Goal: Task Accomplishment & Management: Manage account settings

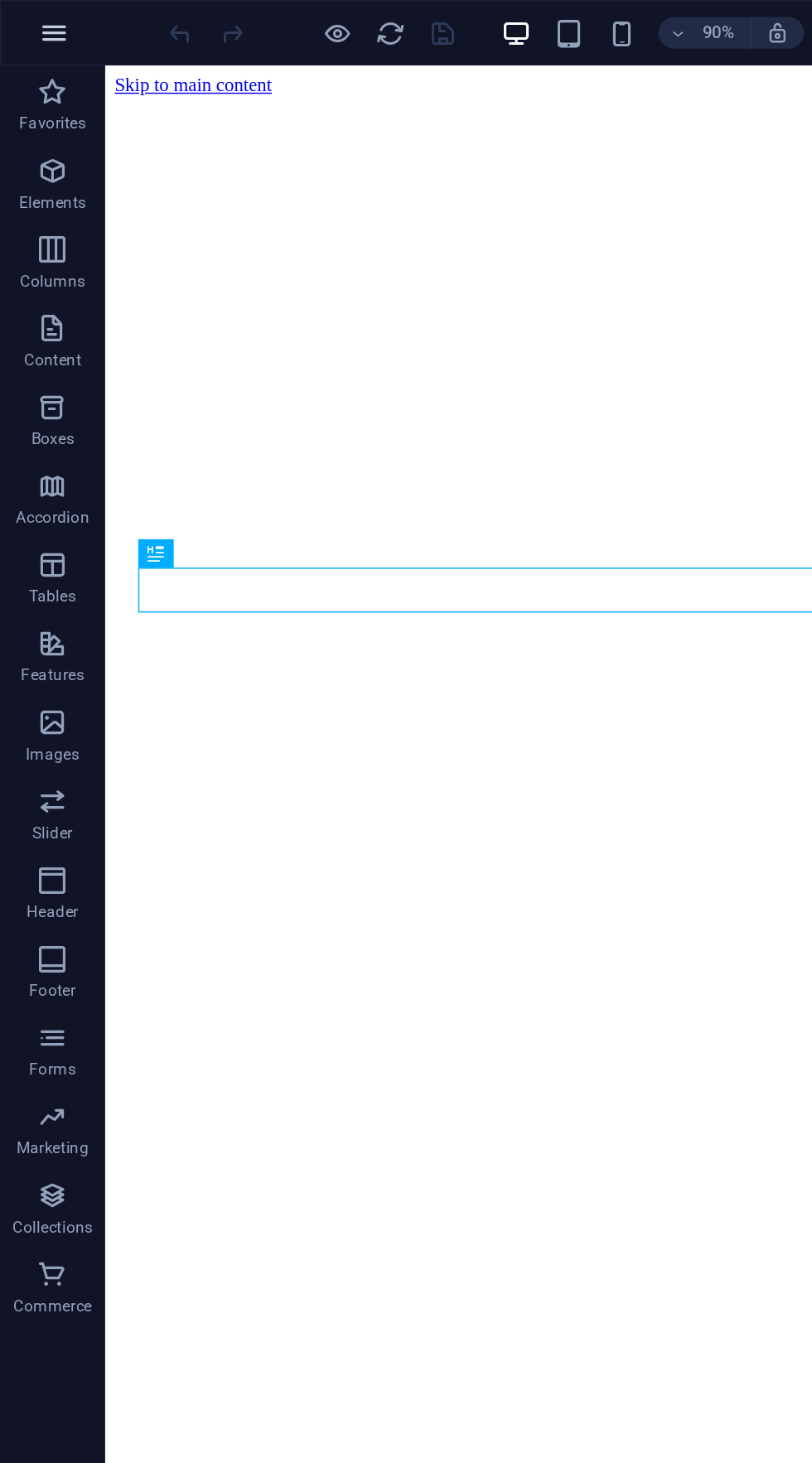
click at [33, 23] on icon "button" at bounding box center [33, 20] width 20 height 20
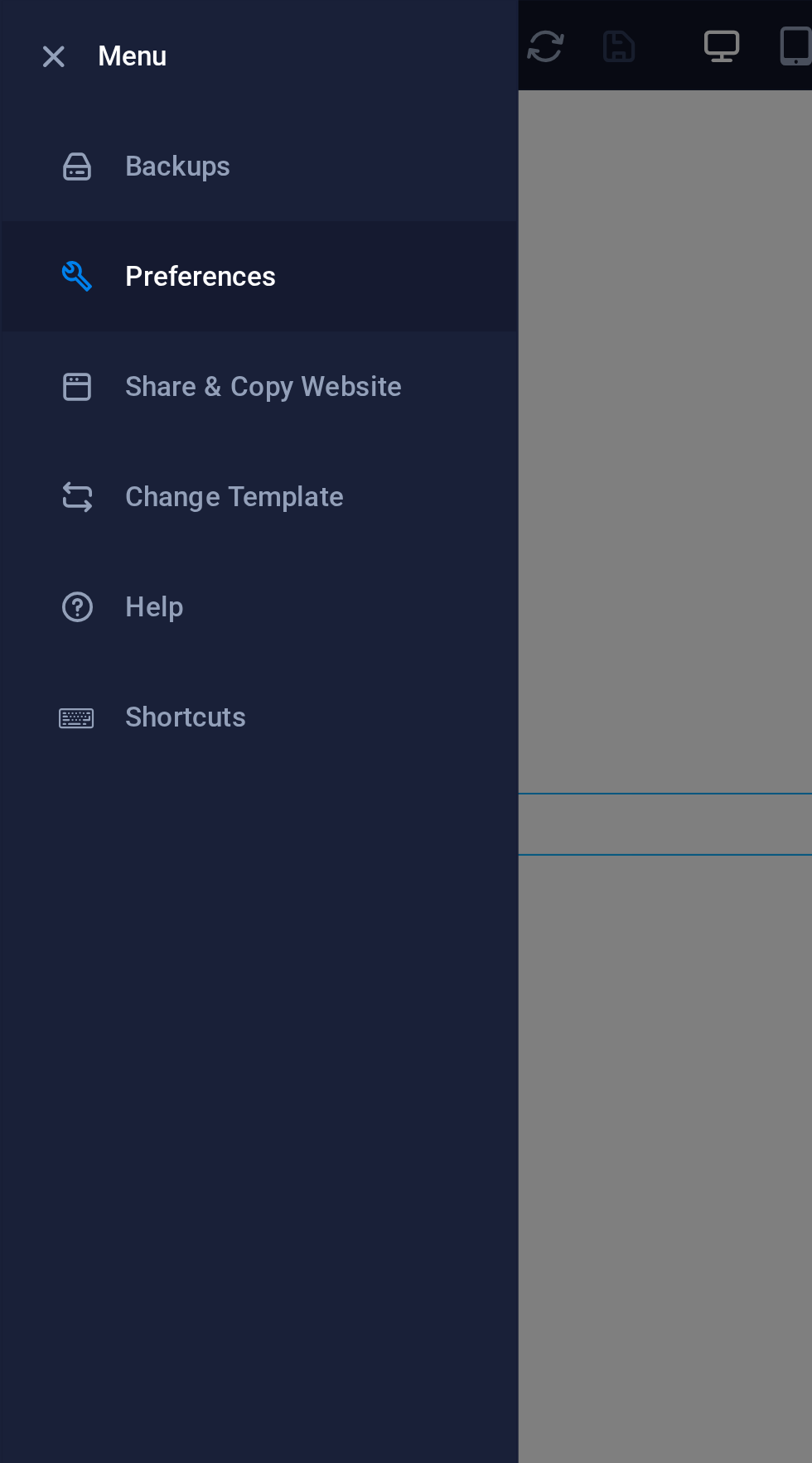
click at [153, 128] on h6 "Preferences" at bounding box center [133, 124] width 153 height 20
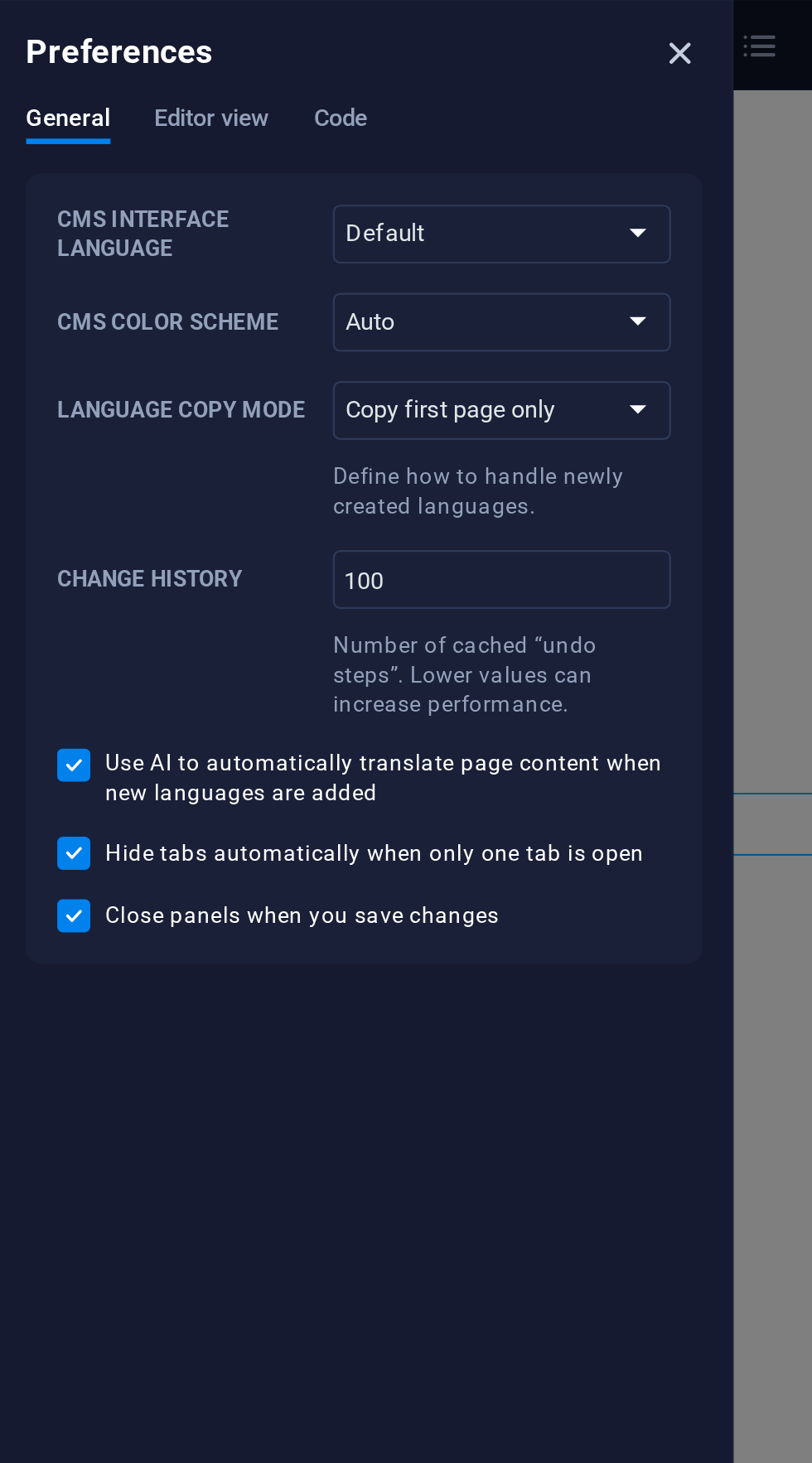
click at [538, 20] on icon "close" at bounding box center [541, 24] width 19 height 19
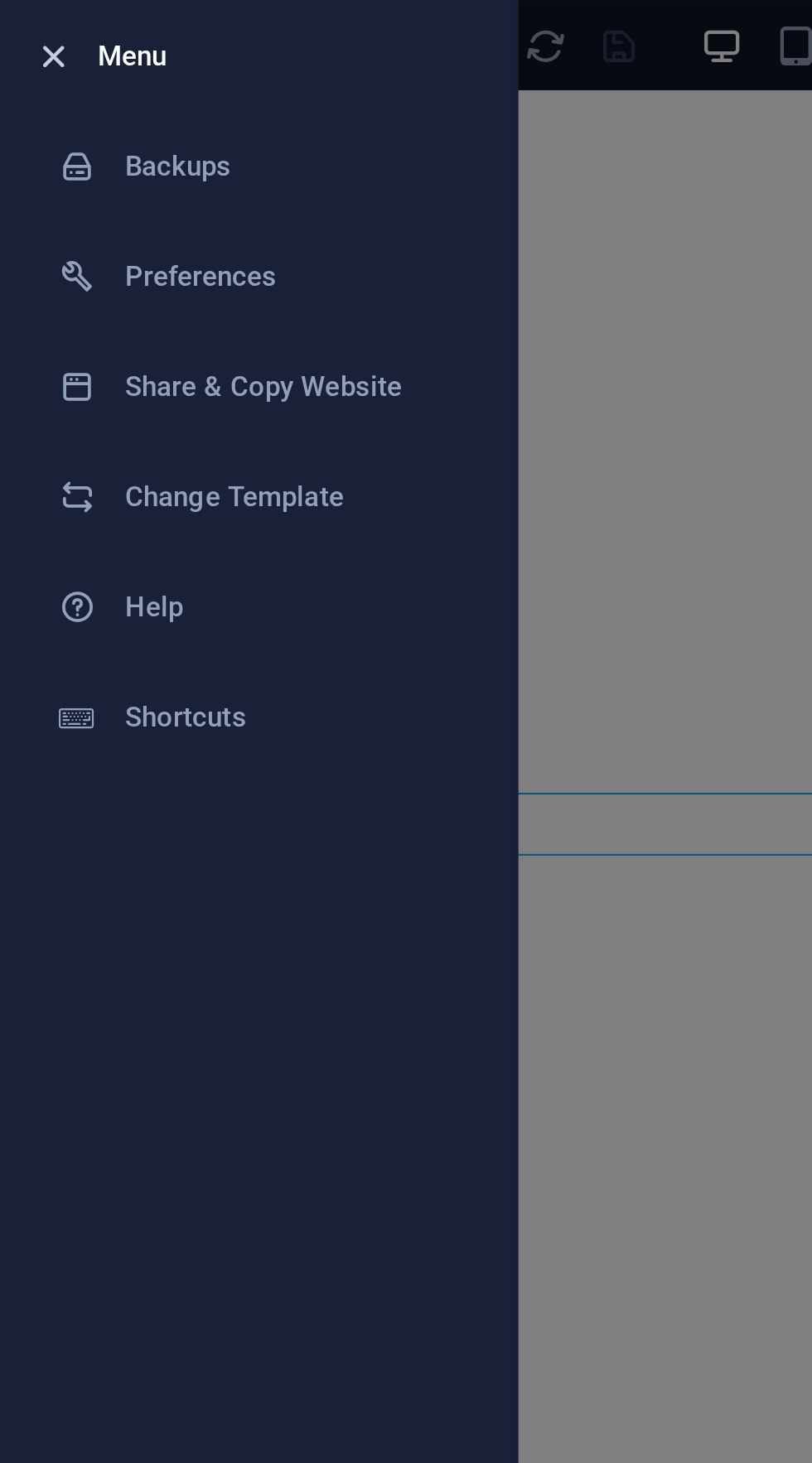
click at [24, 16] on icon "button" at bounding box center [24, 26] width 19 height 19
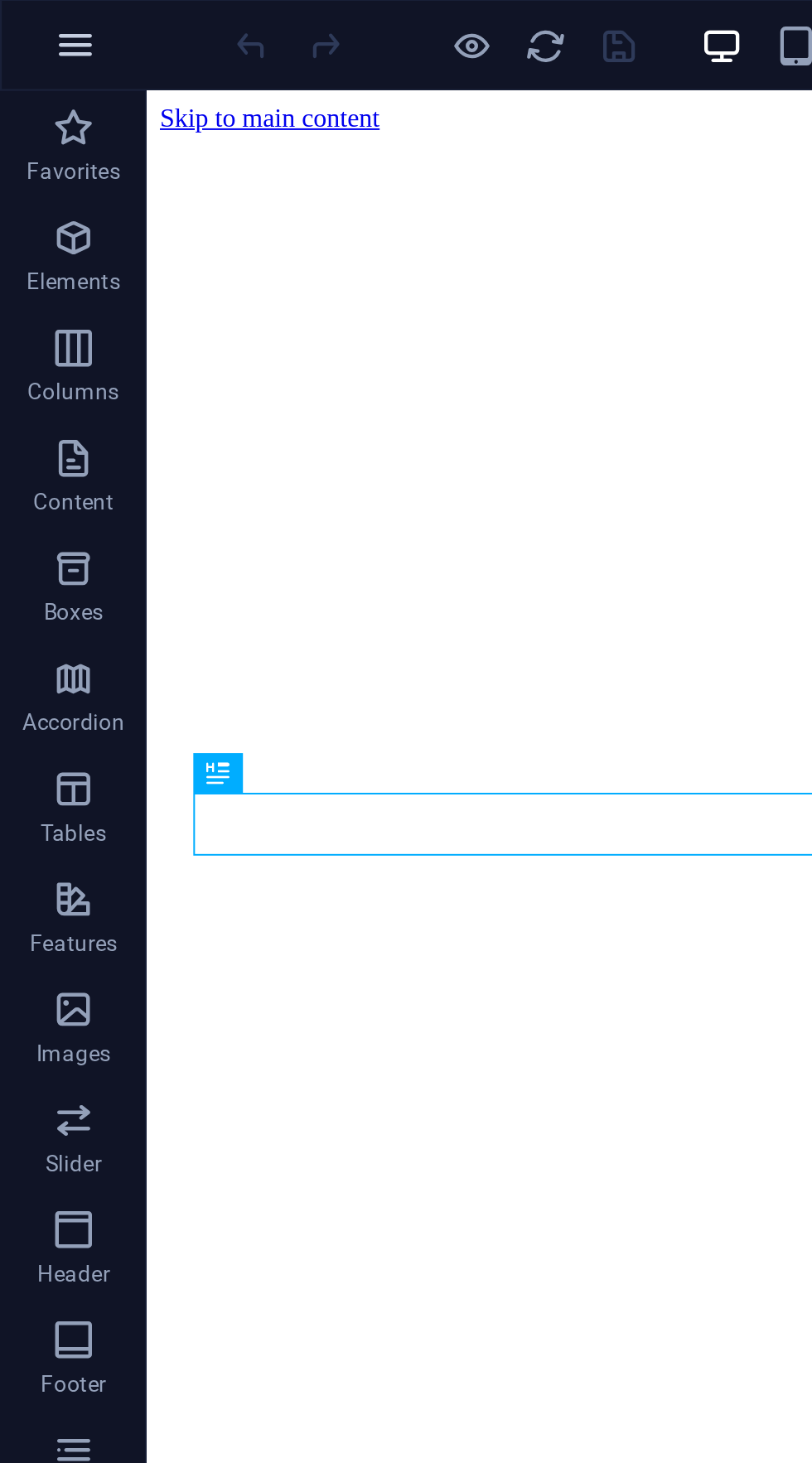
click at [37, 20] on icon "button" at bounding box center [33, 20] width 20 height 20
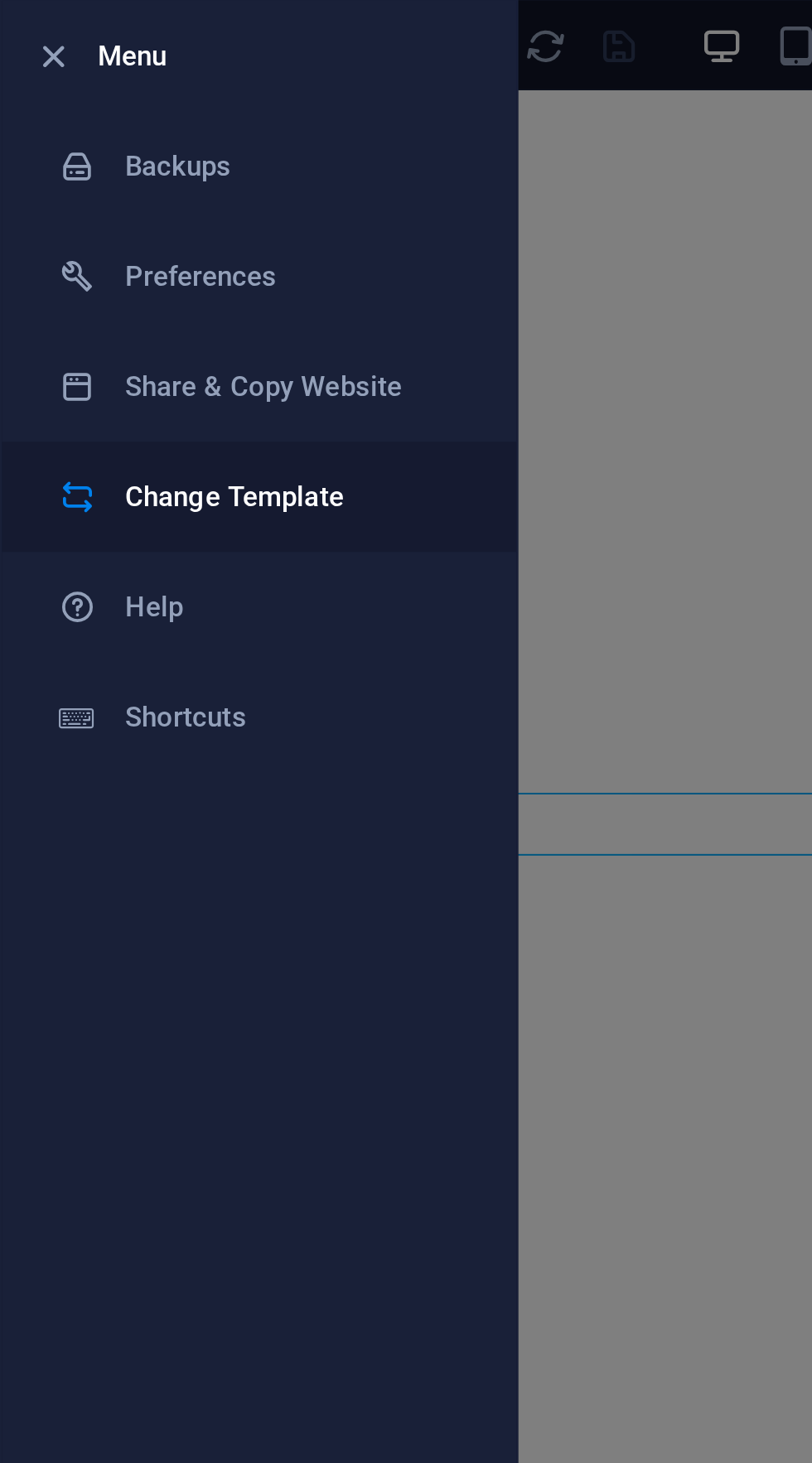
click at [157, 226] on h6 "Change Template" at bounding box center [133, 224] width 153 height 20
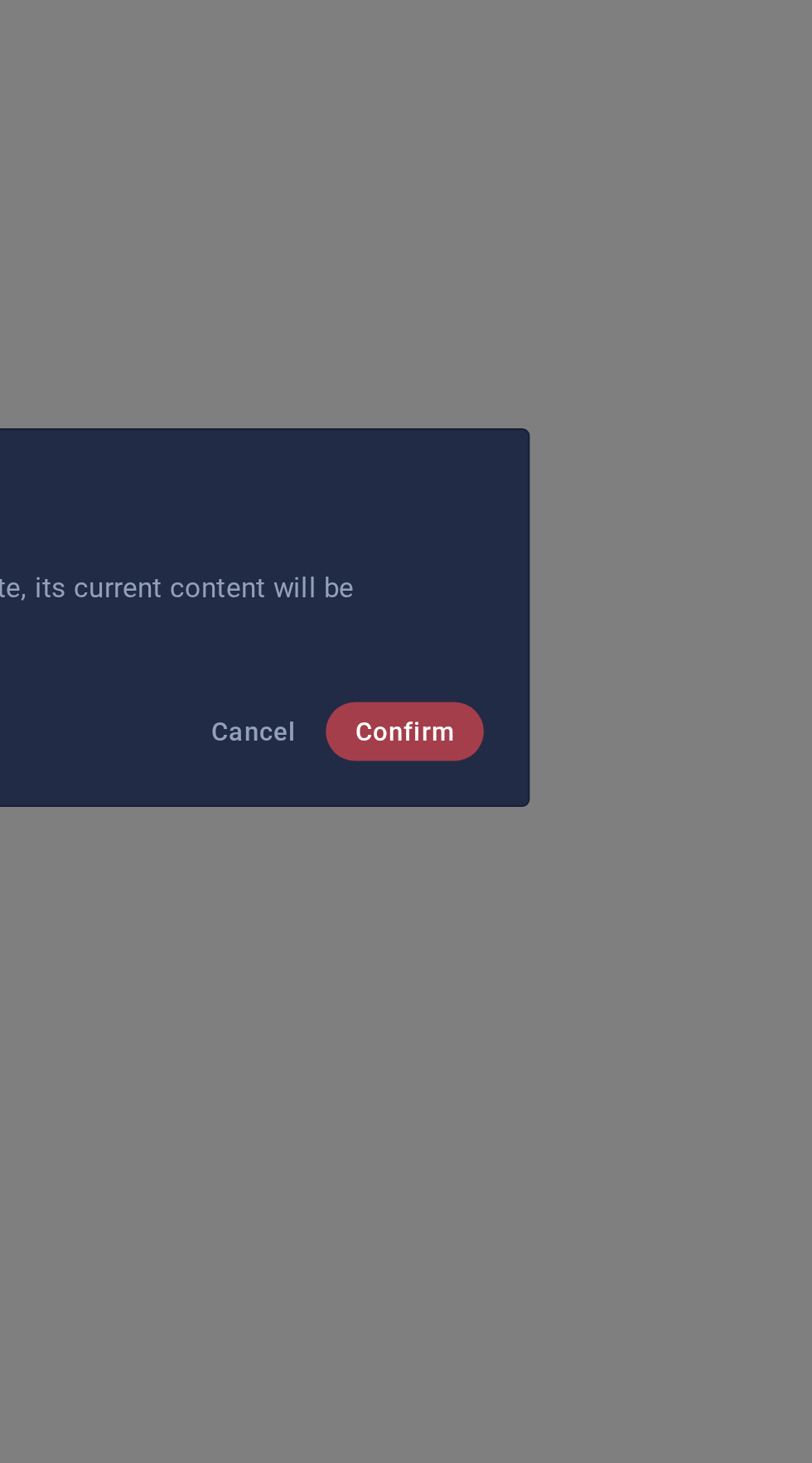
click at [600, 783] on span "Confirm" at bounding box center [598, 783] width 44 height 14
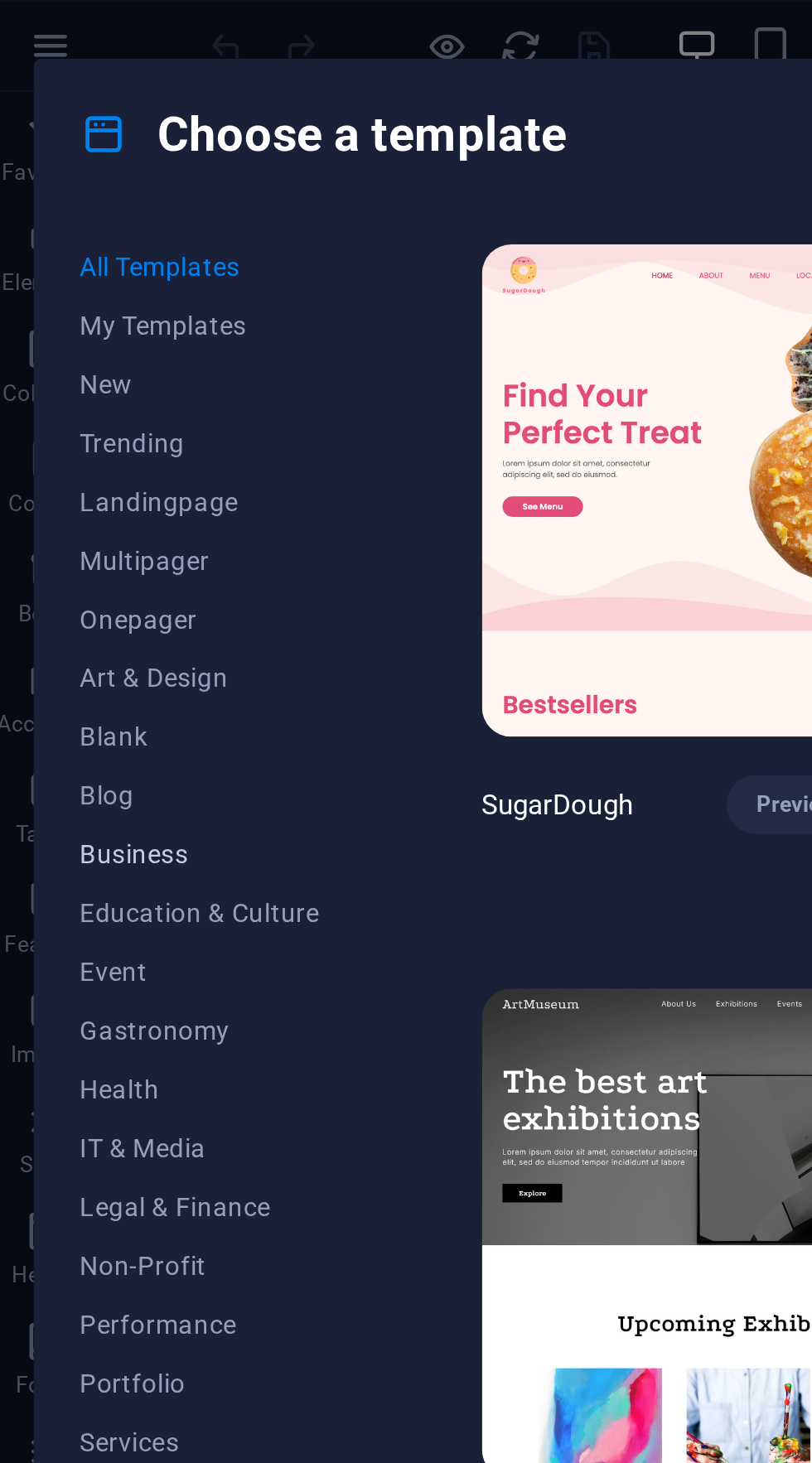
click at [123, 376] on button "Business" at bounding box center [101, 384] width 108 height 26
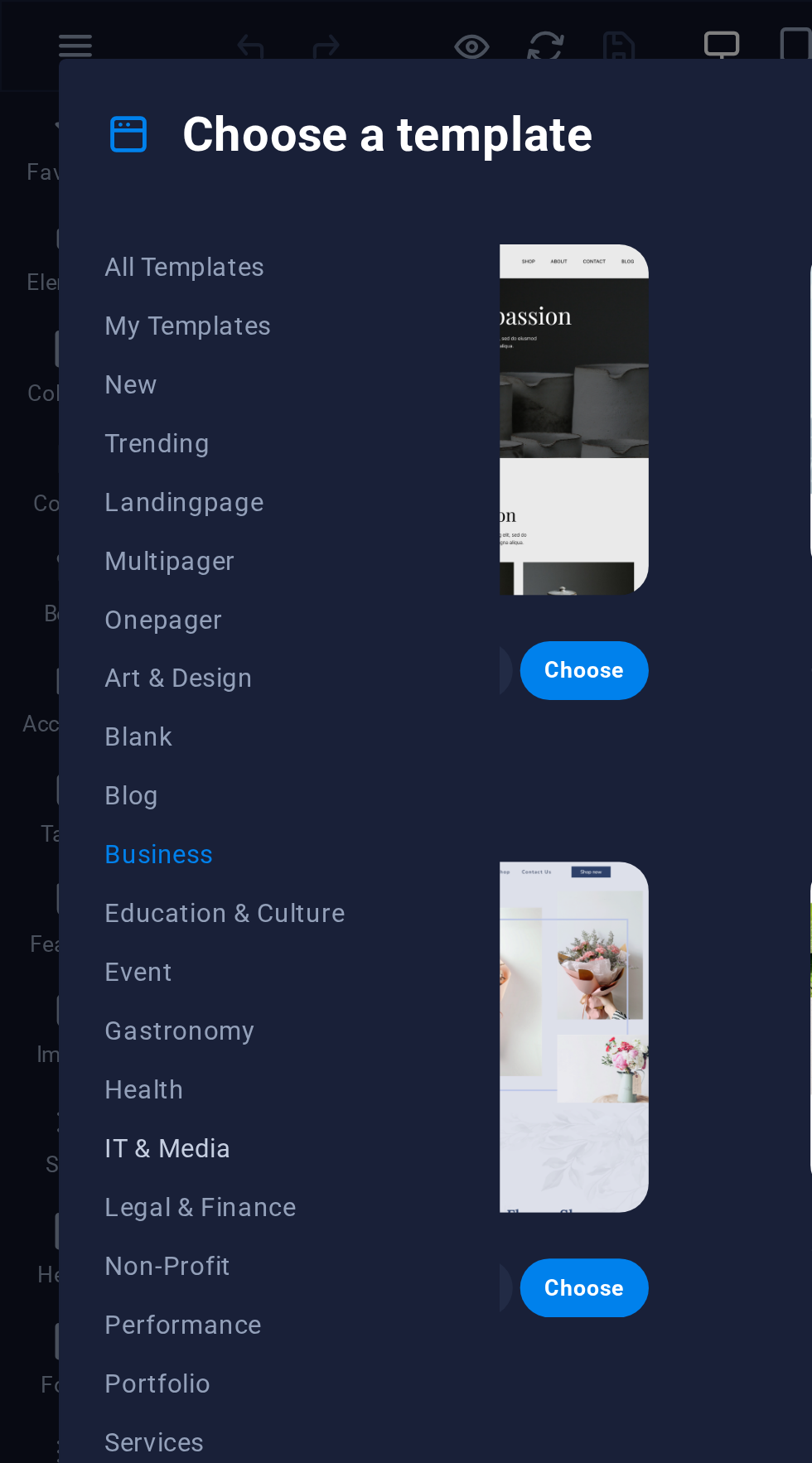
click at [59, 519] on span "IT & Media" at bounding box center [101, 518] width 108 height 14
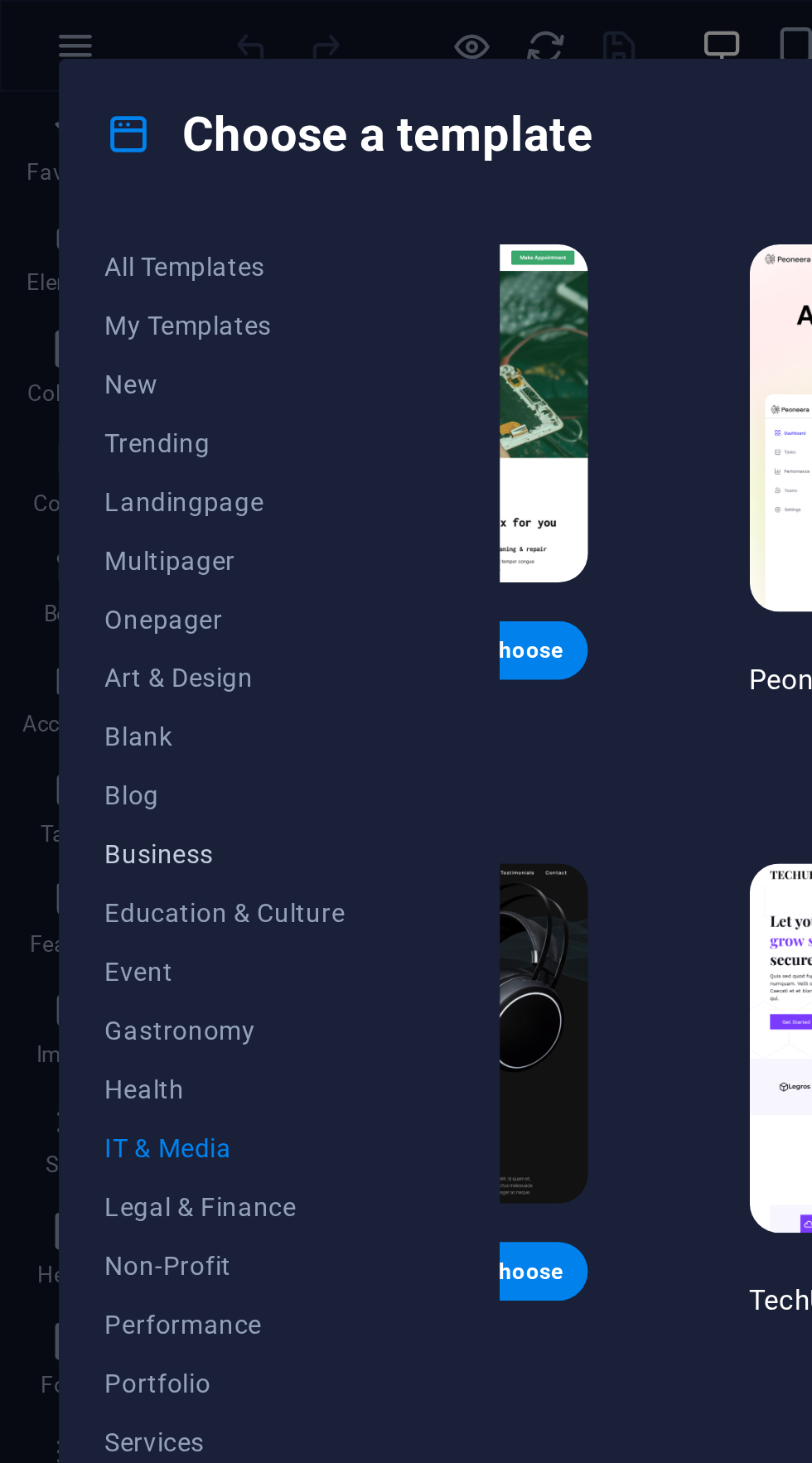
click at [53, 383] on span "Business" at bounding box center [101, 385] width 108 height 14
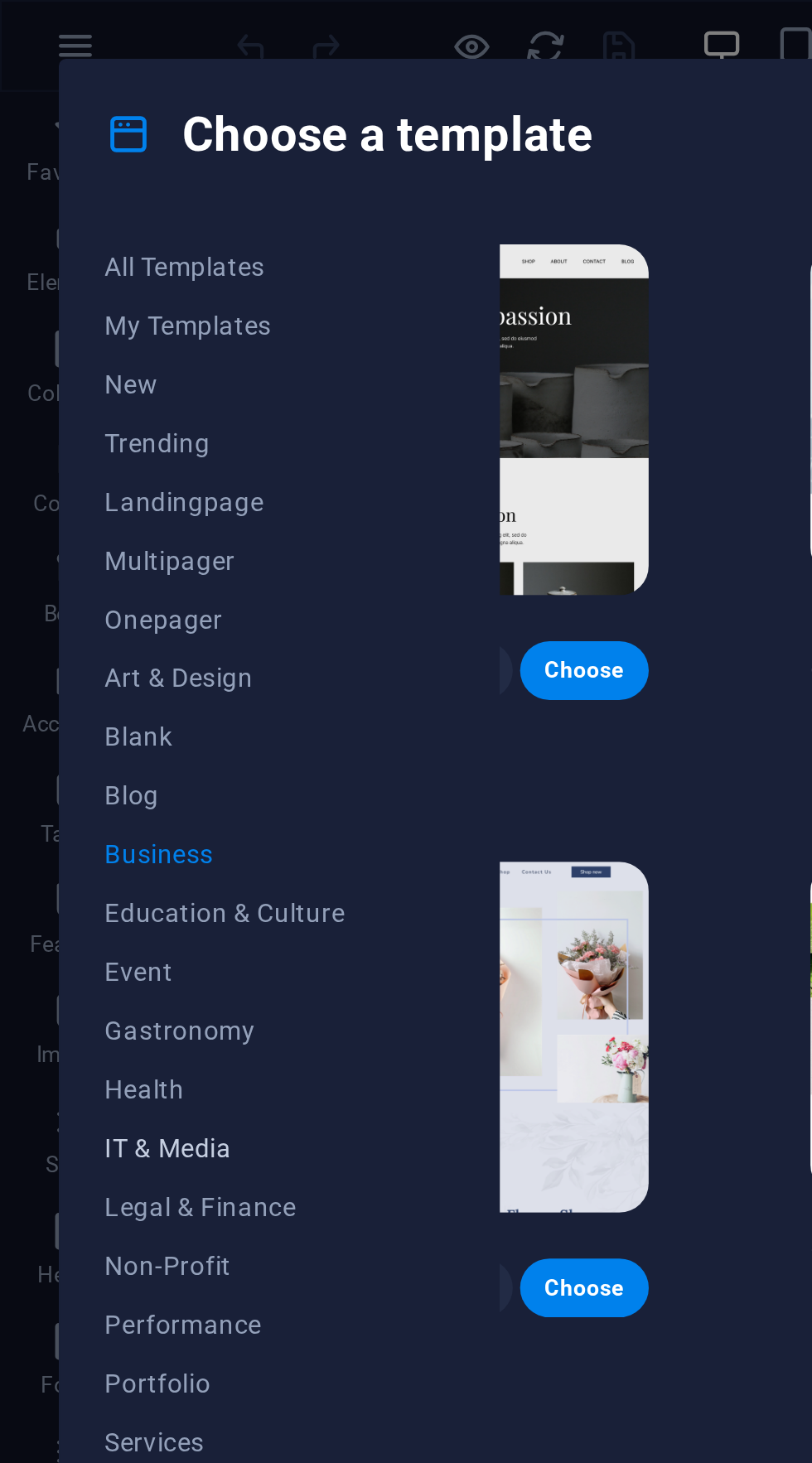
click at [72, 518] on span "IT & Media" at bounding box center [101, 518] width 108 height 14
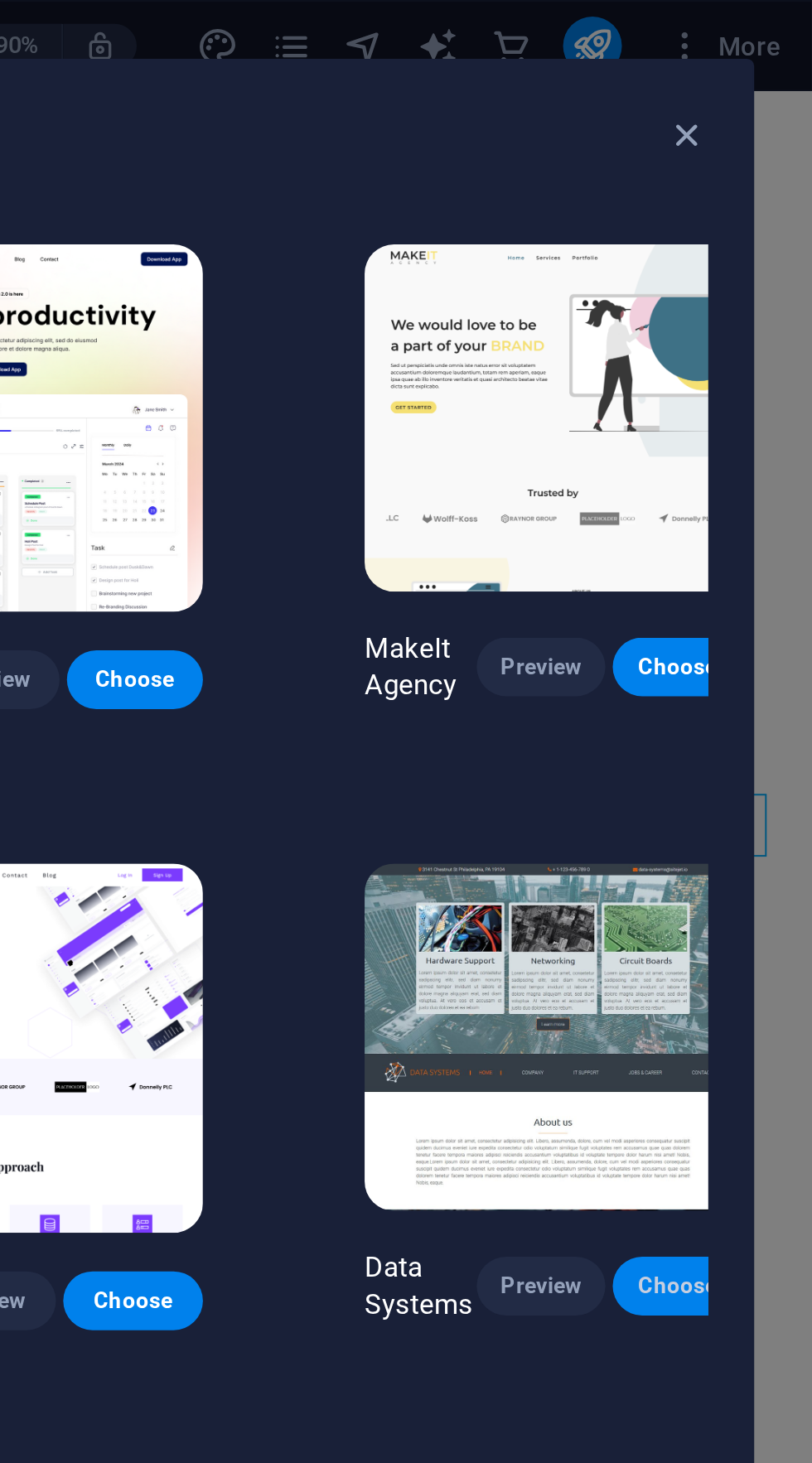
click at [747, 573] on span "Choose" at bounding box center [750, 580] width 32 height 14
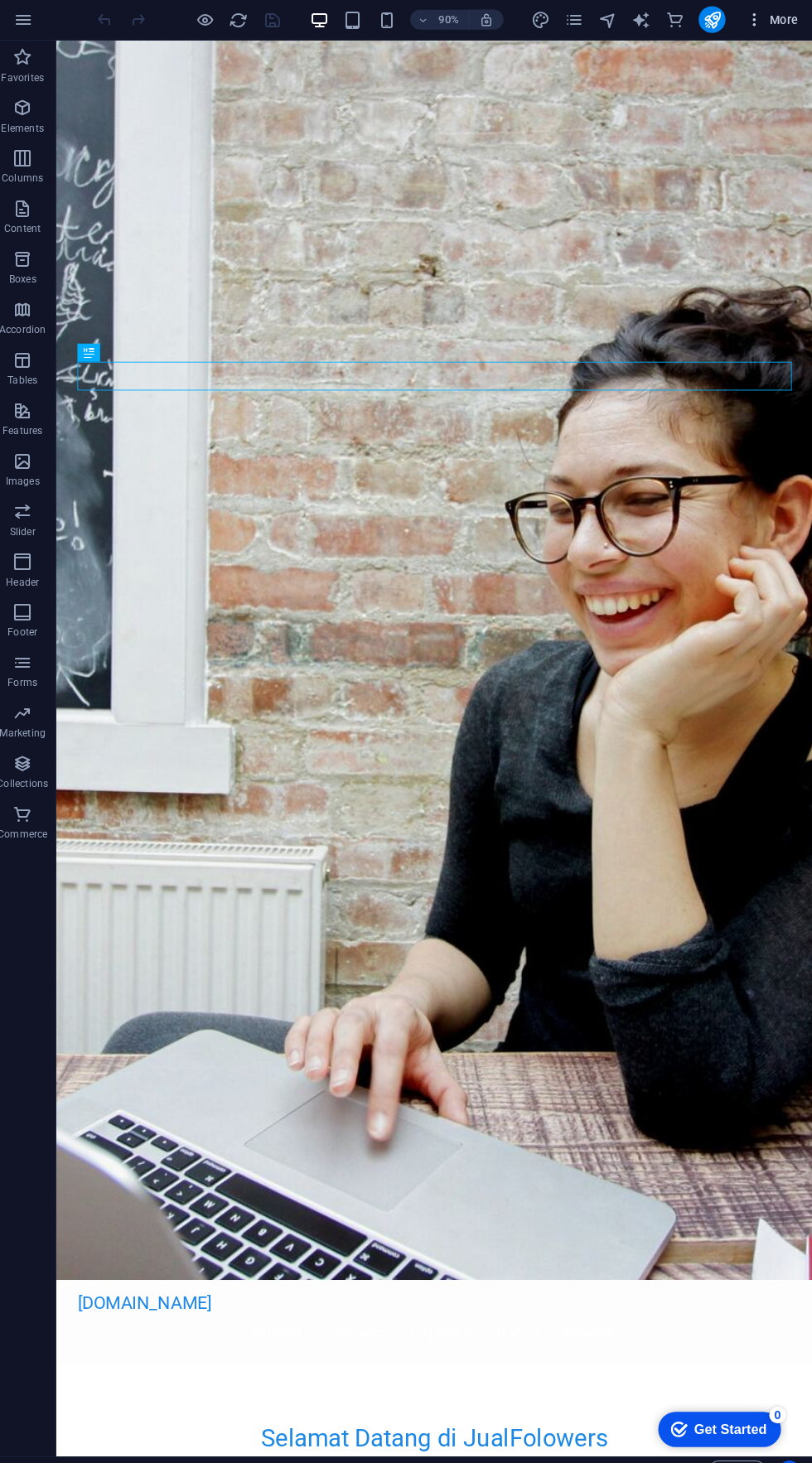
click at [756, 21] on icon "button" at bounding box center [753, 20] width 16 height 16
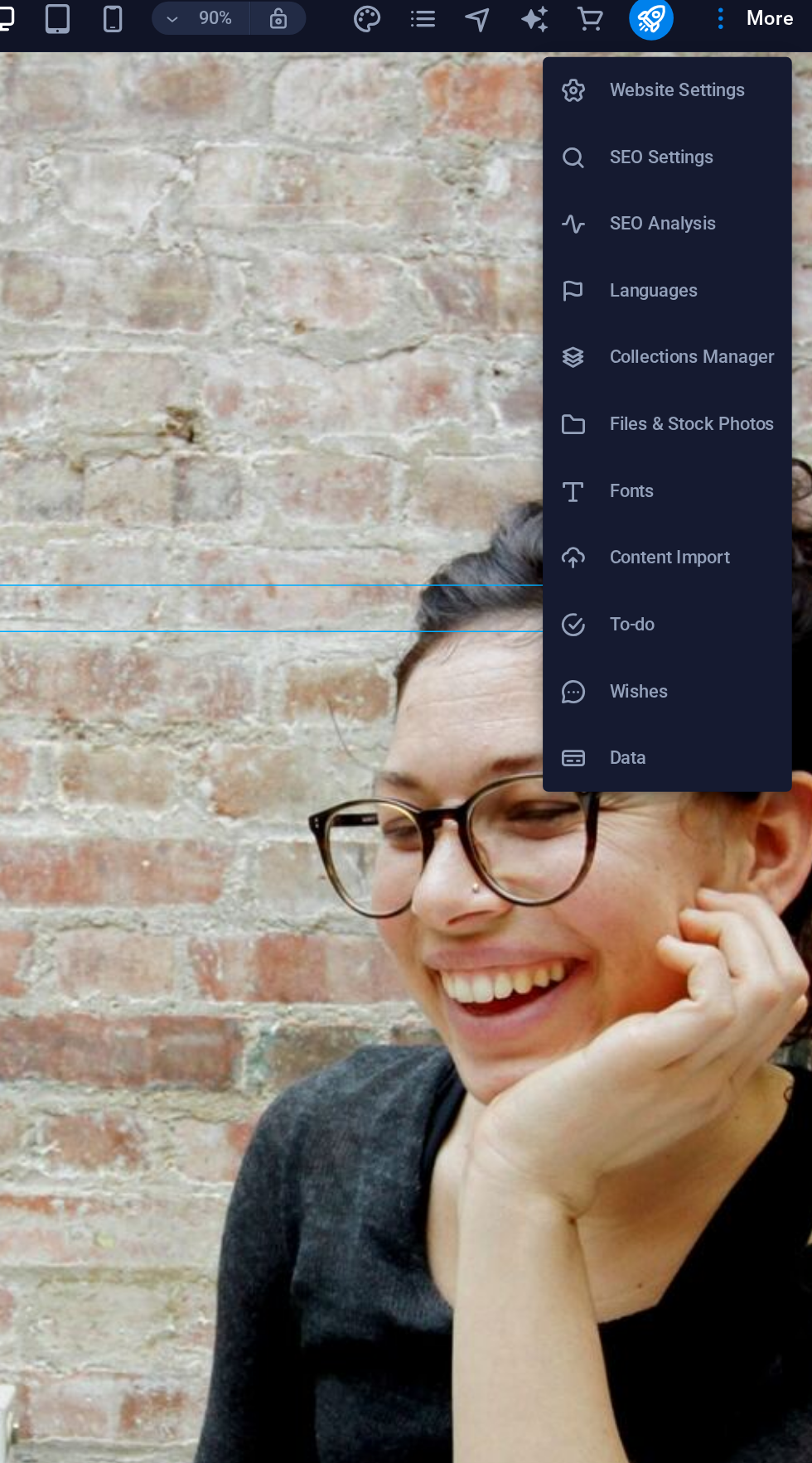
click at [767, 66] on h6 "Website Settings" at bounding box center [737, 63] width 99 height 20
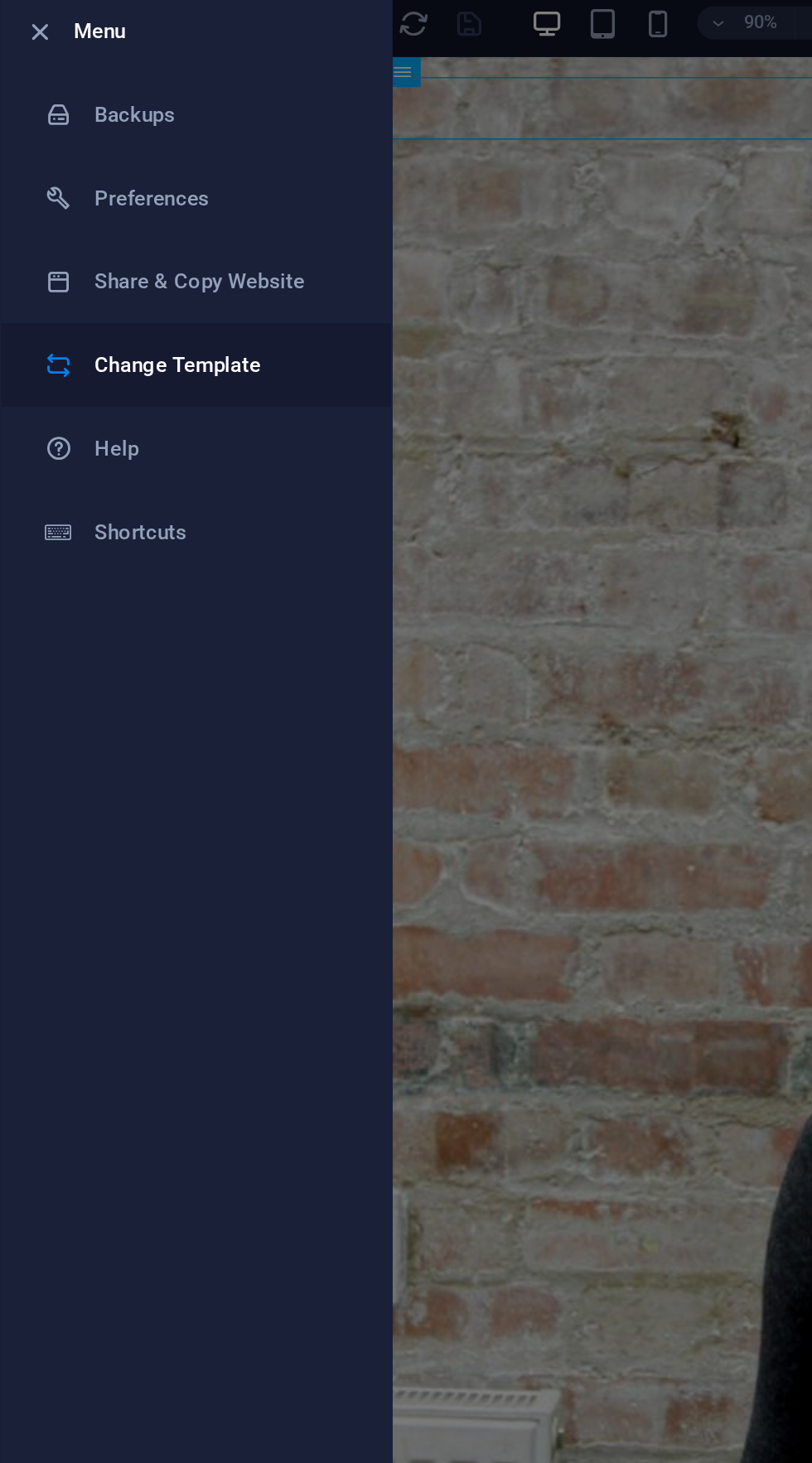
click at [31, 219] on icon at bounding box center [34, 224] width 16 height 16
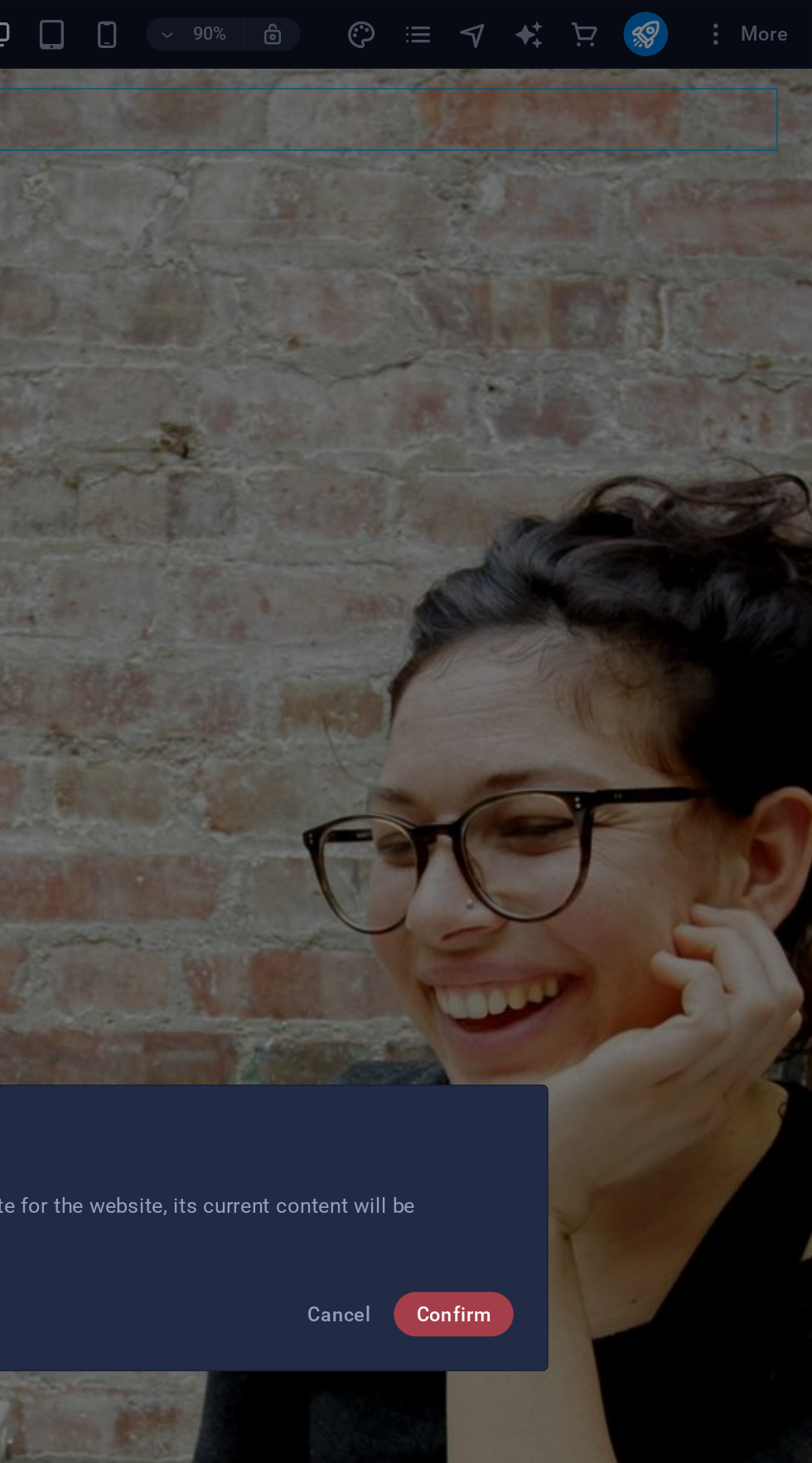
click at [618, 786] on span "Confirm" at bounding box center [598, 783] width 44 height 14
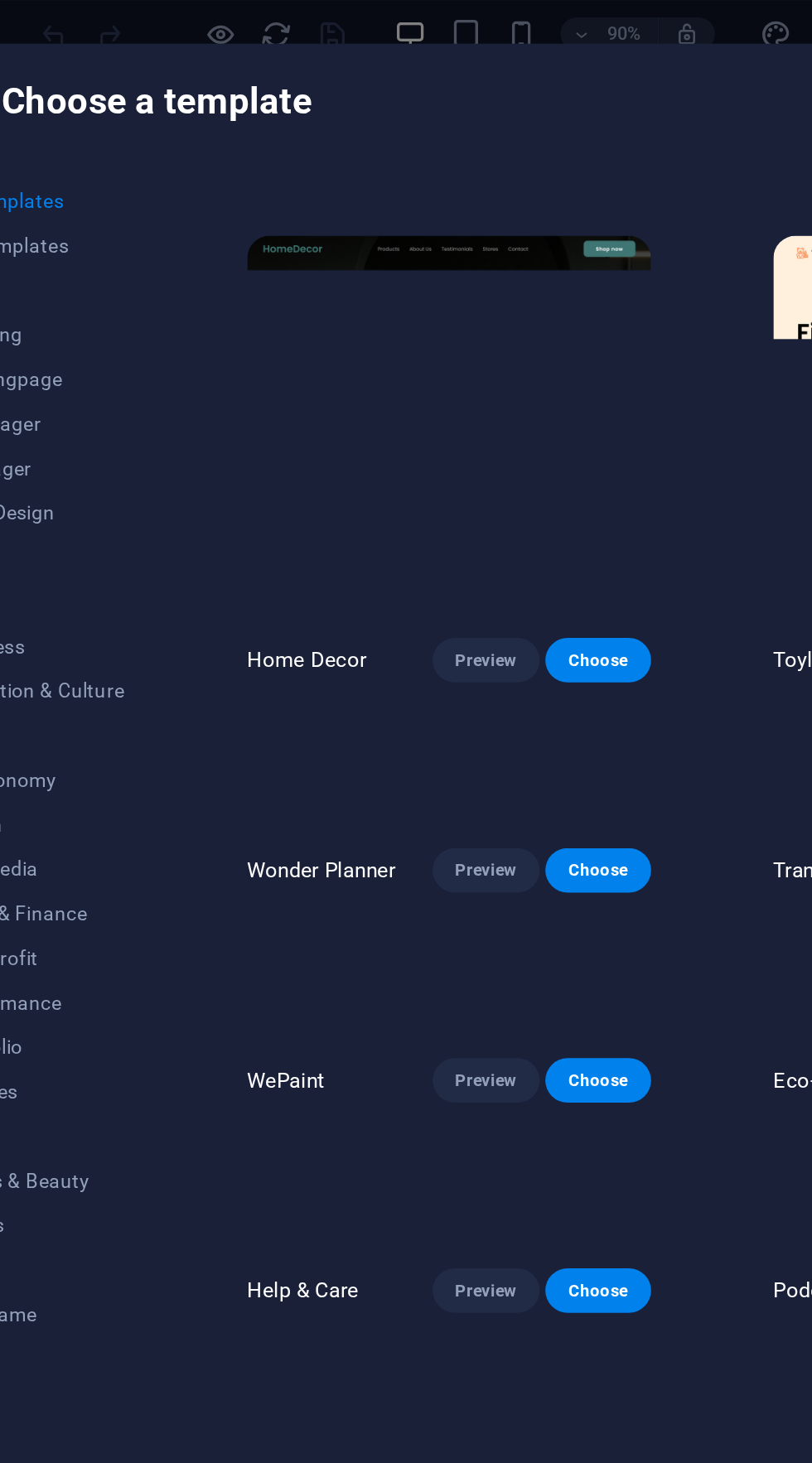
scroll to position [658, 0]
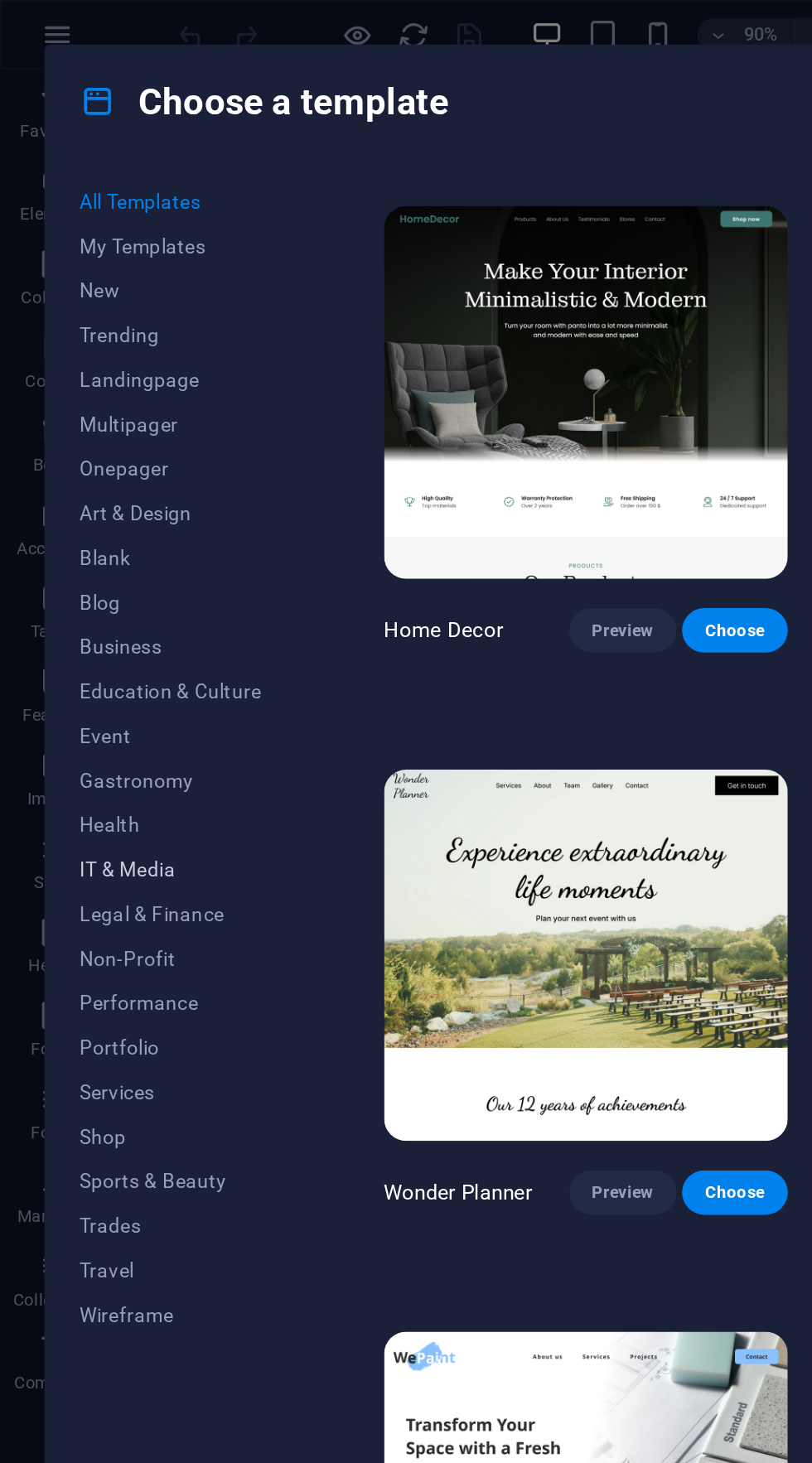
click at [49, 516] on span "IT & Media" at bounding box center [101, 518] width 108 height 14
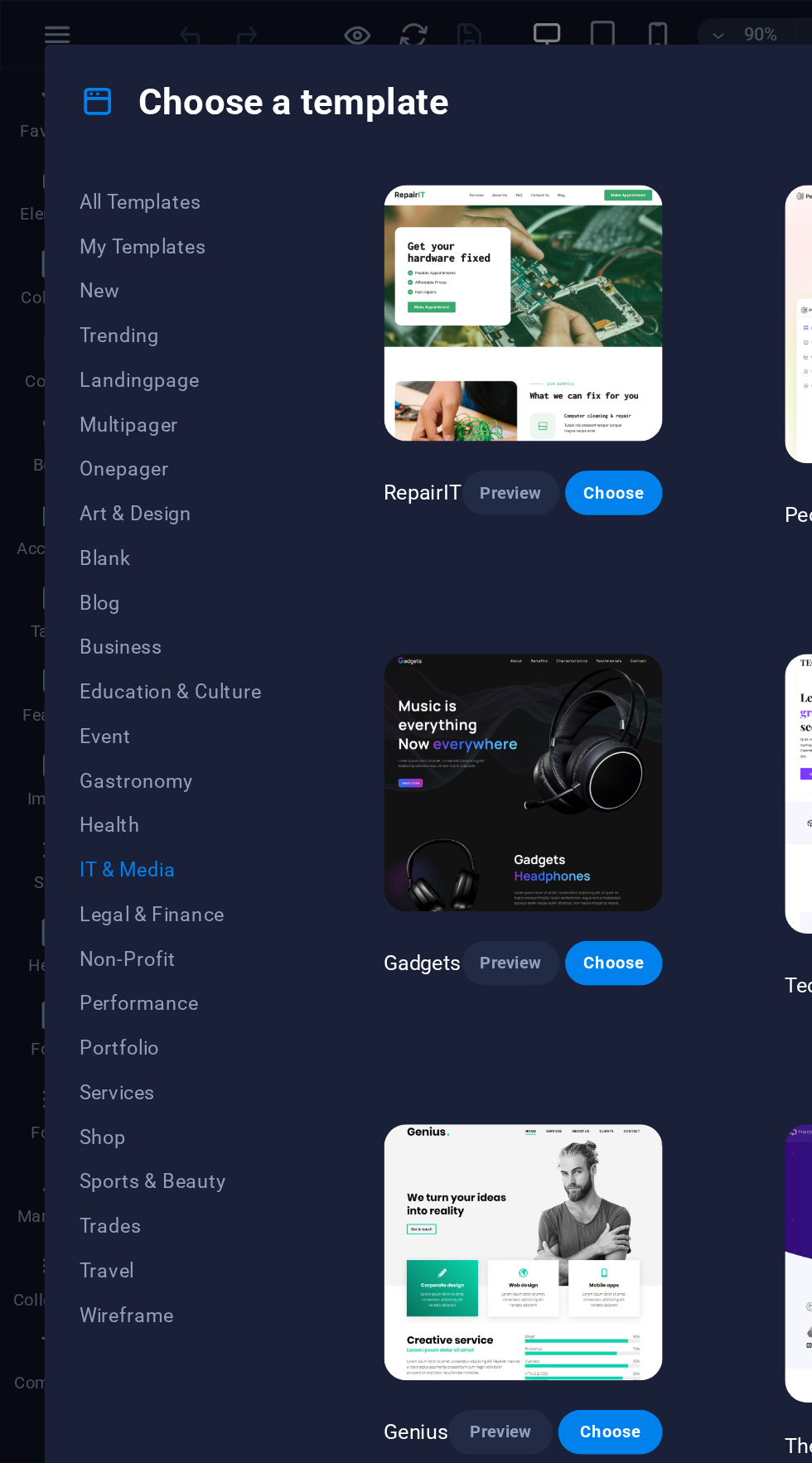
scroll to position [0, 0]
click at [59, 384] on span "Business" at bounding box center [101, 385] width 108 height 14
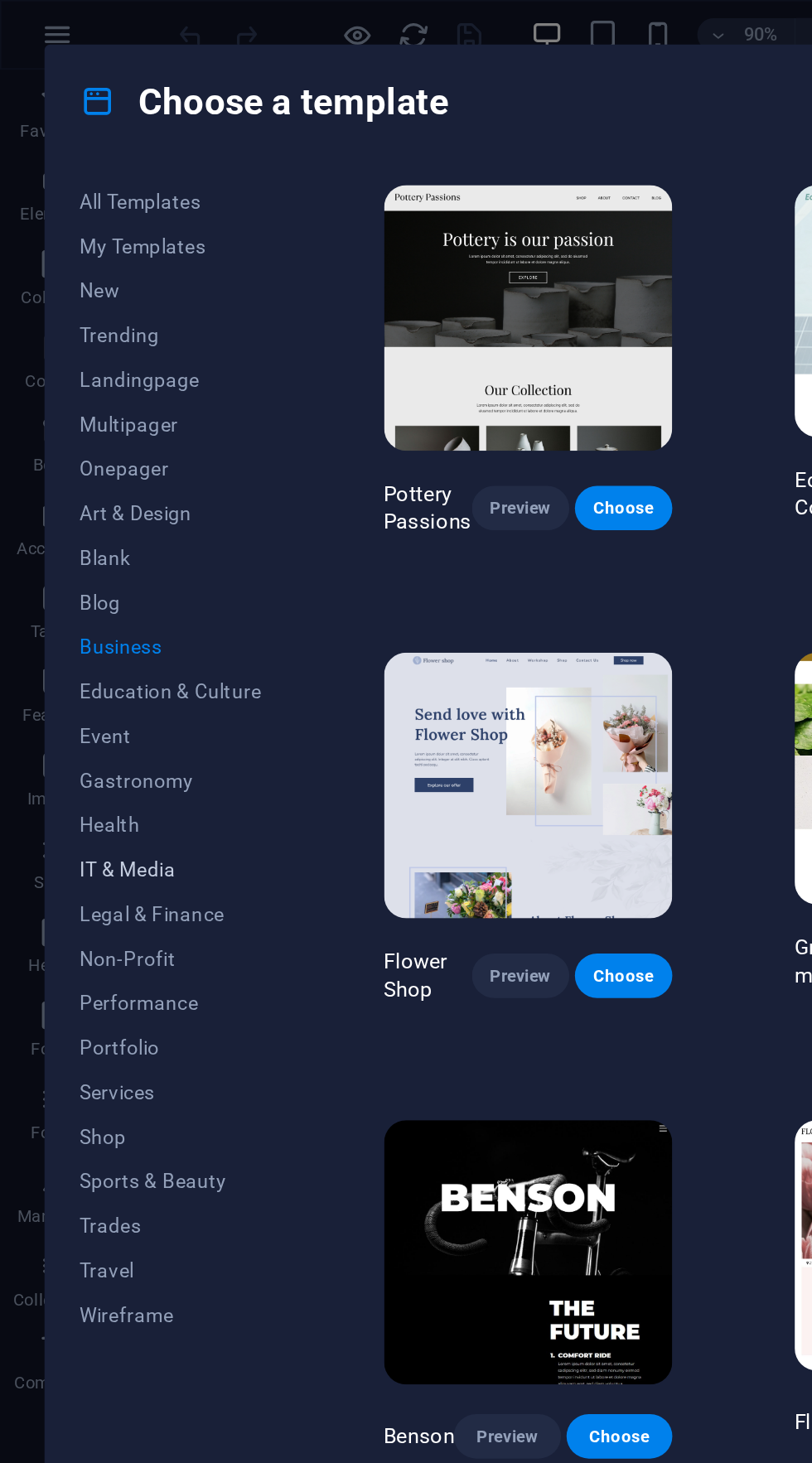
click at [58, 519] on span "IT & Media" at bounding box center [101, 518] width 108 height 14
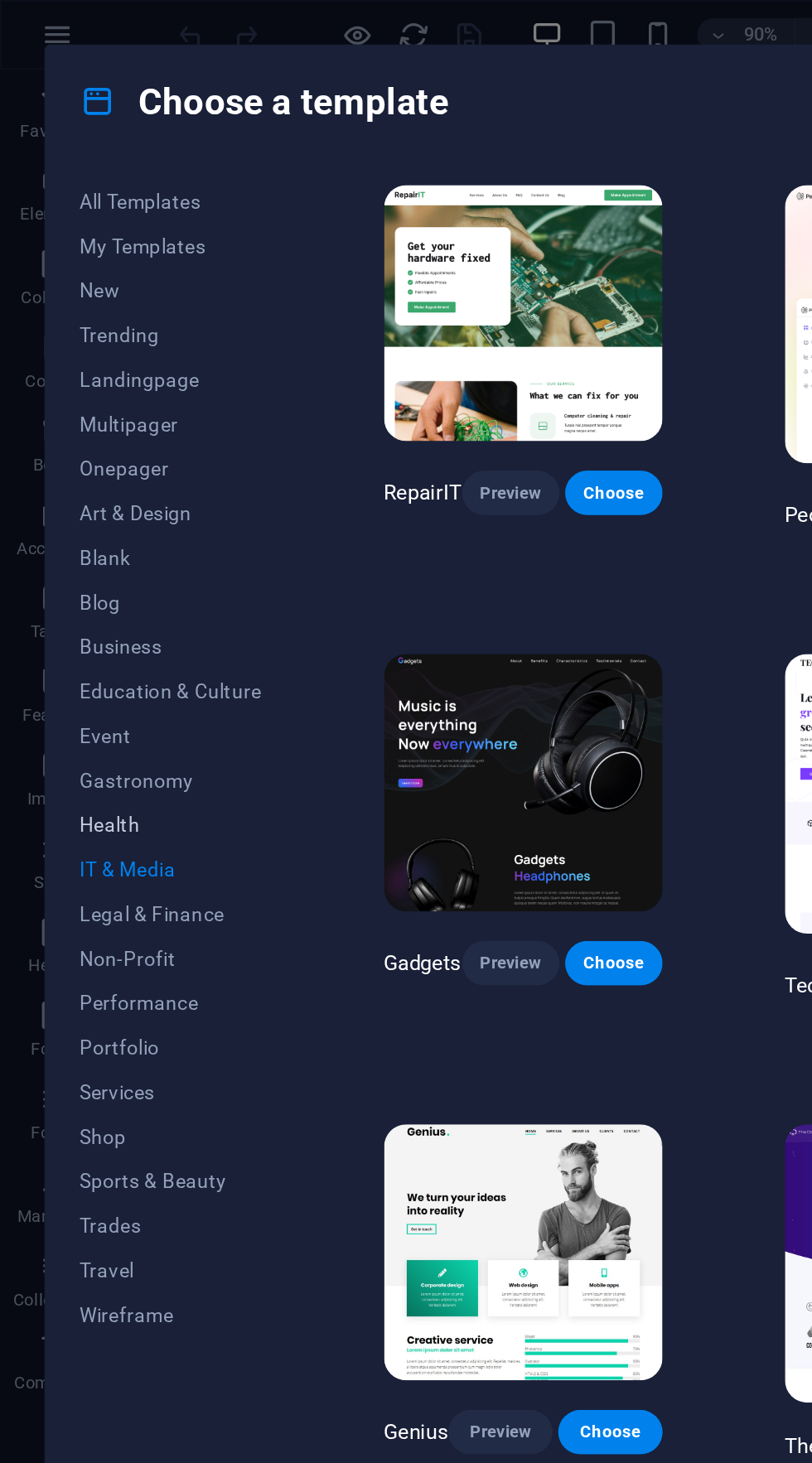
click at [53, 492] on span "Health" at bounding box center [101, 492] width 108 height 14
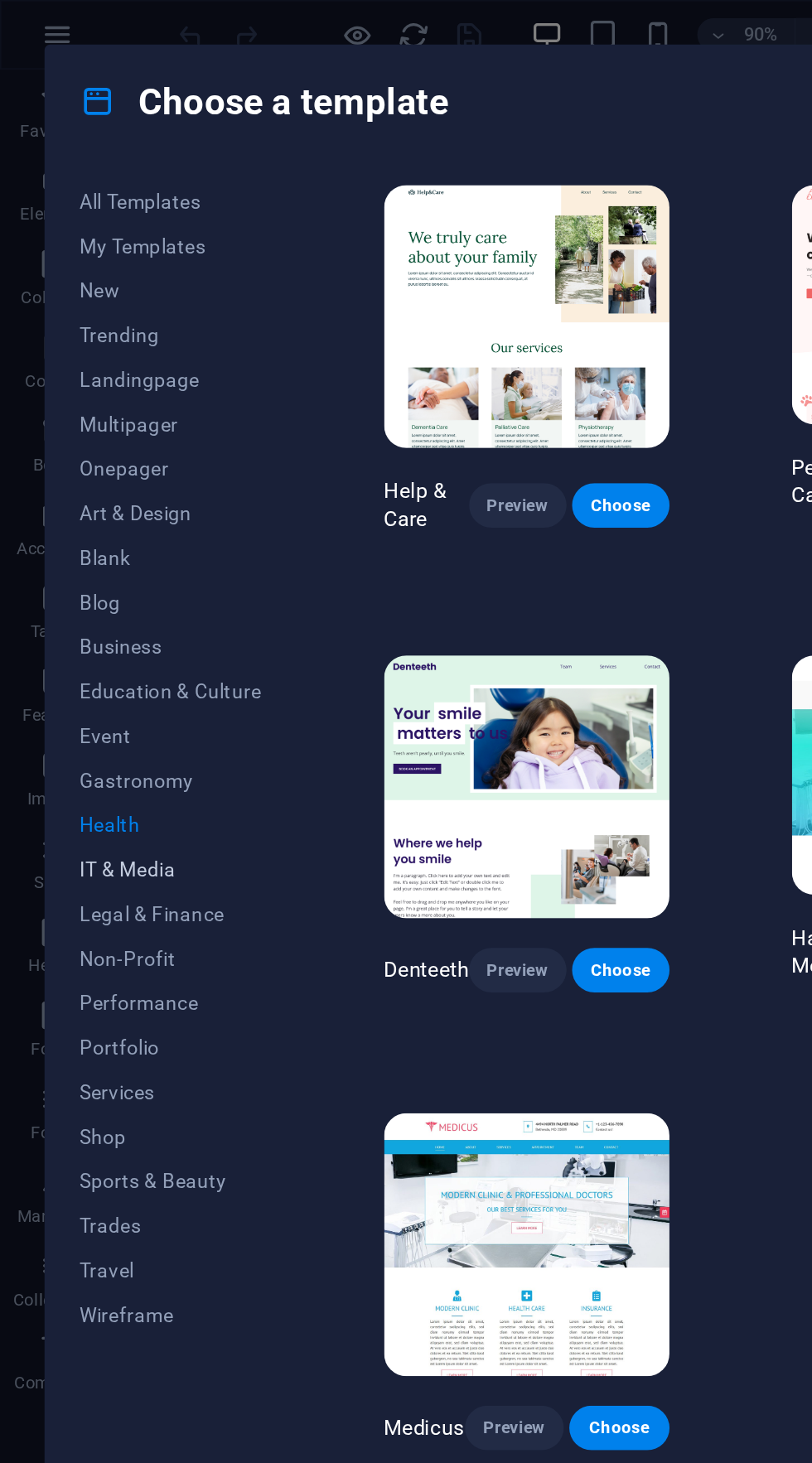
click at [56, 521] on span "IT & Media" at bounding box center [101, 518] width 108 height 14
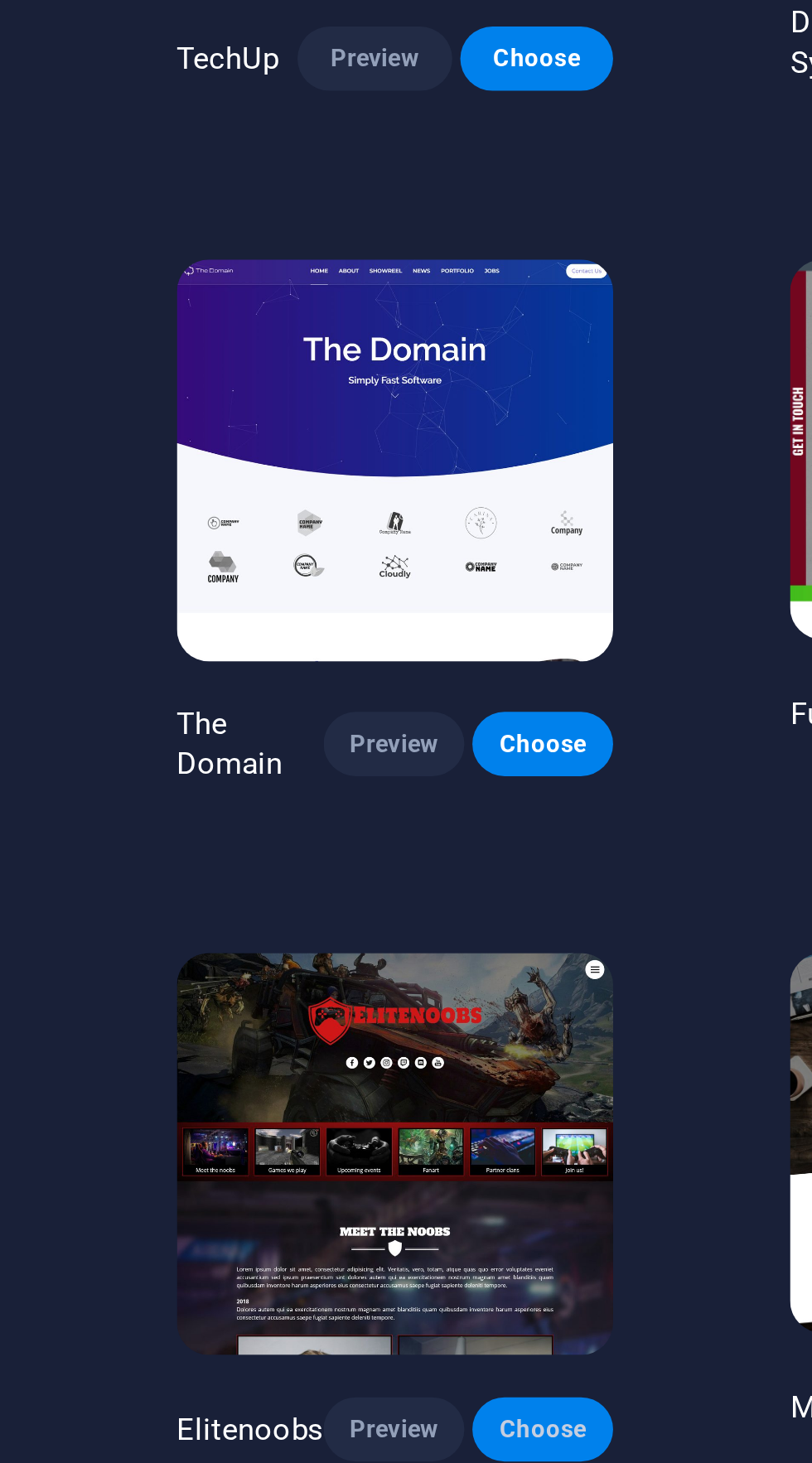
click at [628, 1144] on span "Choose" at bounding box center [618, 1151] width 32 height 14
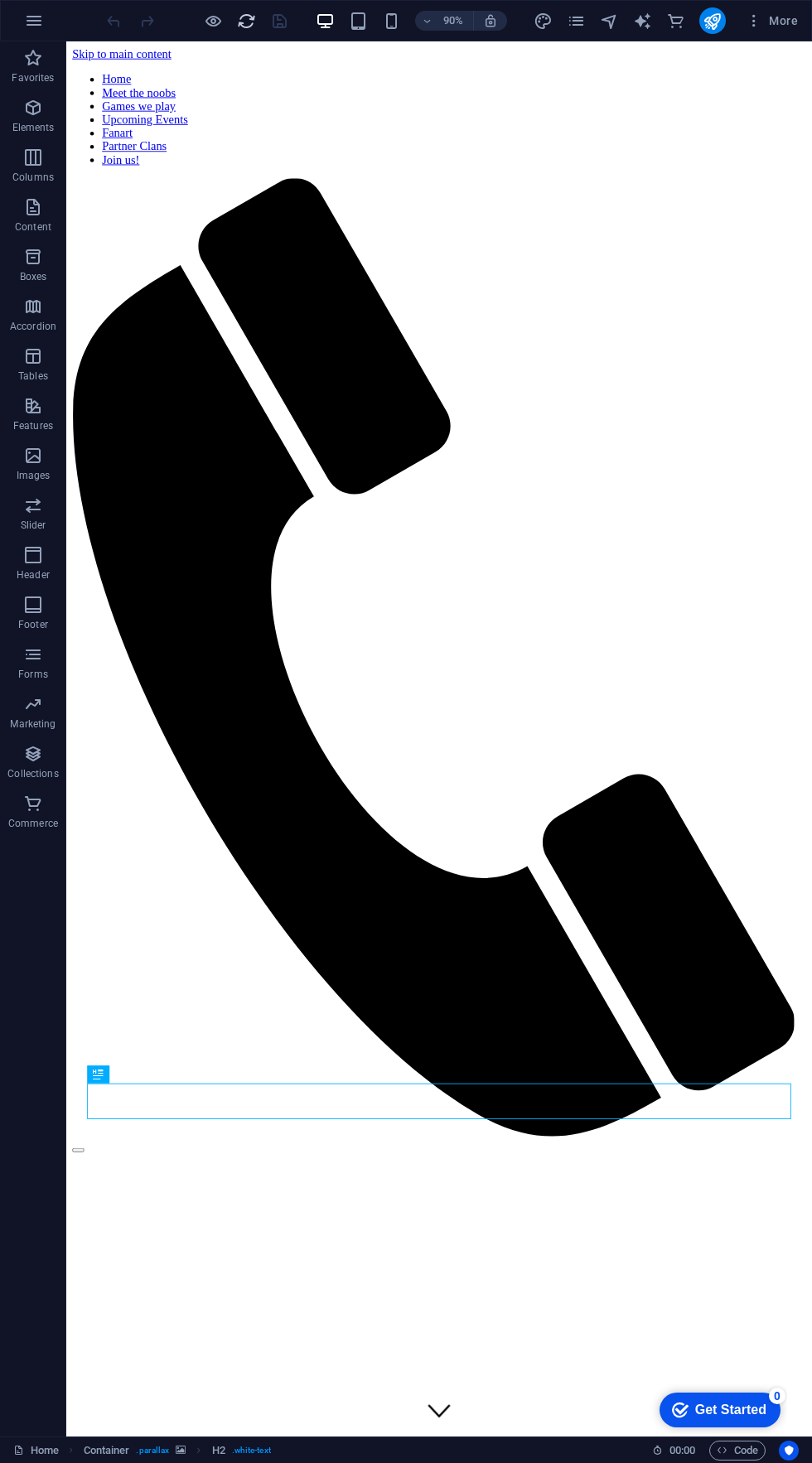
click at [811, 1262] on div at bounding box center [481, 1269] width 815 height 14
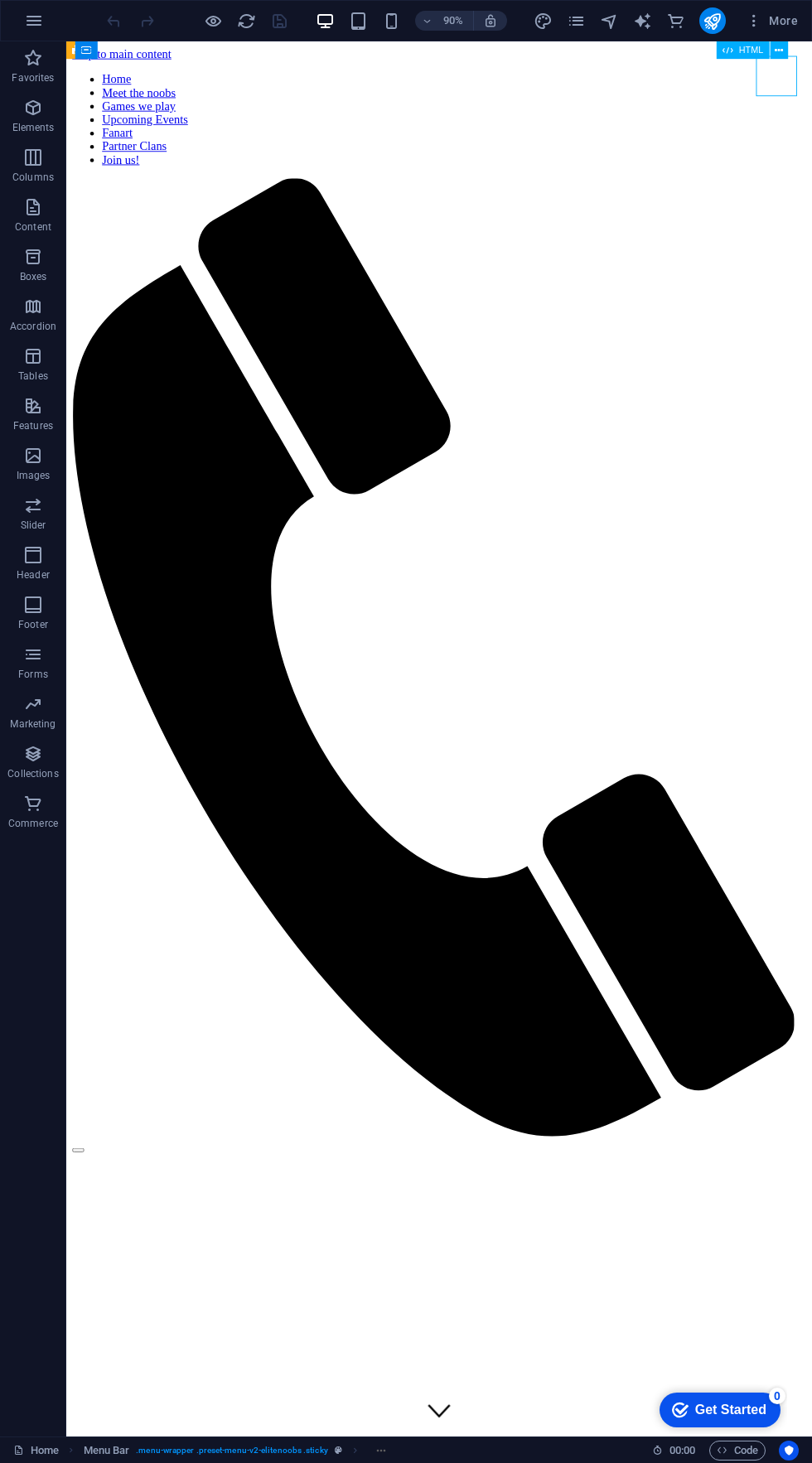
click at [811, 104] on nav "Home Meet the noobs Games we play Upcoming Events Fanart Partner Clans Join us!" at bounding box center [481, 128] width 815 height 104
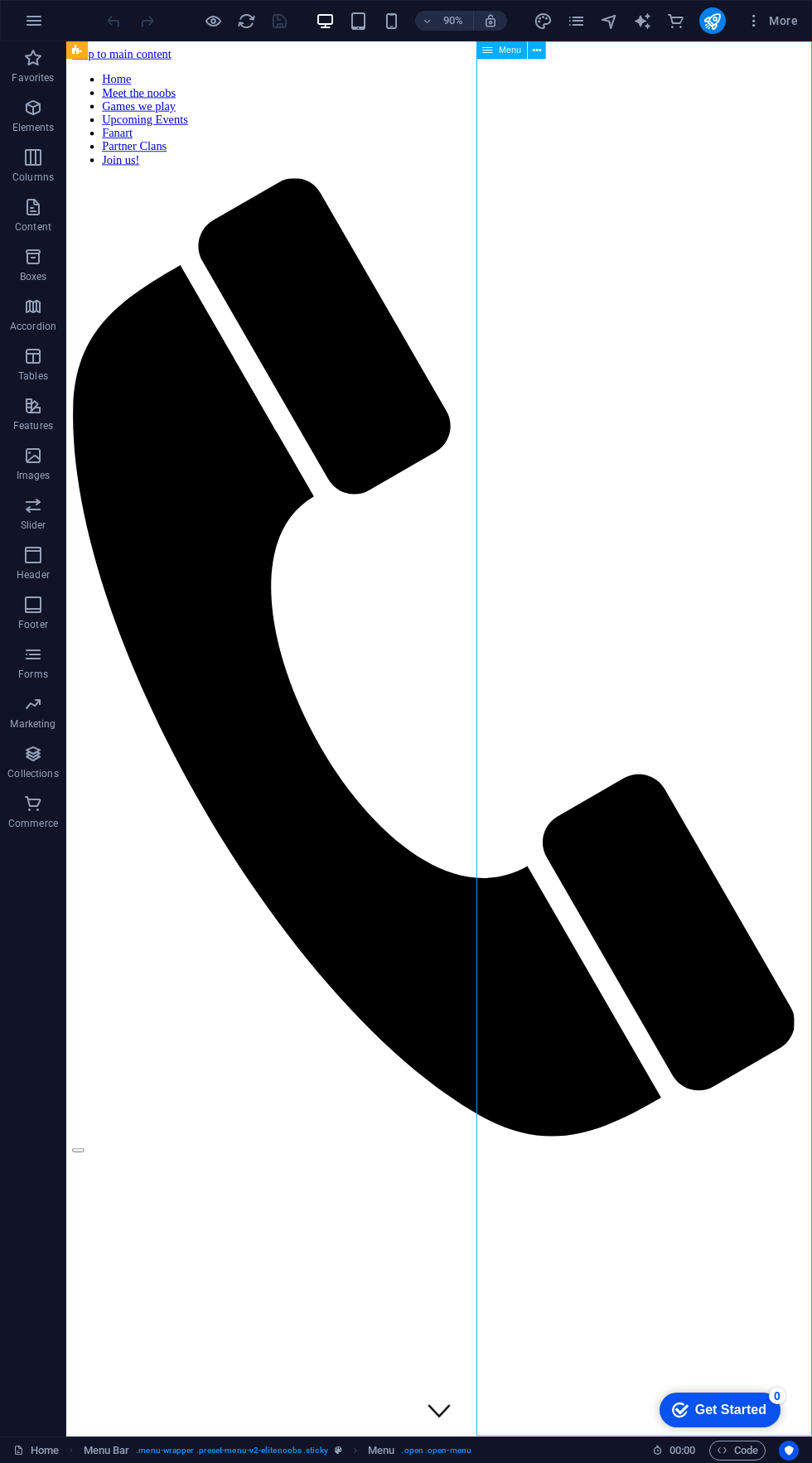
click at [811, 1262] on div at bounding box center [481, 1269] width 815 height 14
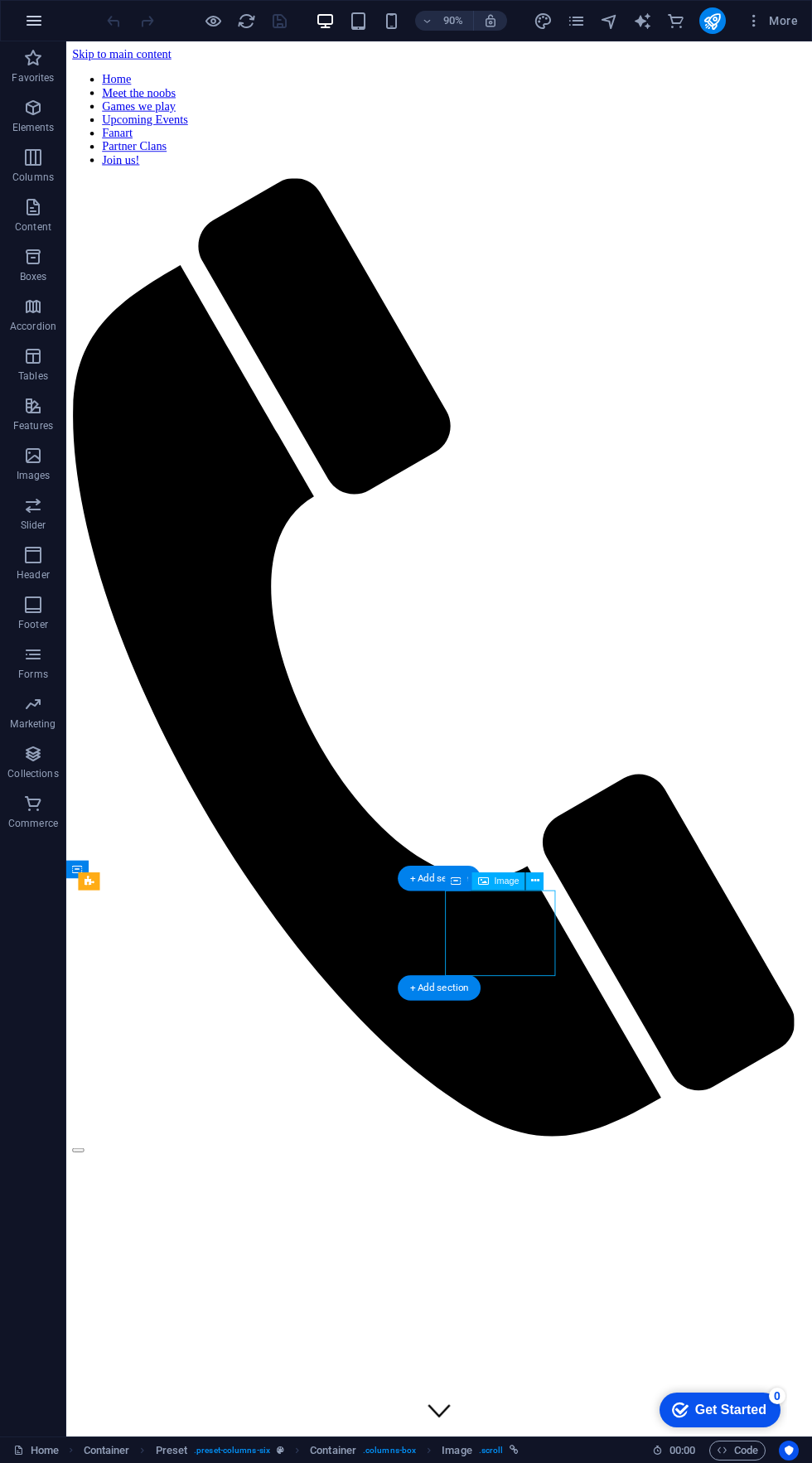
click at [30, 20] on icon "button" at bounding box center [33, 20] width 20 height 20
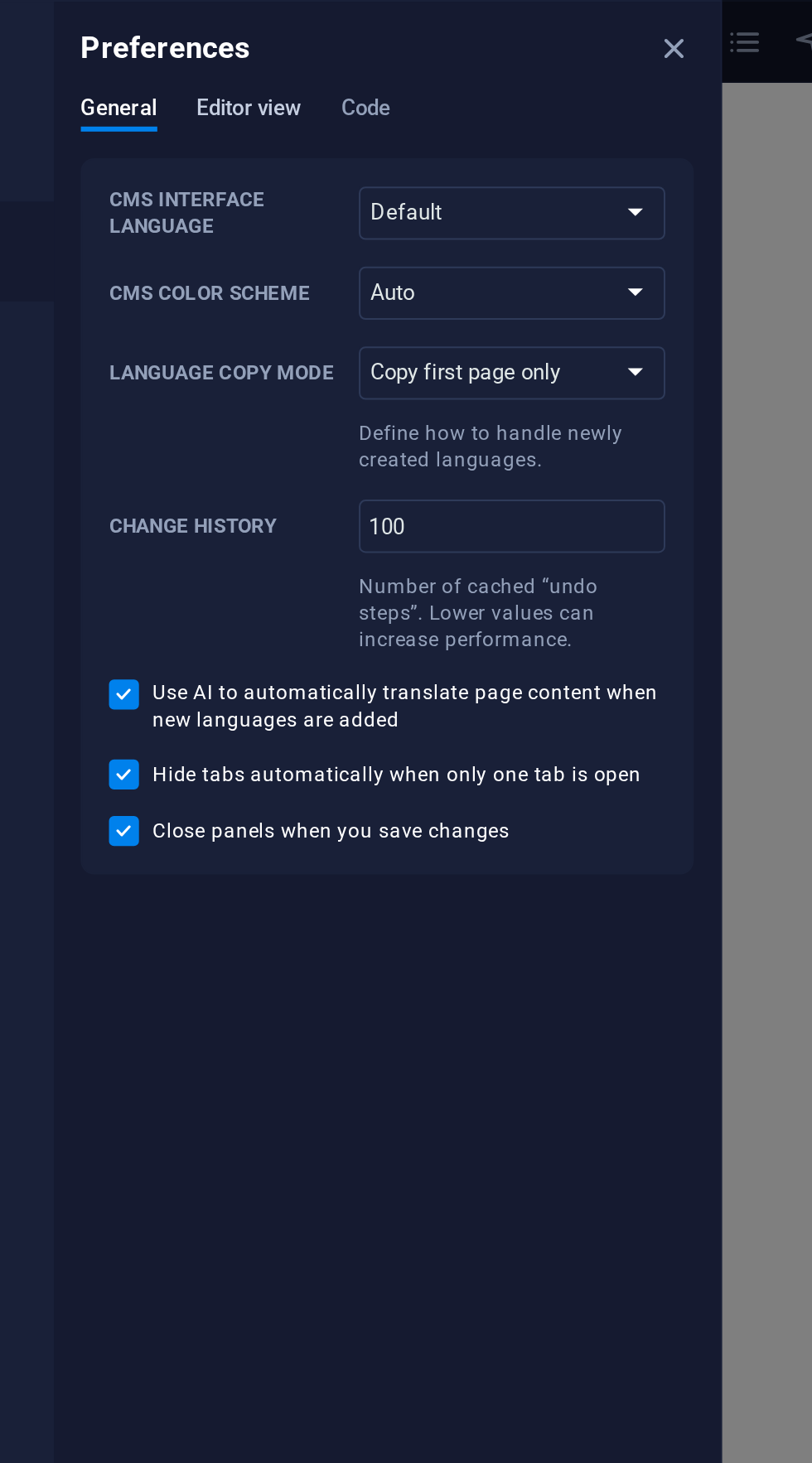
click at [324, 54] on span "Editor view" at bounding box center [330, 55] width 52 height 23
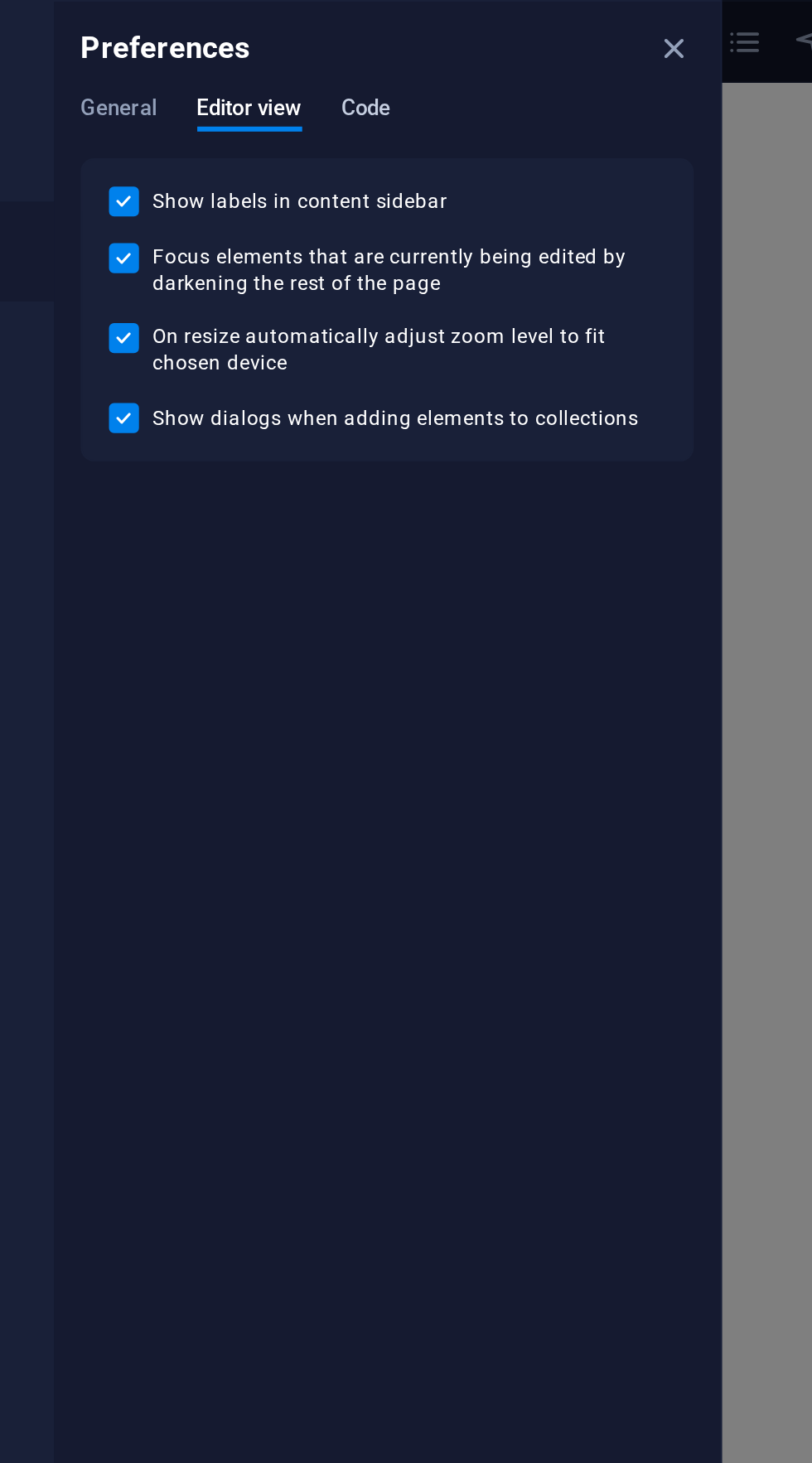
click at [381, 51] on span "Code" at bounding box center [388, 55] width 24 height 23
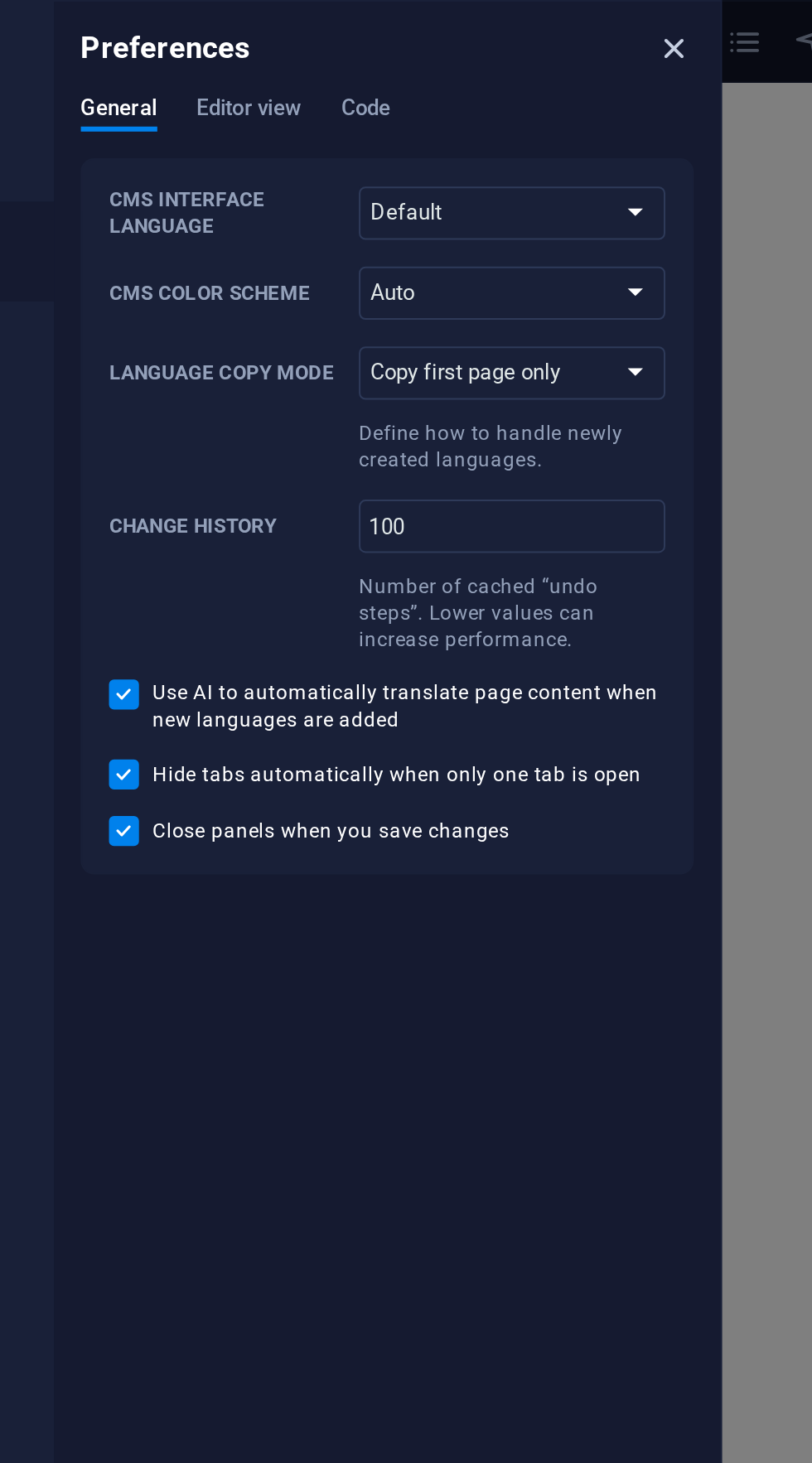
click at [538, 21] on icon "close" at bounding box center [541, 24] width 19 height 19
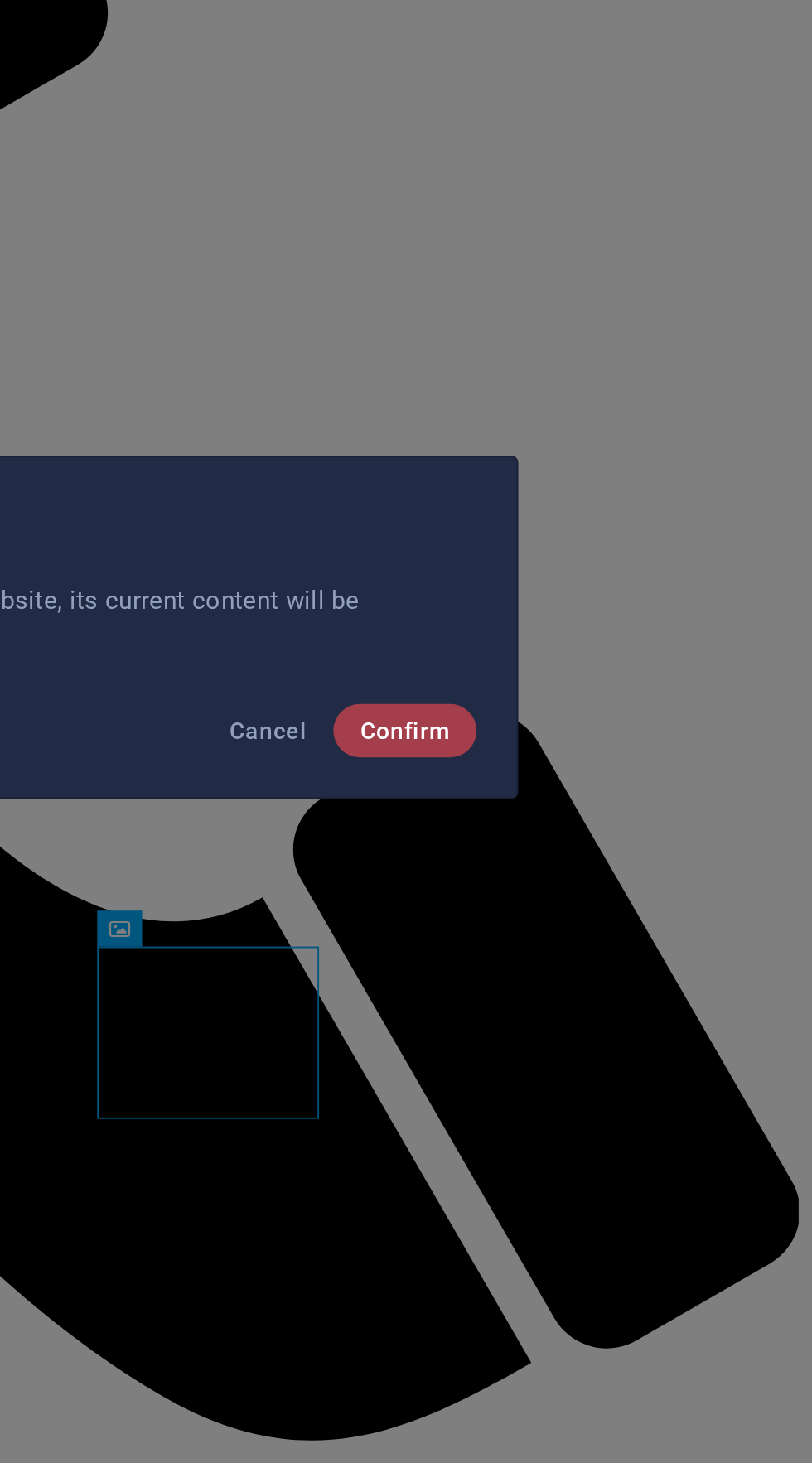
click at [616, 789] on span "Confirm" at bounding box center [598, 783] width 44 height 14
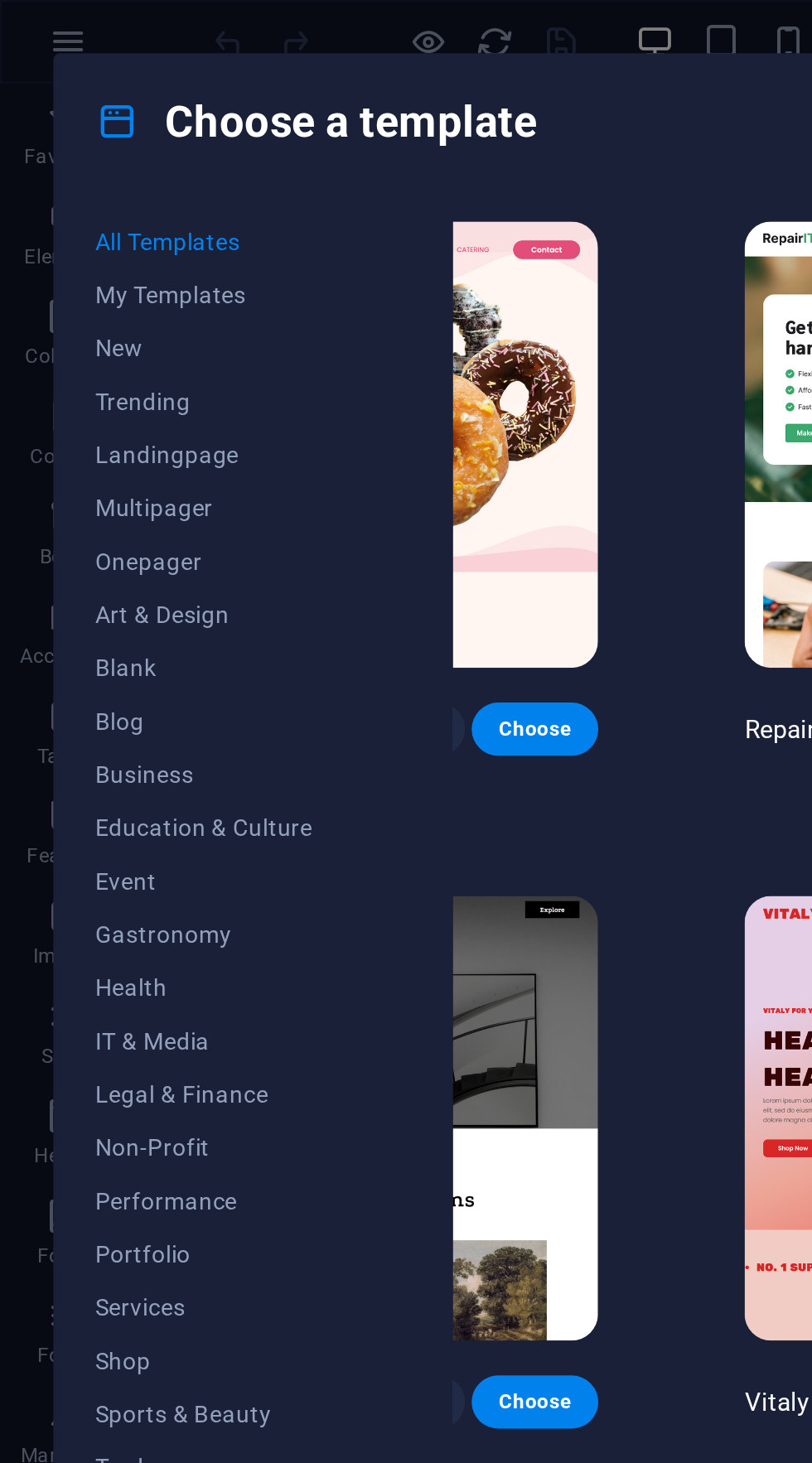
scroll to position [0, 227]
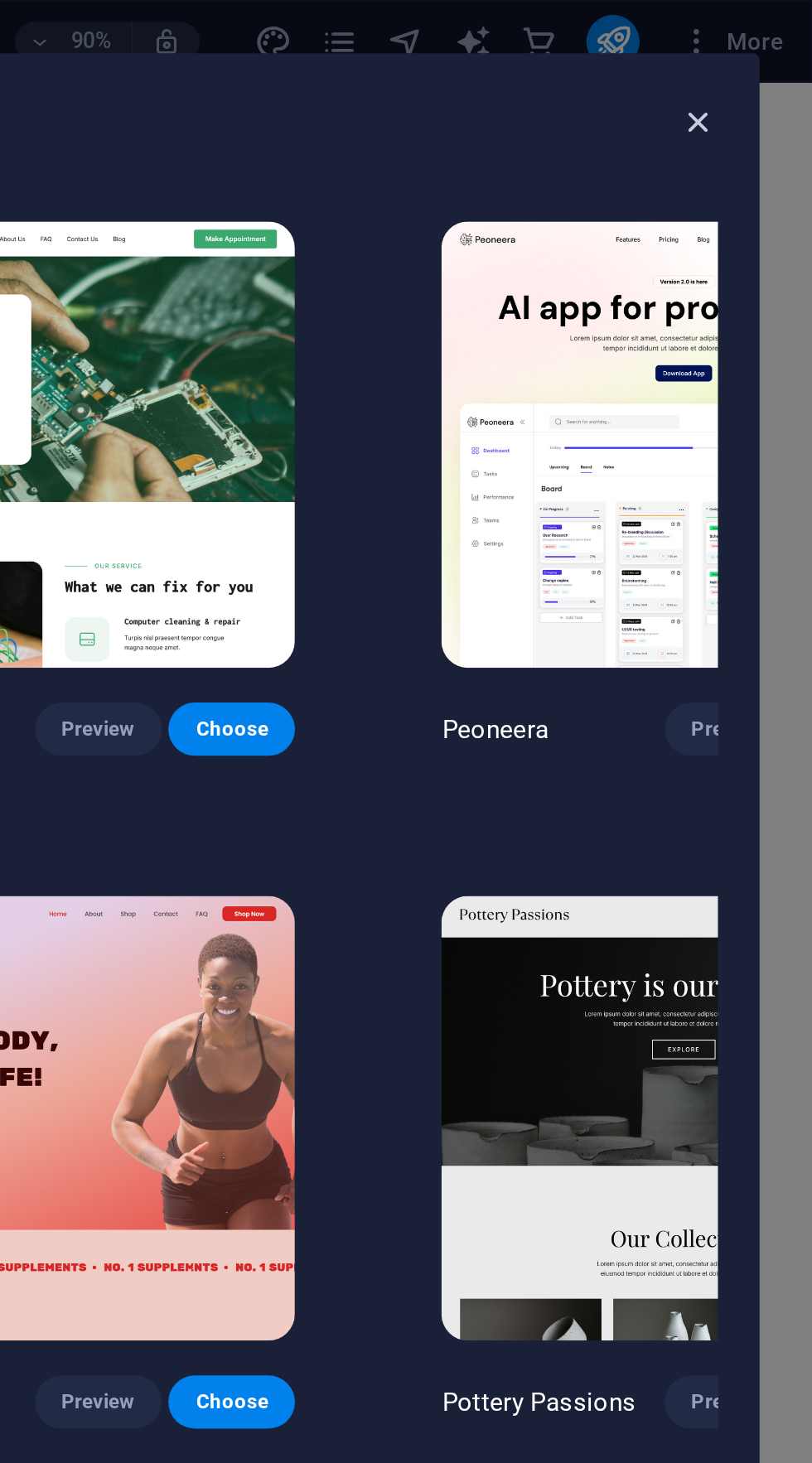
click at [757, 60] on icon "button" at bounding box center [755, 60] width 19 height 19
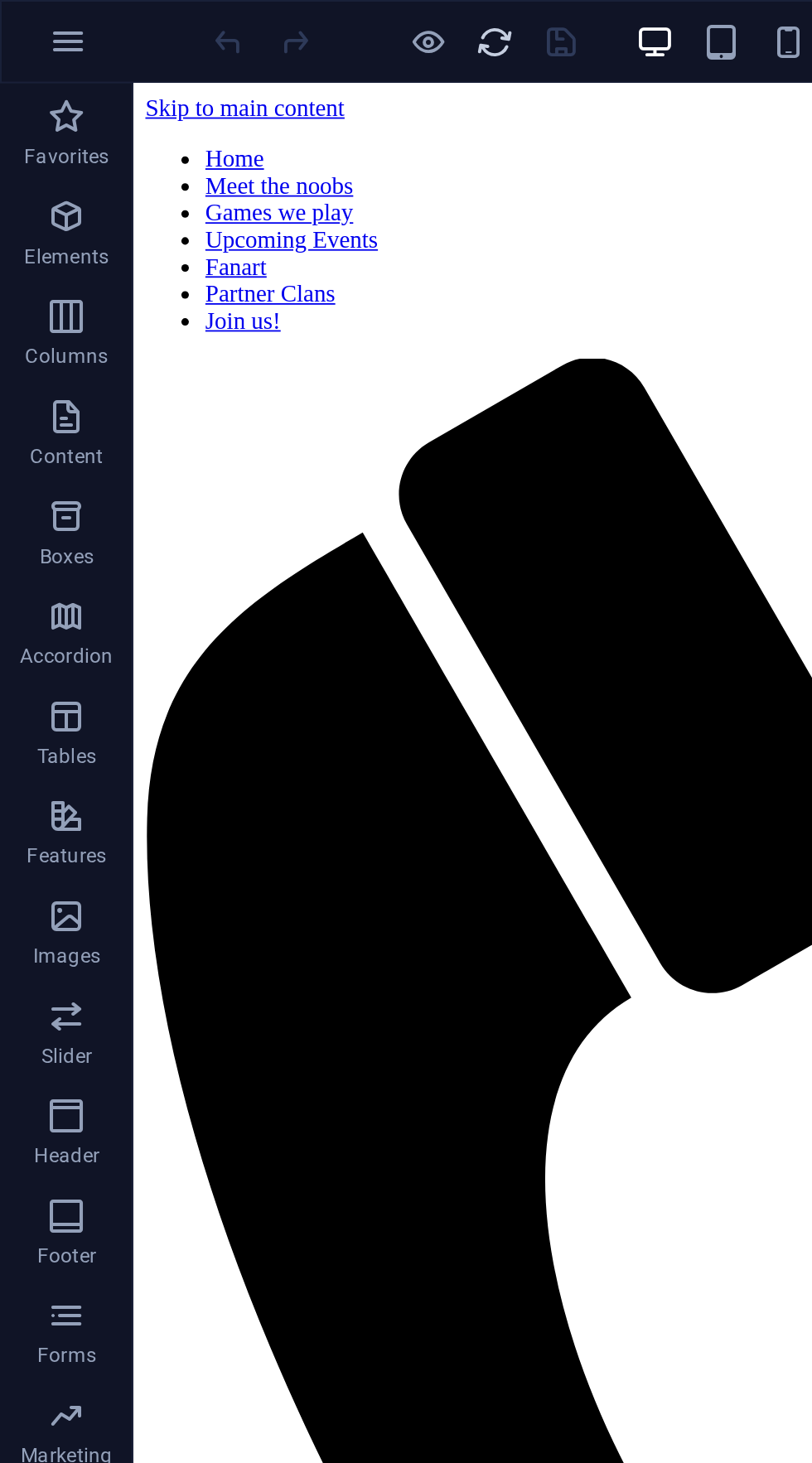
click at [34, 110] on icon "button" at bounding box center [32, 107] width 20 height 20
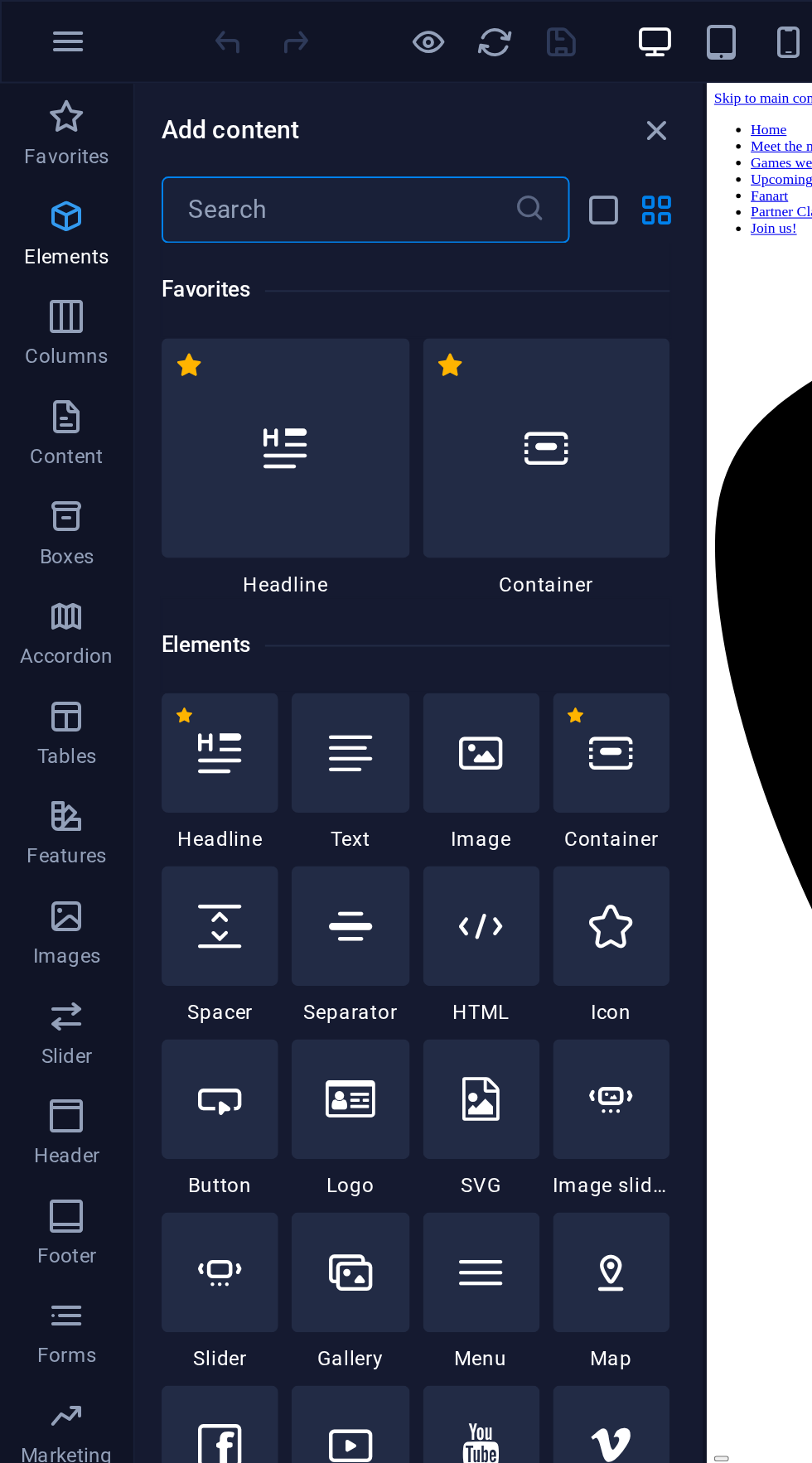
click at [20, 107] on span "Elements" at bounding box center [33, 118] width 66 height 40
click at [324, 109] on icon "grid-view" at bounding box center [326, 105] width 19 height 19
click at [110, 100] on input "text" at bounding box center [167, 104] width 175 height 33
type input "b"
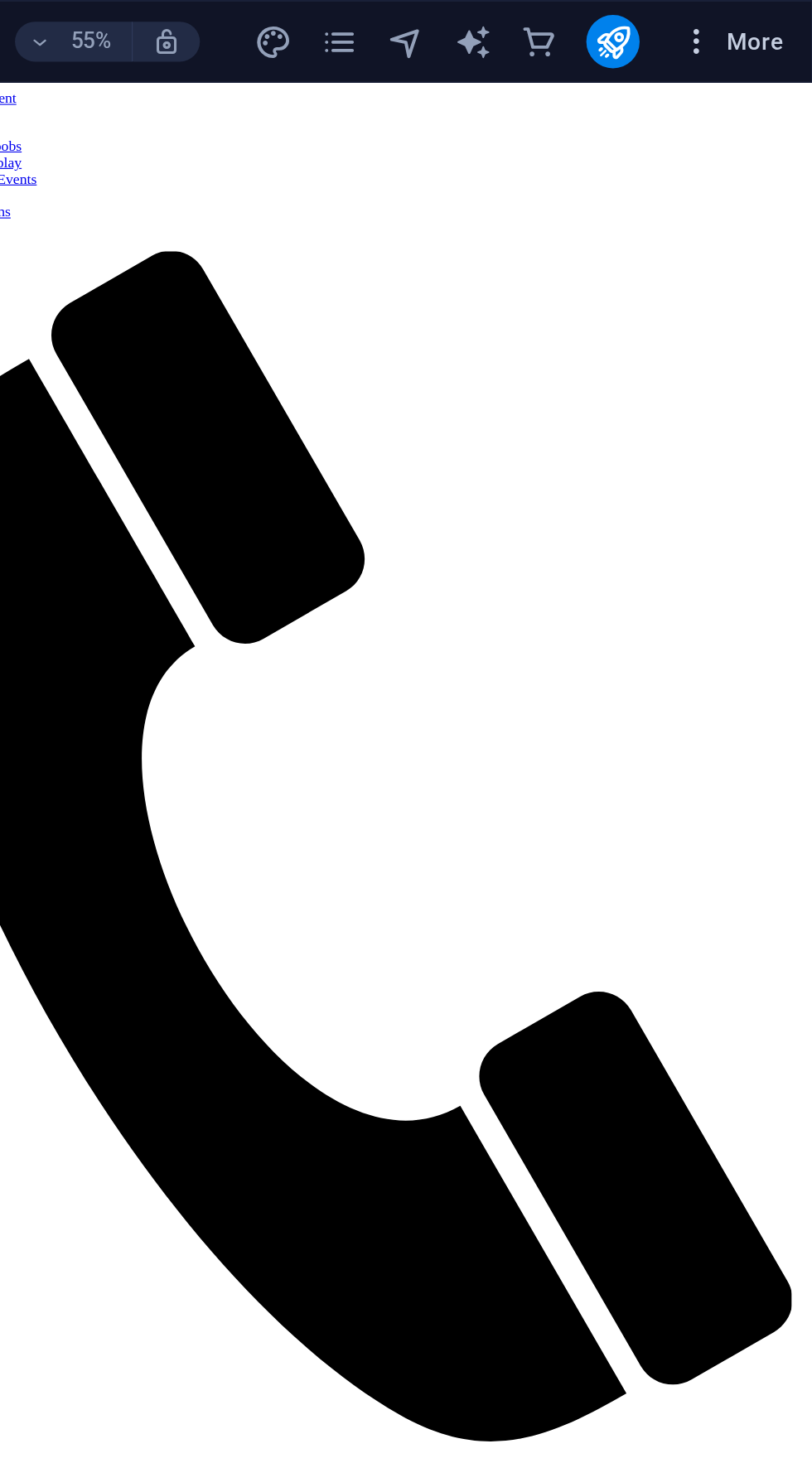
click at [749, 13] on icon "button" at bounding box center [753, 20] width 16 height 16
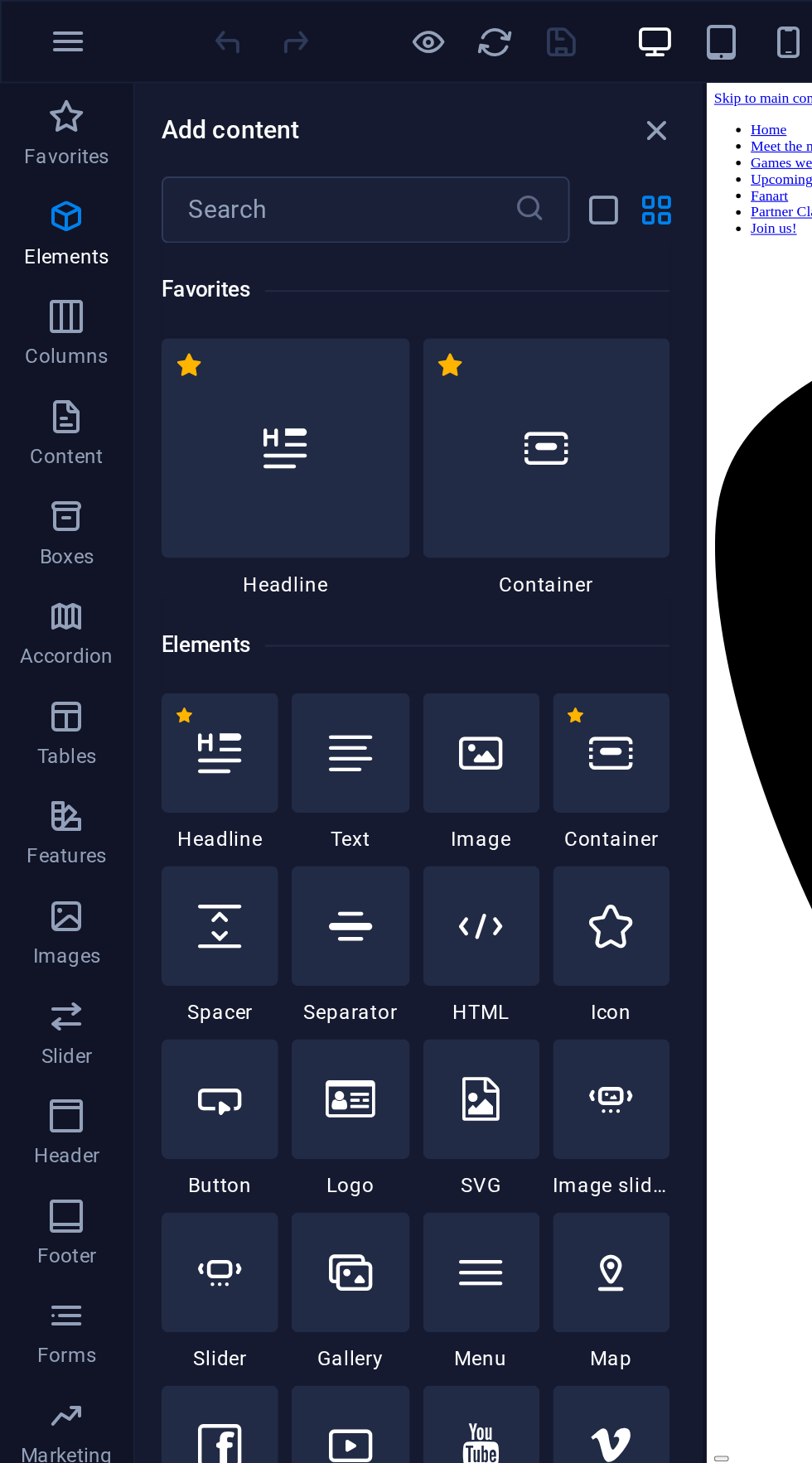
click at [325, 63] on div at bounding box center [406, 731] width 812 height 1463
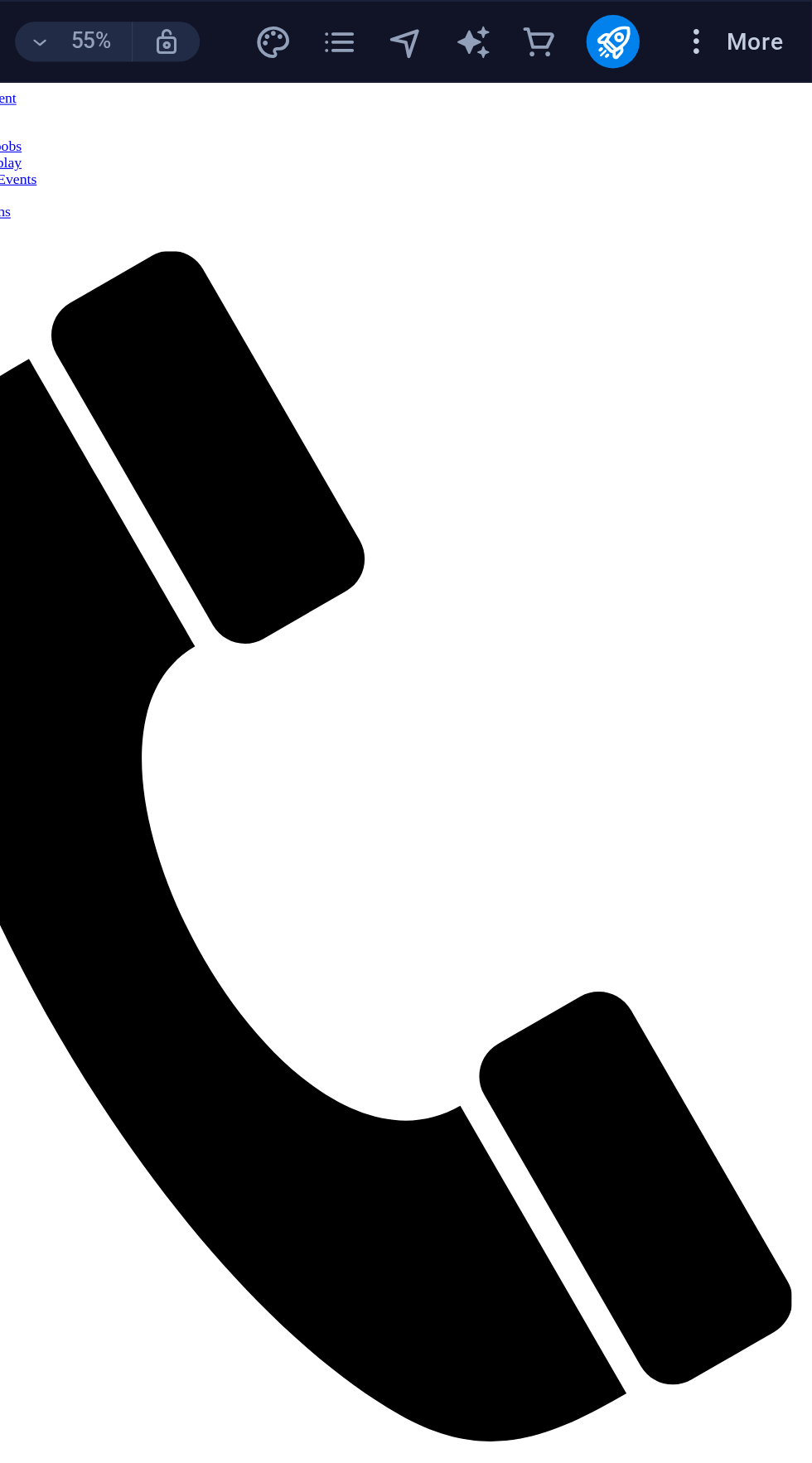
click at [752, 23] on icon "button" at bounding box center [753, 20] width 16 height 16
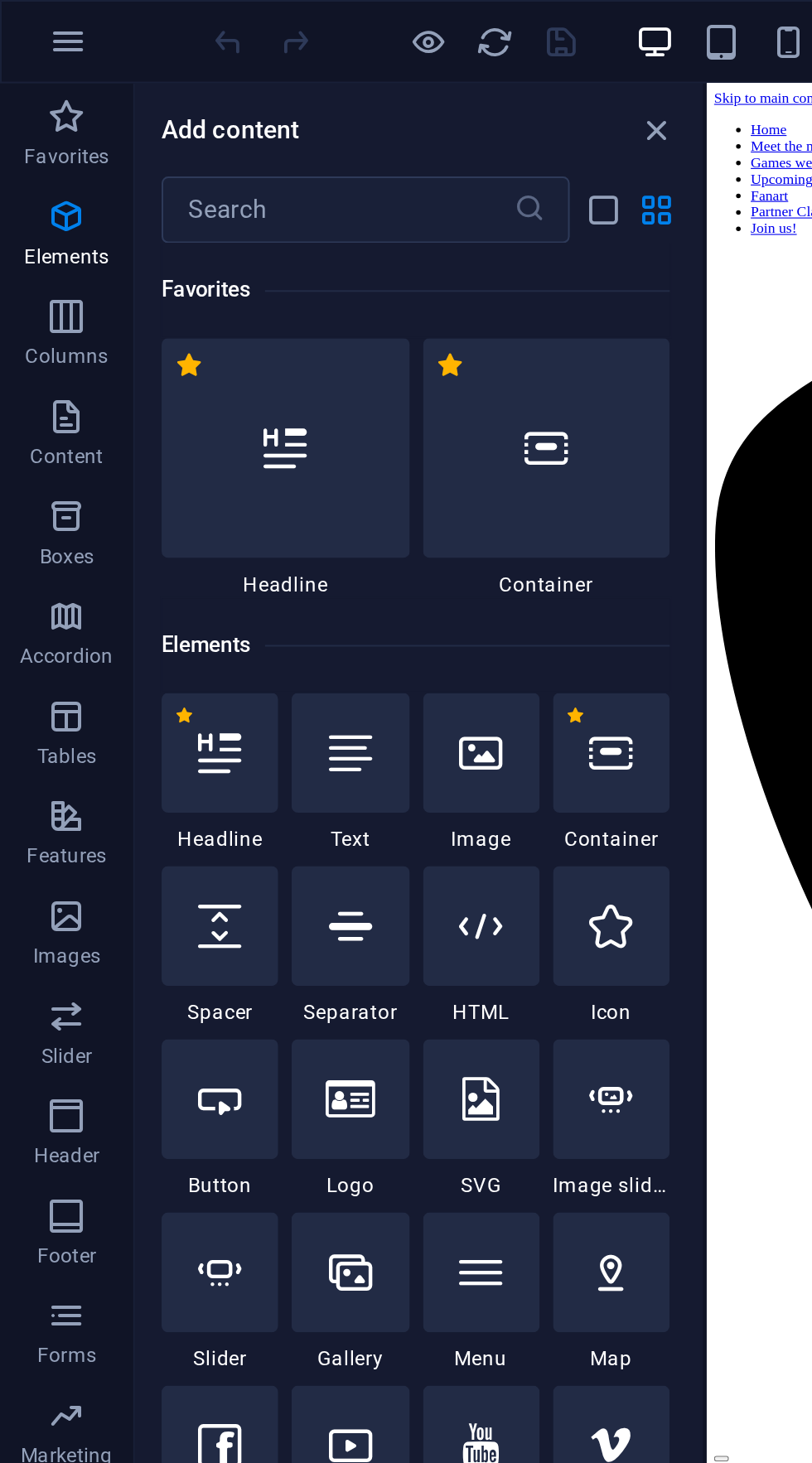
click at [319, 61] on div at bounding box center [406, 731] width 812 height 1463
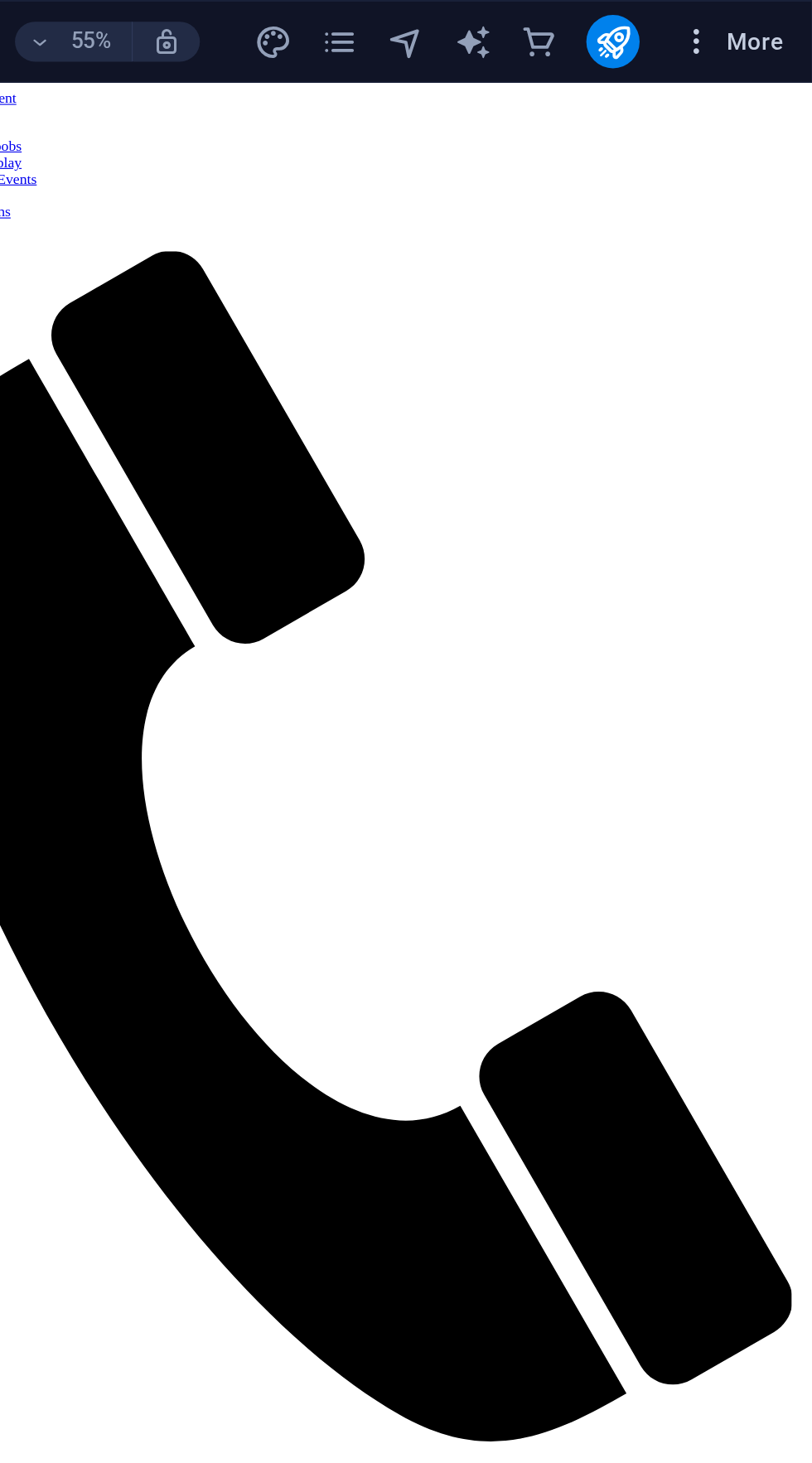
click at [754, 17] on icon "button" at bounding box center [753, 20] width 16 height 16
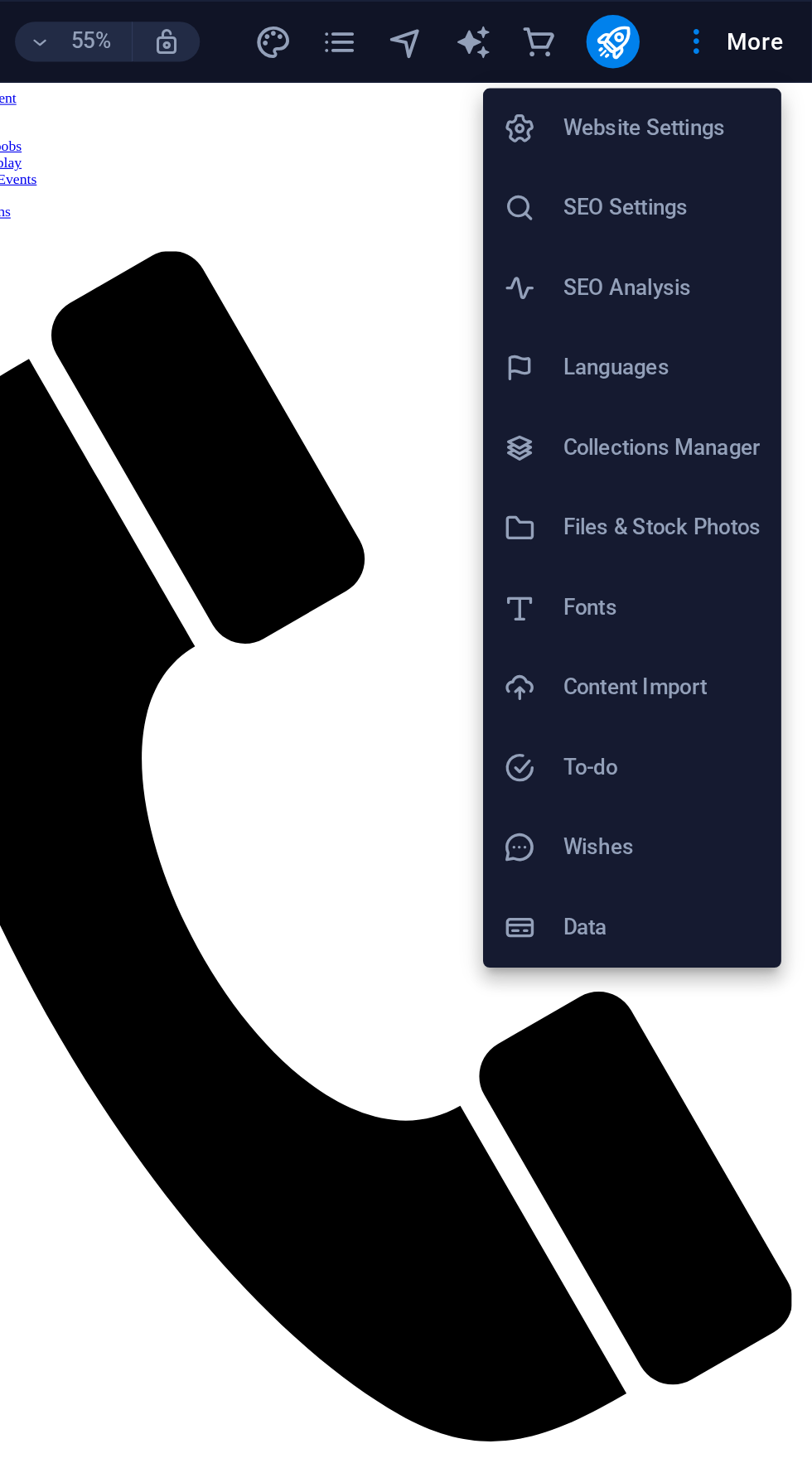
click at [752, 146] on h6 "SEO Analysis" at bounding box center [737, 143] width 99 height 20
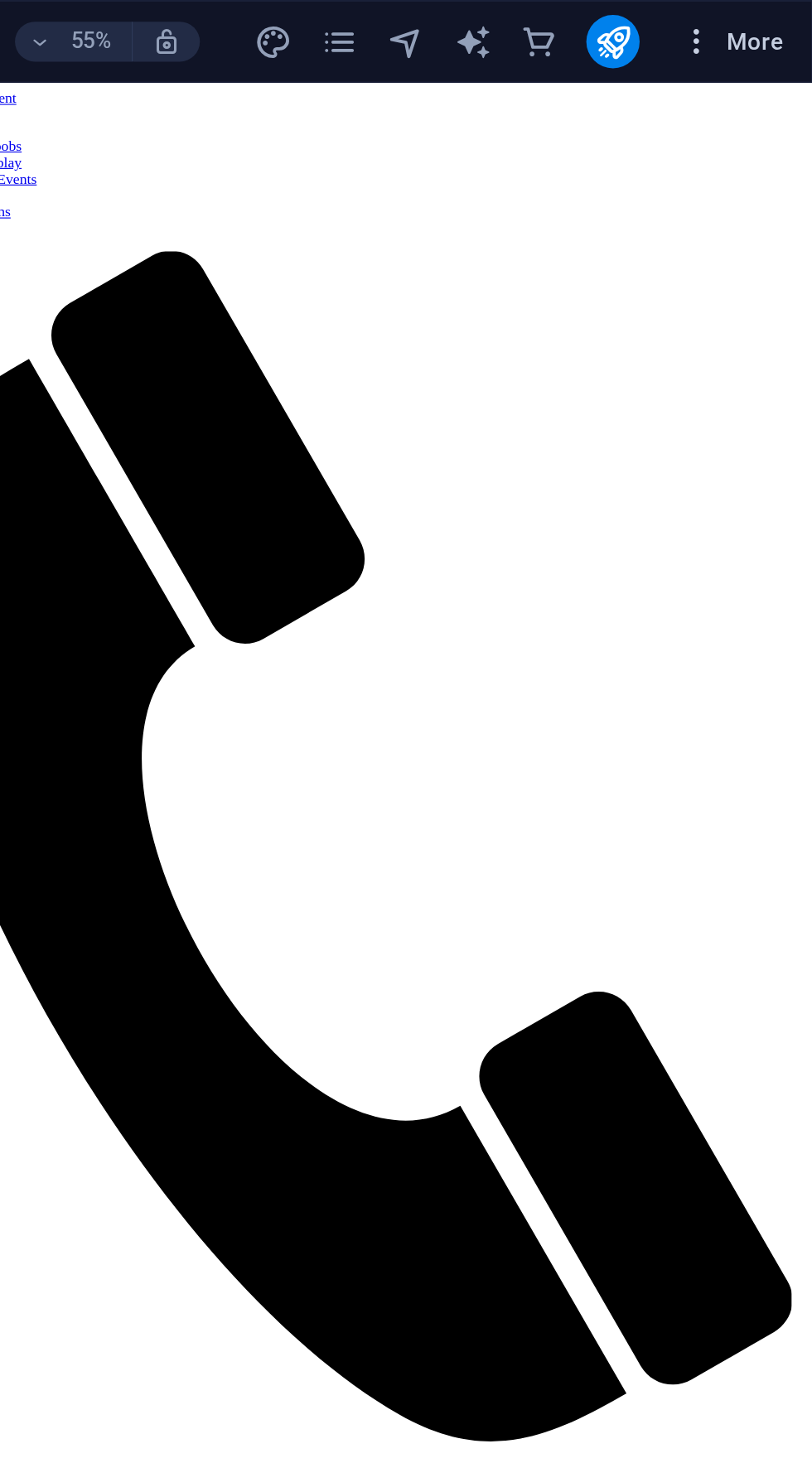
click at [752, 15] on icon "button" at bounding box center [753, 20] width 16 height 16
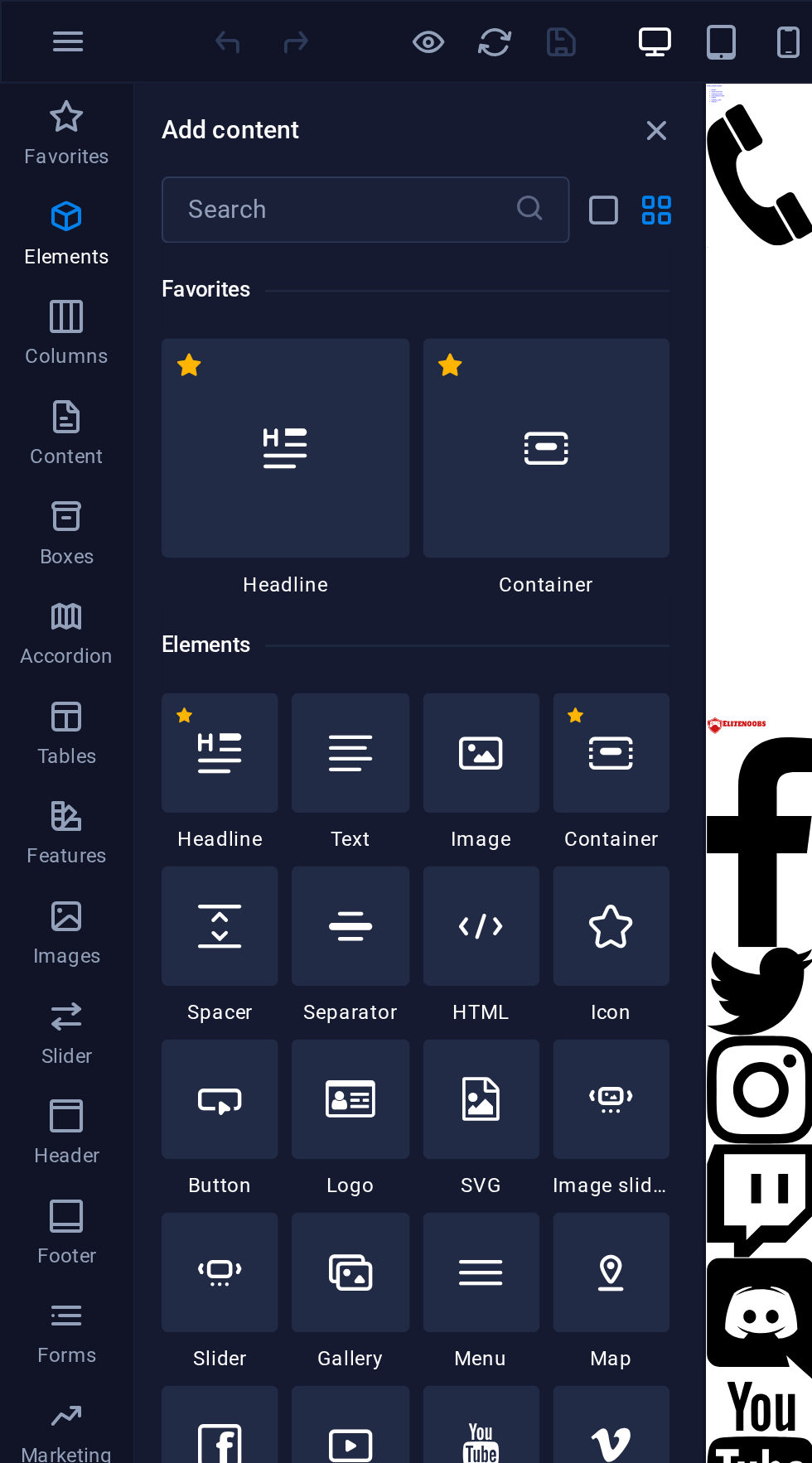
select select "google.com"
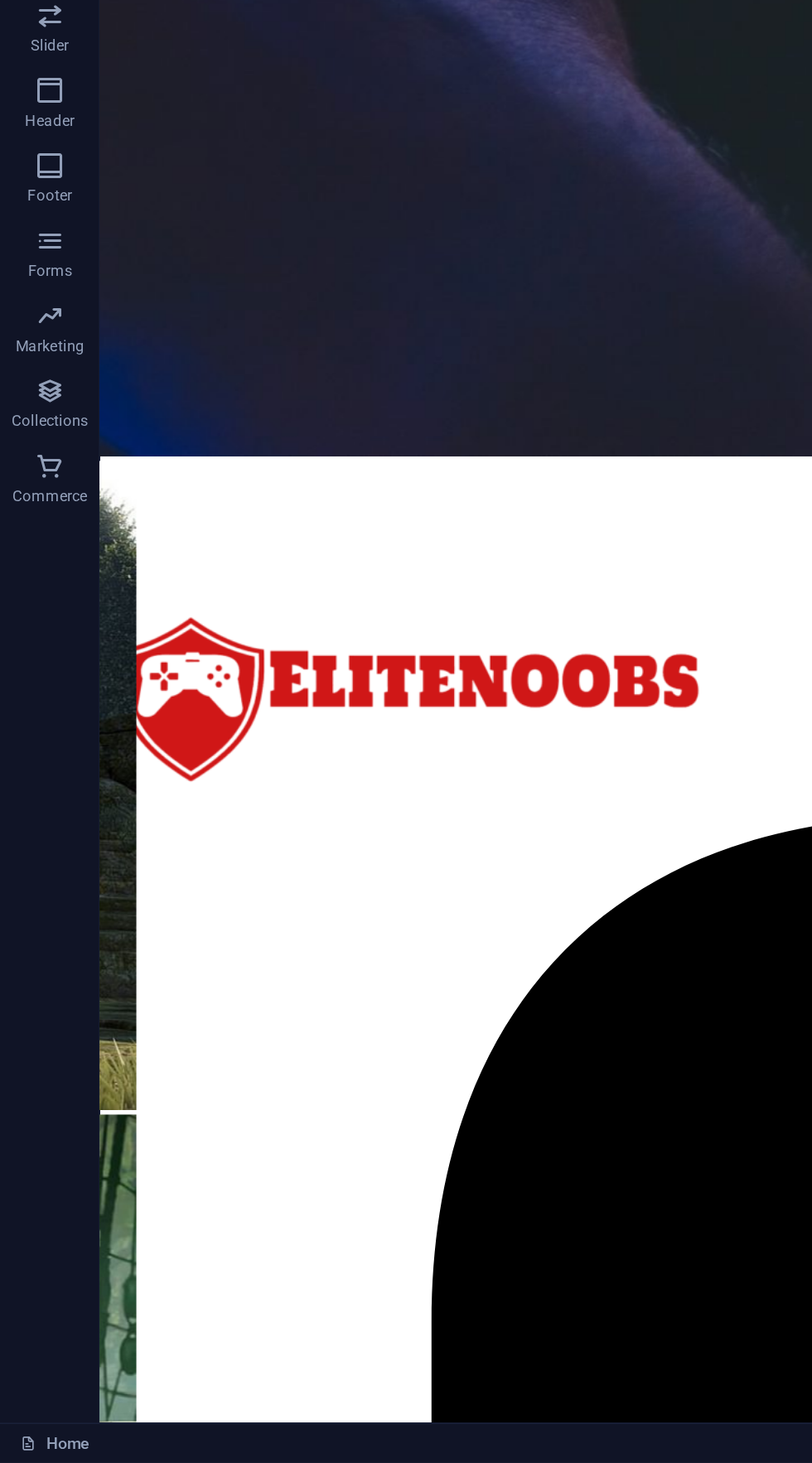
scroll to position [2425, 0]
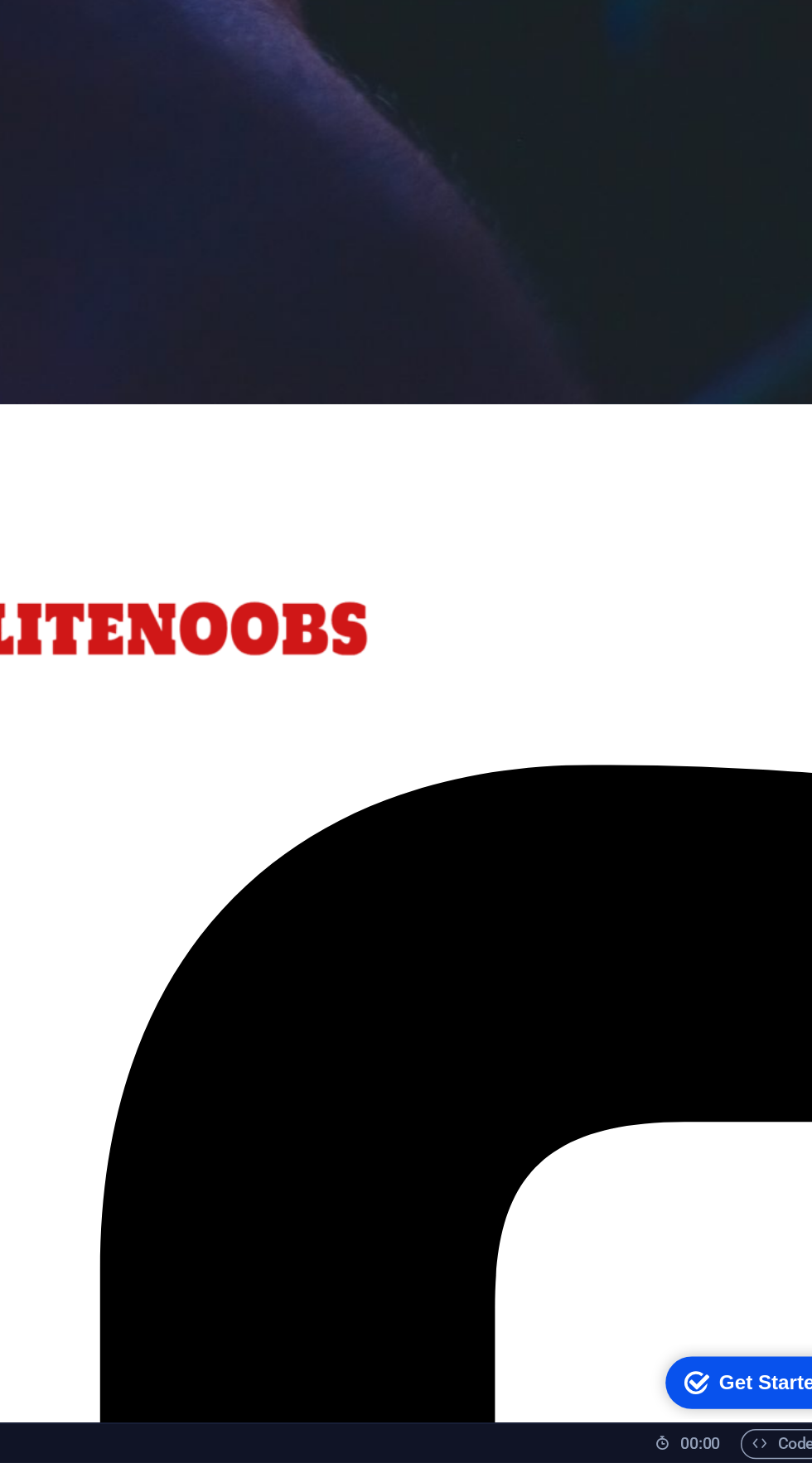
scroll to position [0, 0]
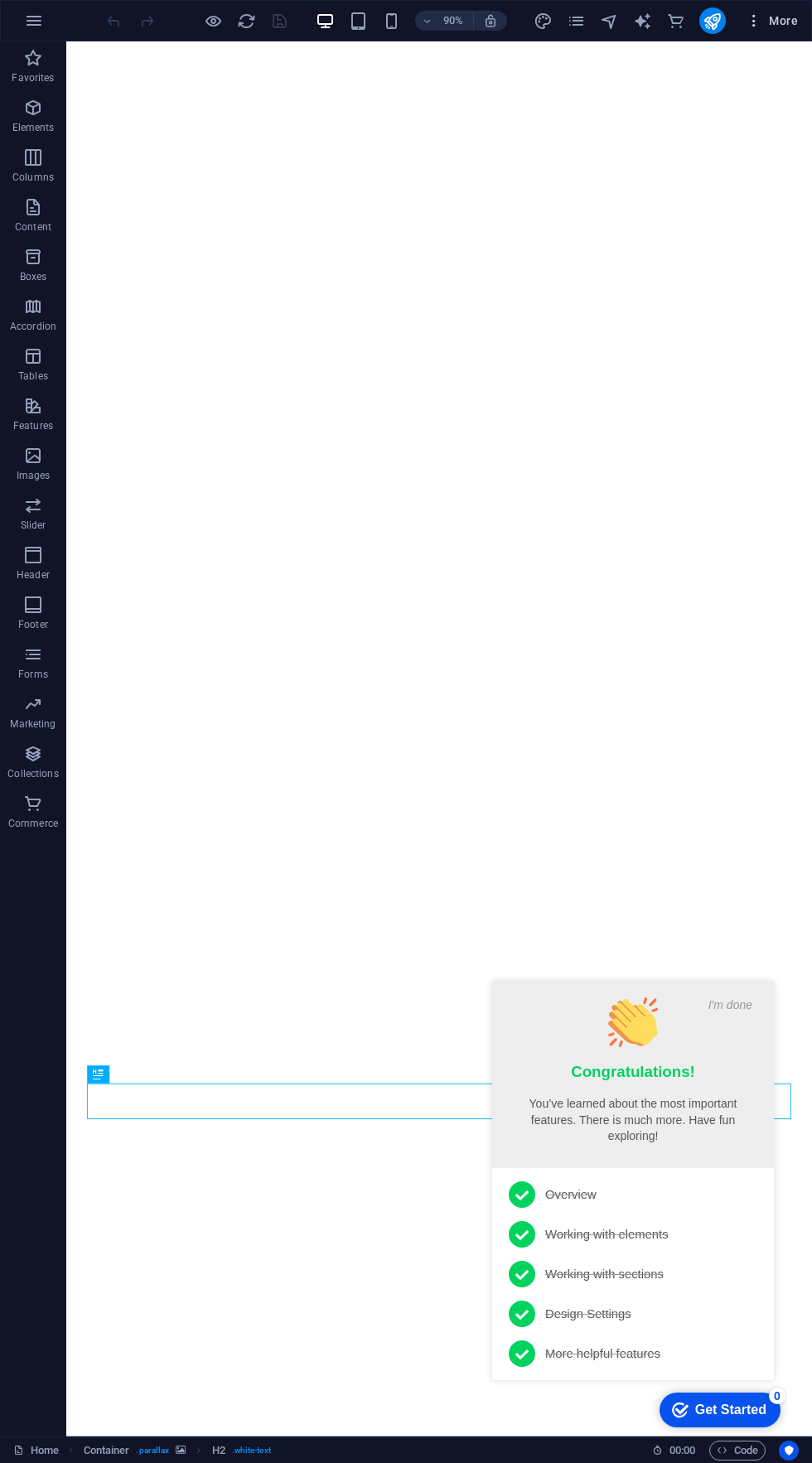
click at [754, 20] on icon "button" at bounding box center [753, 20] width 16 height 16
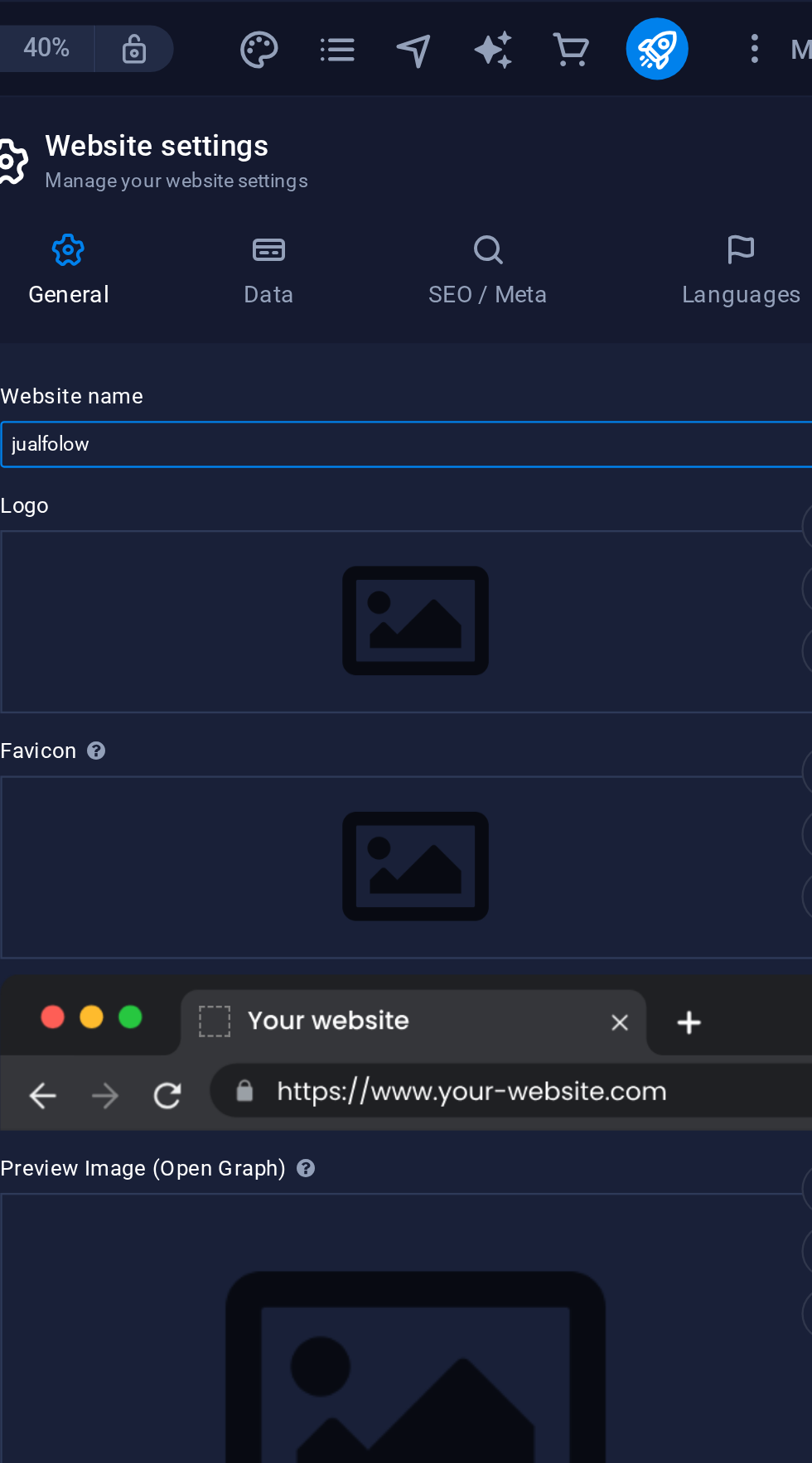
type input "jualfolo"
type input "id"
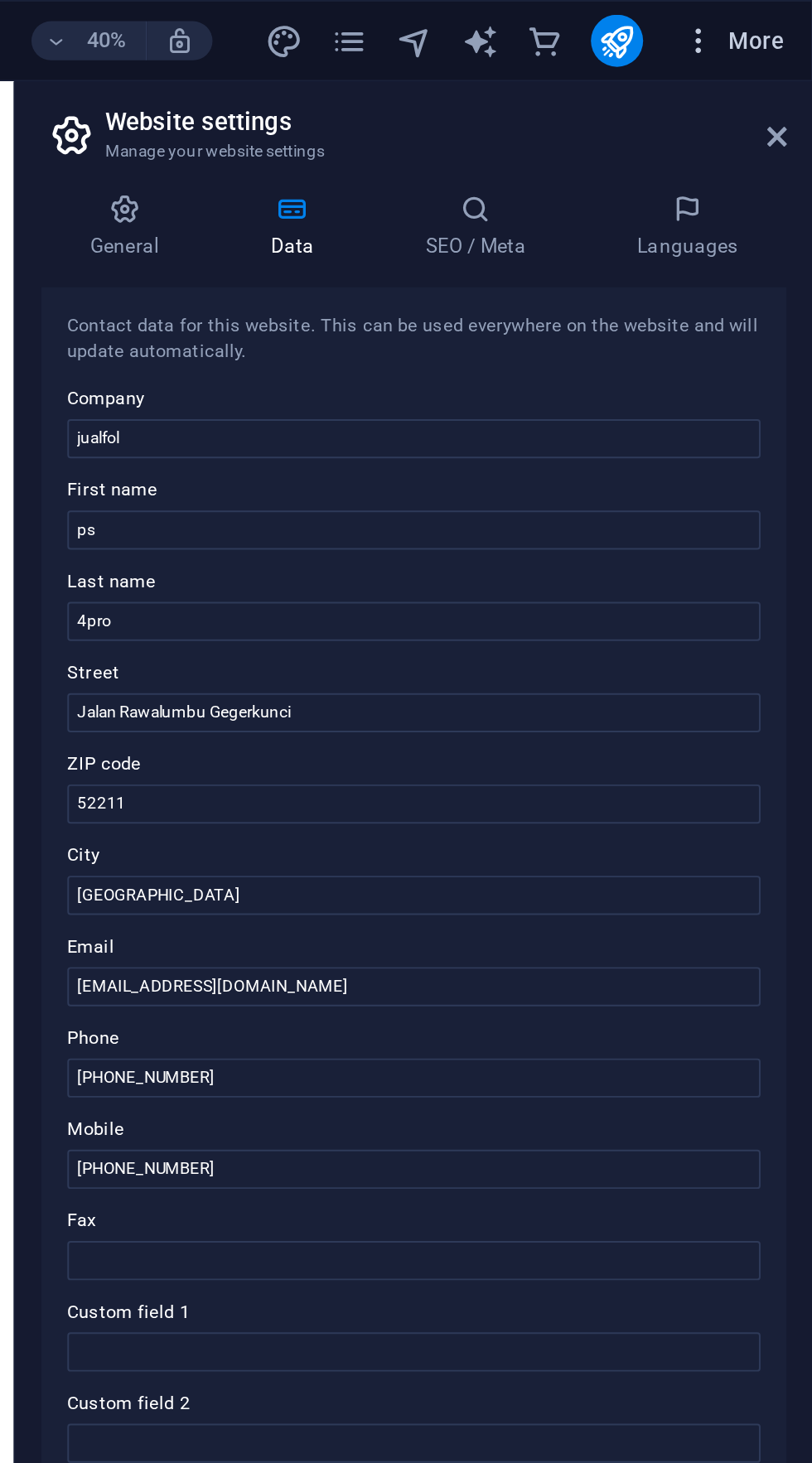
click at [746, 20] on icon "button" at bounding box center [753, 20] width 16 height 16
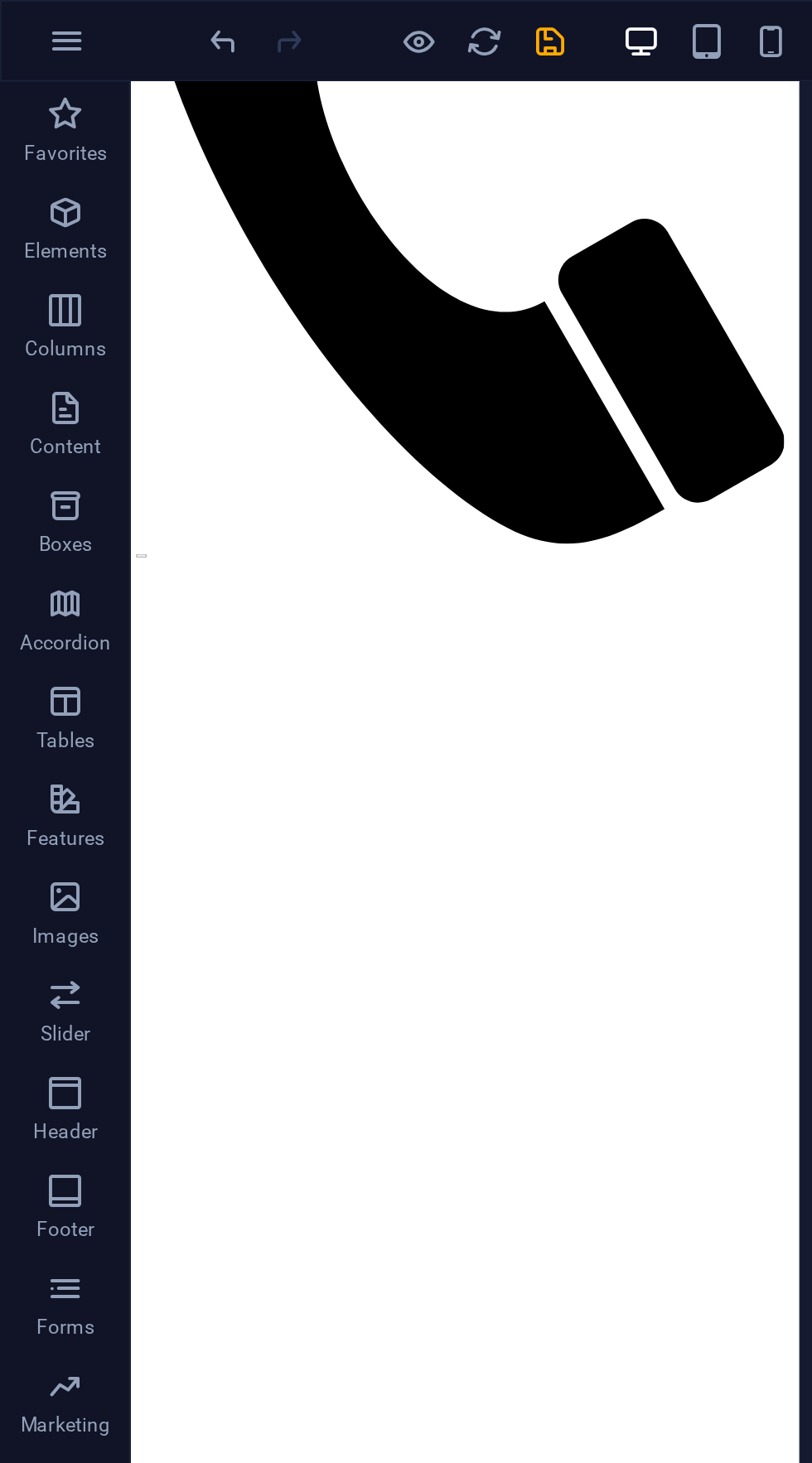
click at [285, 14] on div at bounding box center [406, 731] width 812 height 1463
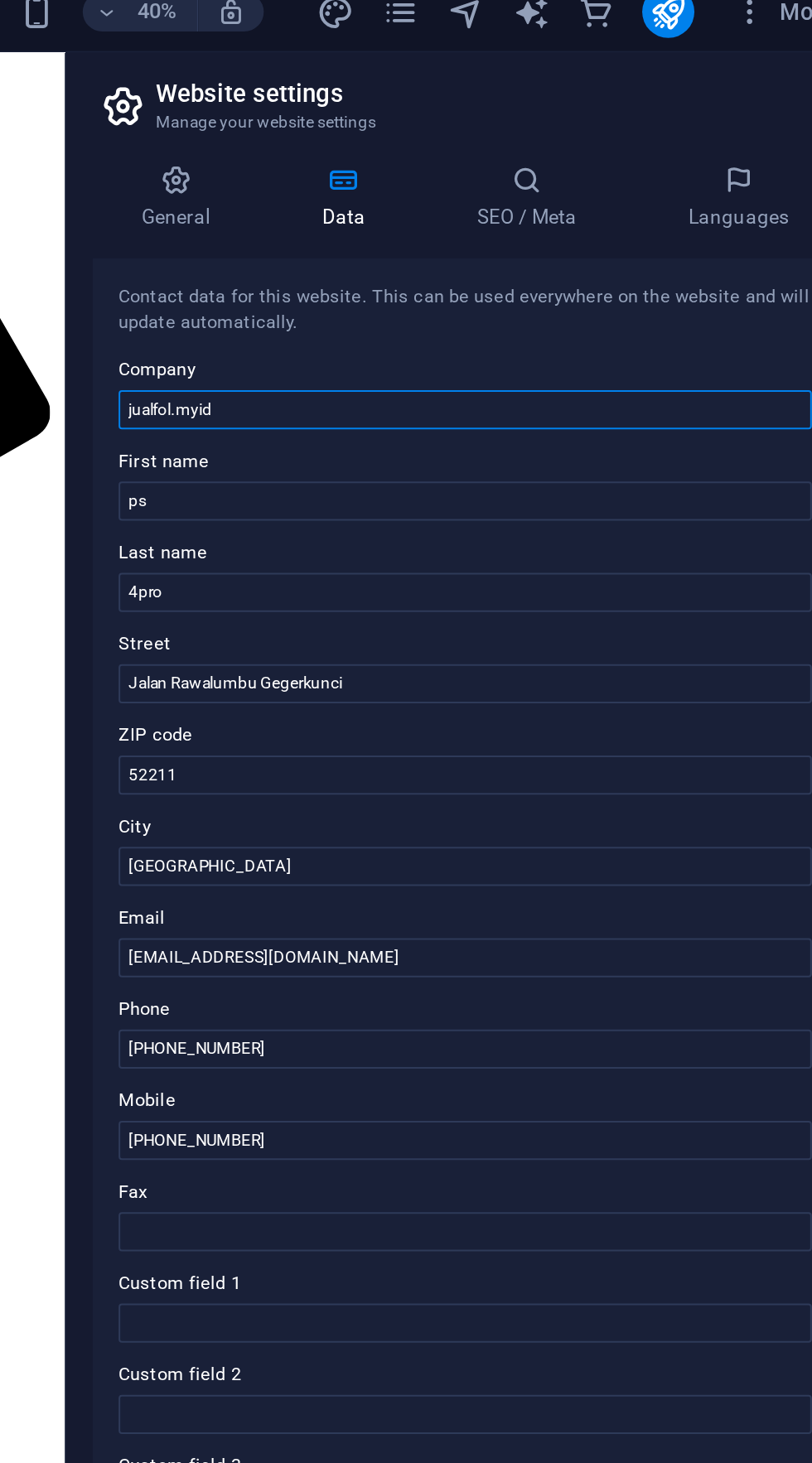
type input "jualfol.myid"
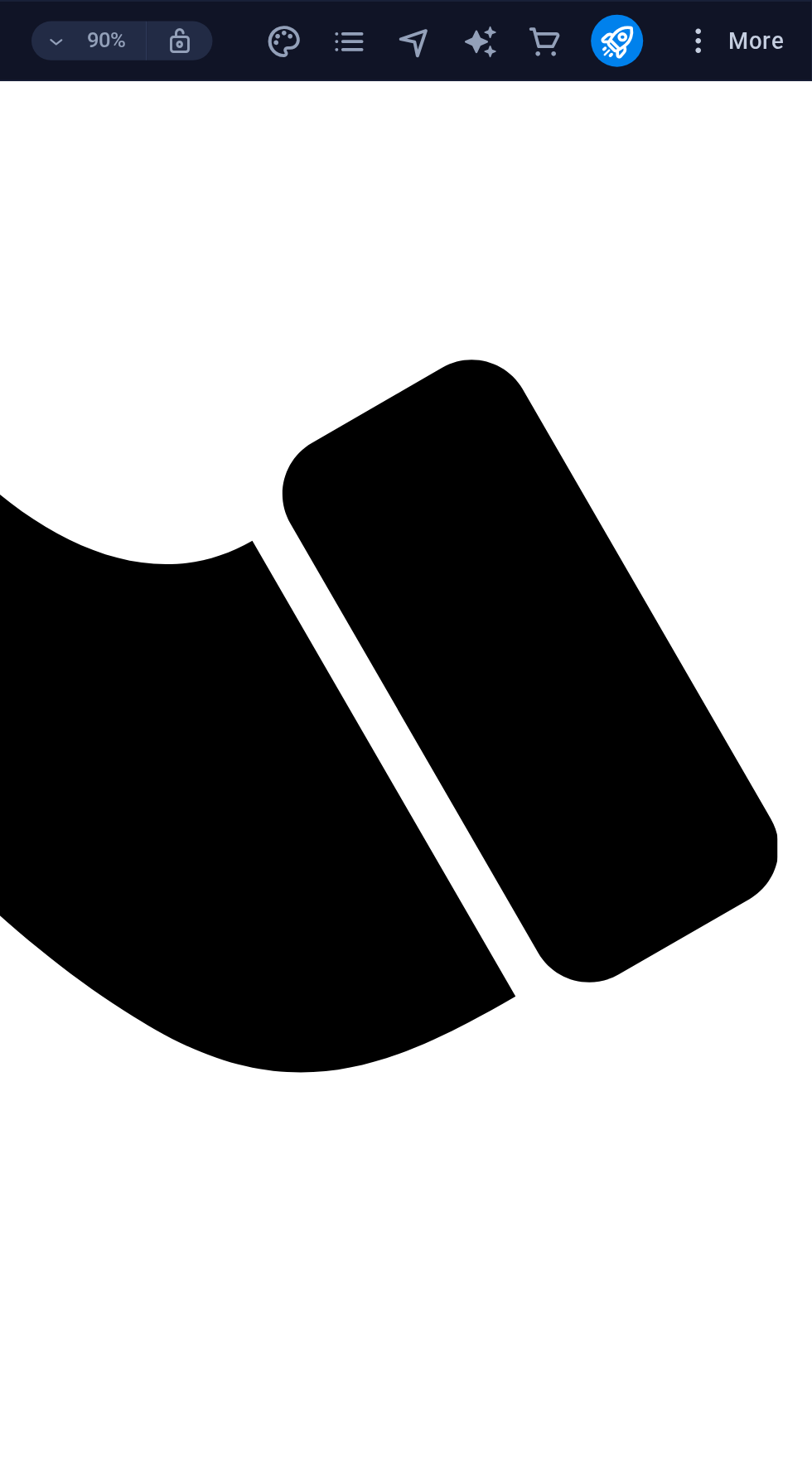
click at [750, 16] on icon "button" at bounding box center [753, 20] width 16 height 16
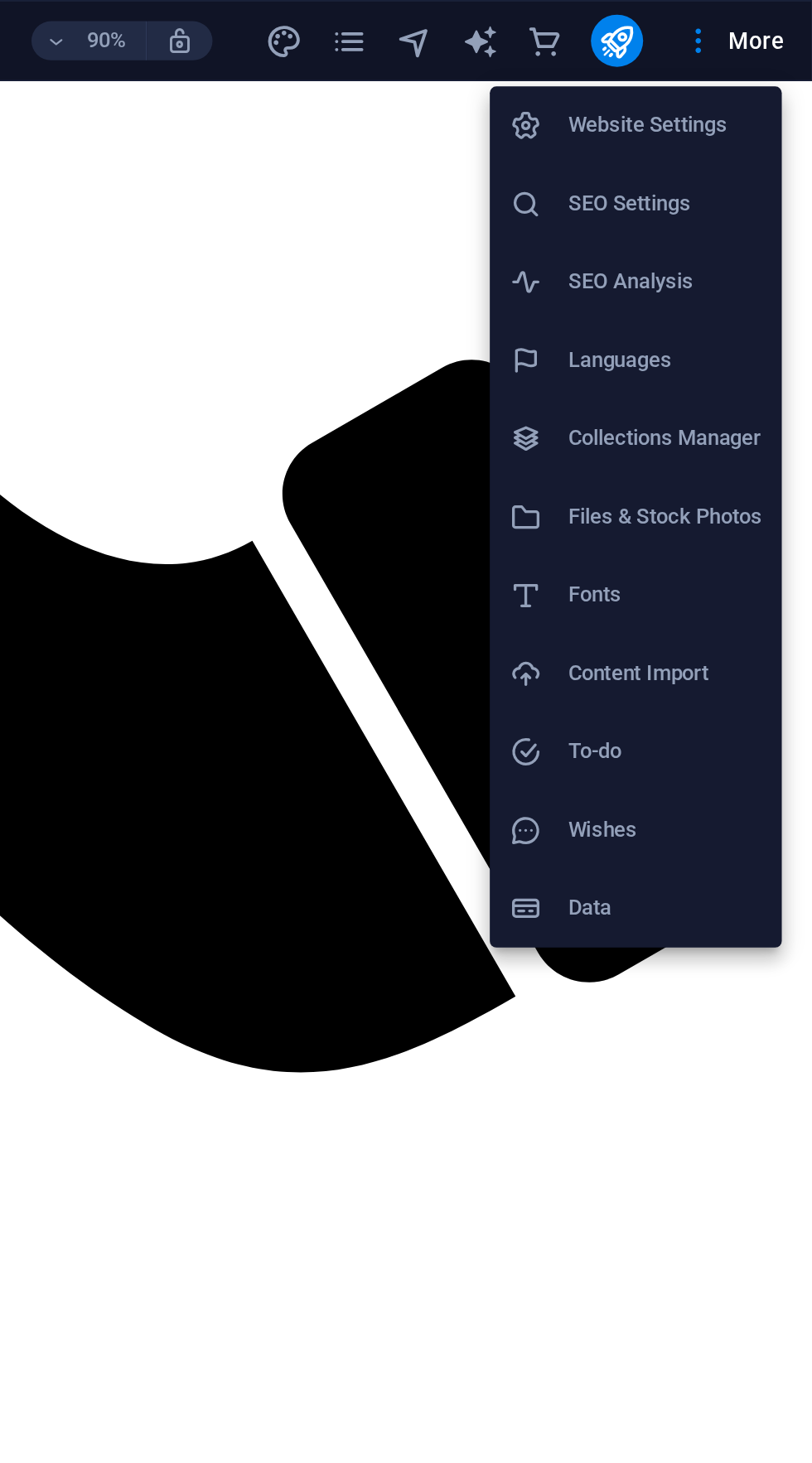
click at [752, 60] on h6 "Website Settings" at bounding box center [737, 63] width 99 height 20
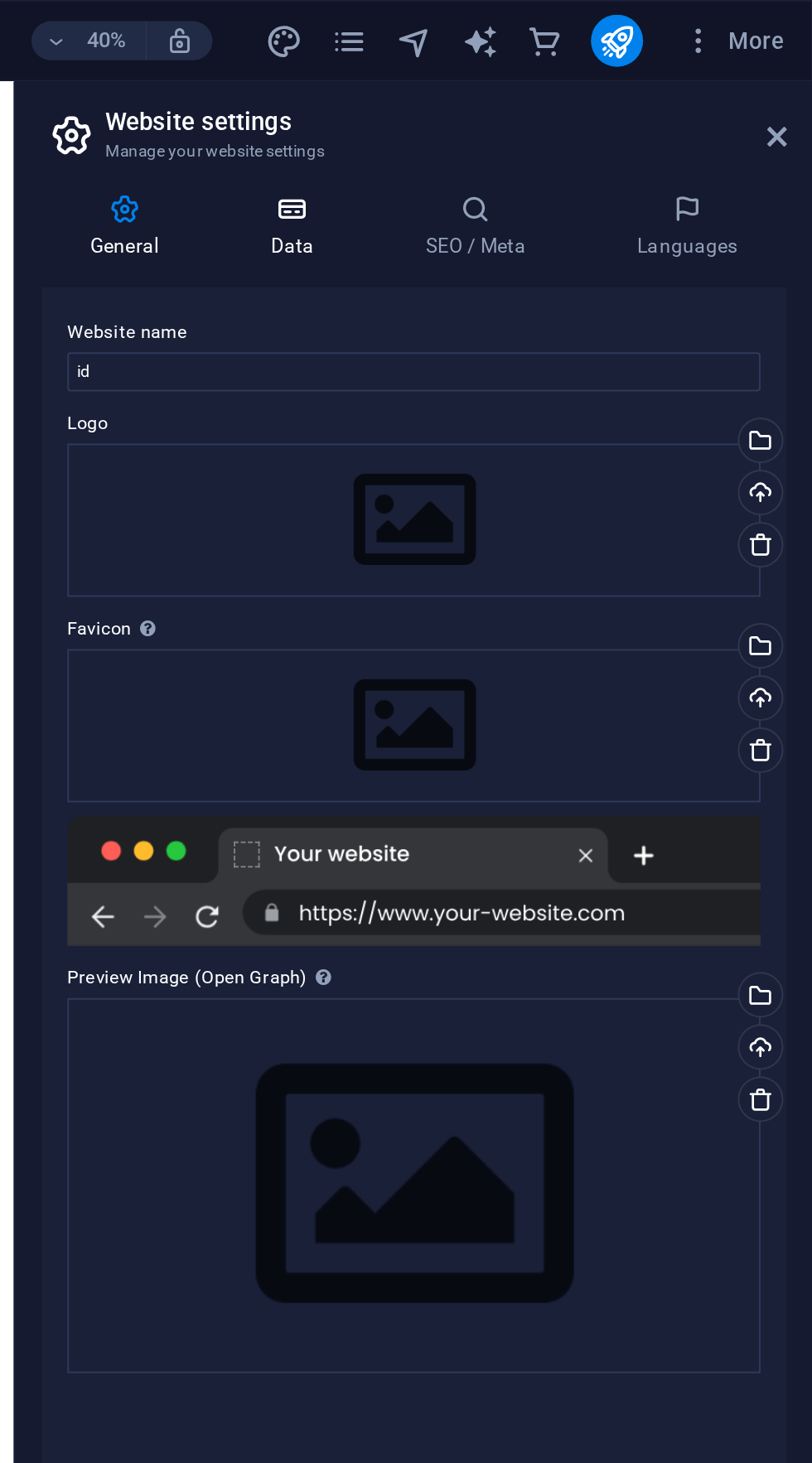
click at [561, 122] on h4 "Data" at bounding box center [550, 115] width 78 height 35
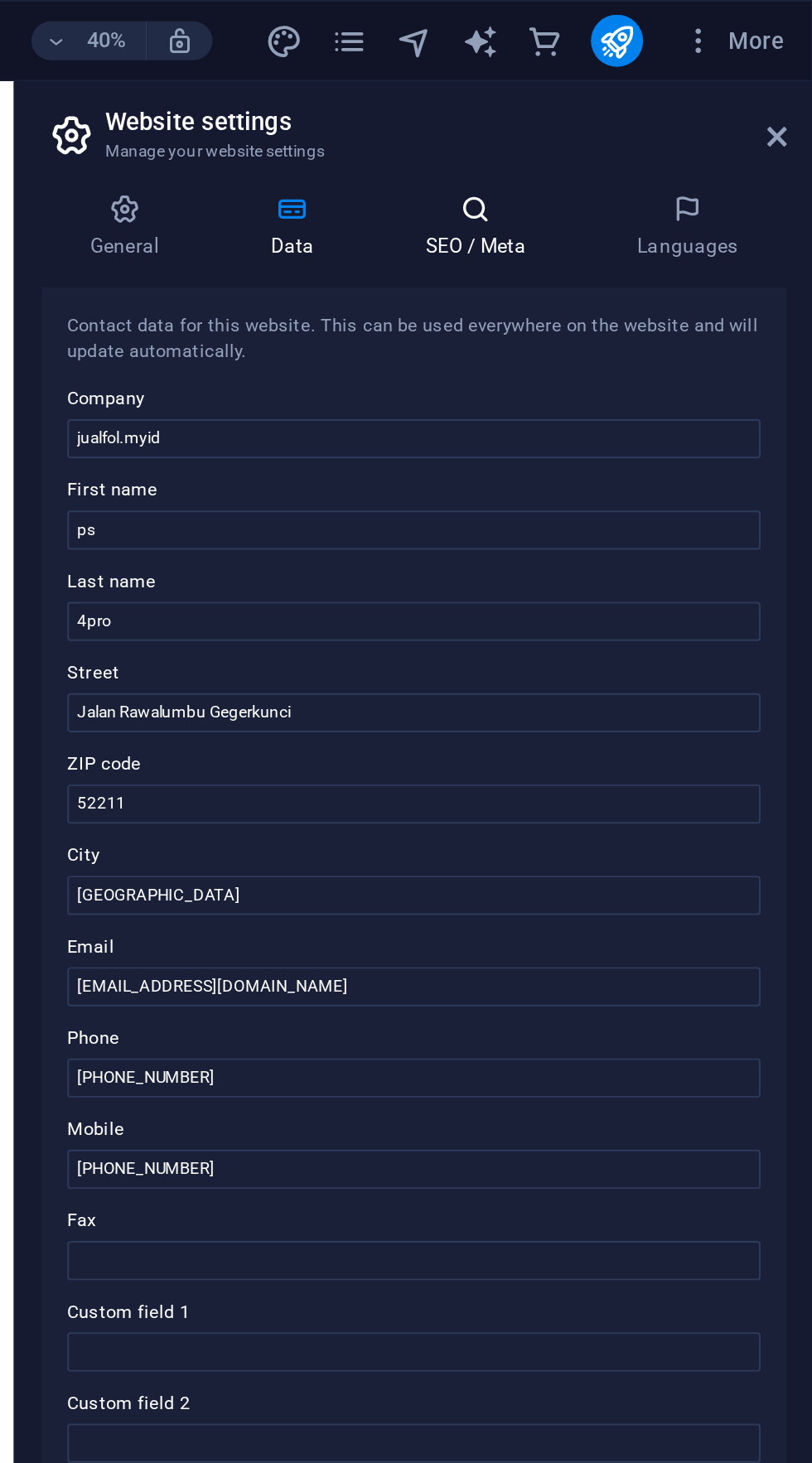
click at [661, 111] on icon at bounding box center [640, 106] width 101 height 16
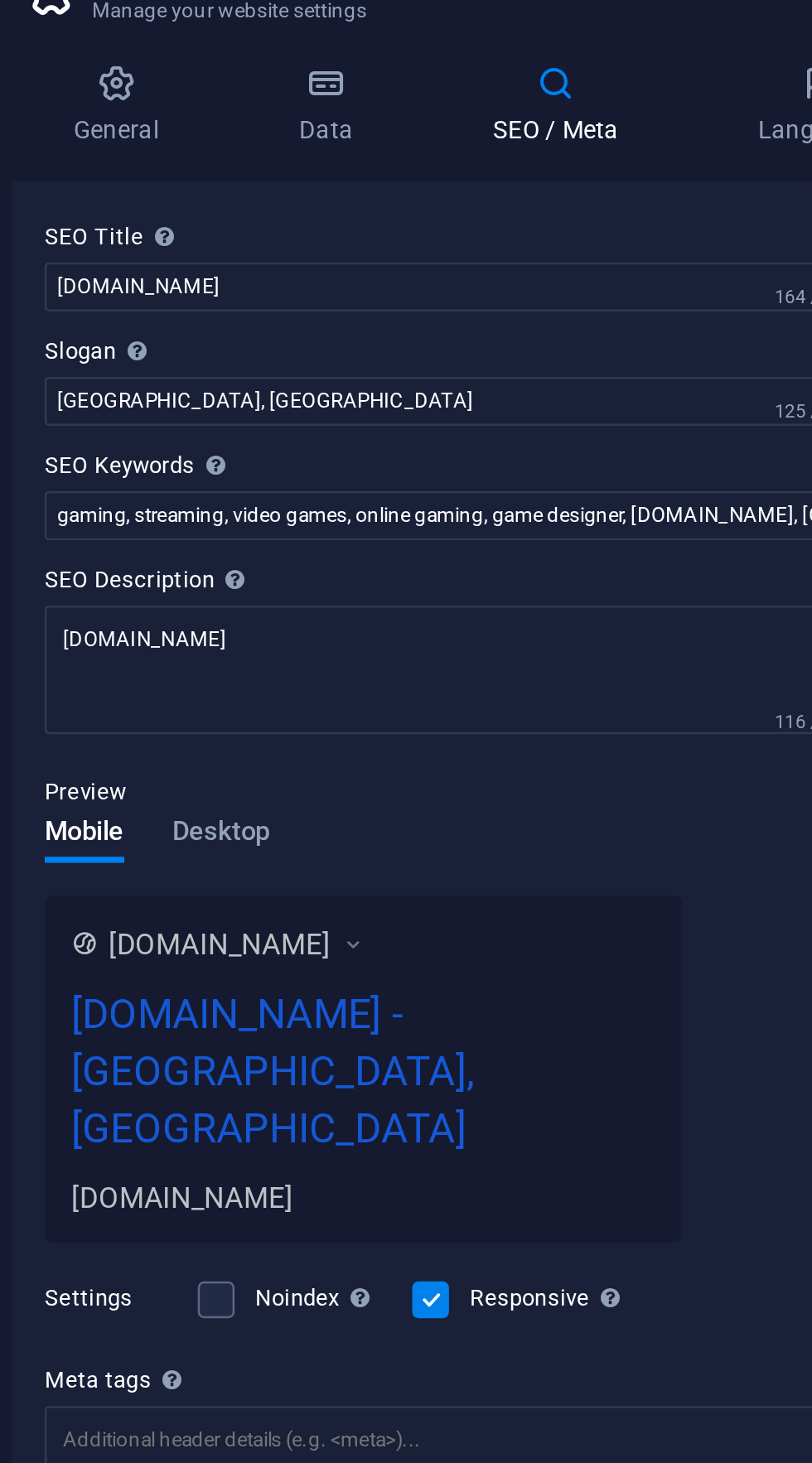
click at [667, 175] on label "SEO Title The title of your website - make it something that stands out in sear…" at bounding box center [608, 169] width 352 height 20
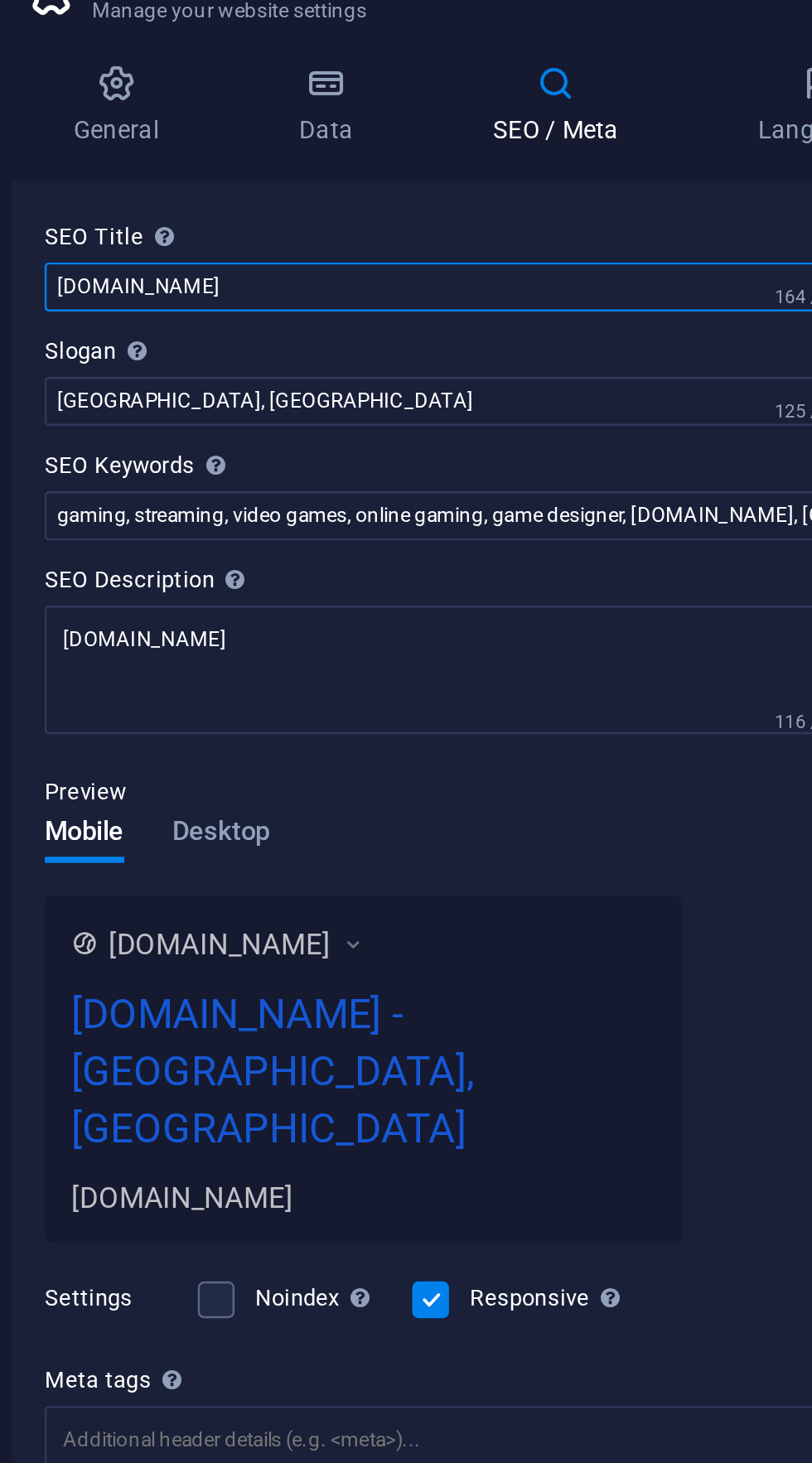
click at [667, 179] on input "[DOMAIN_NAME]" at bounding box center [608, 188] width 352 height 20
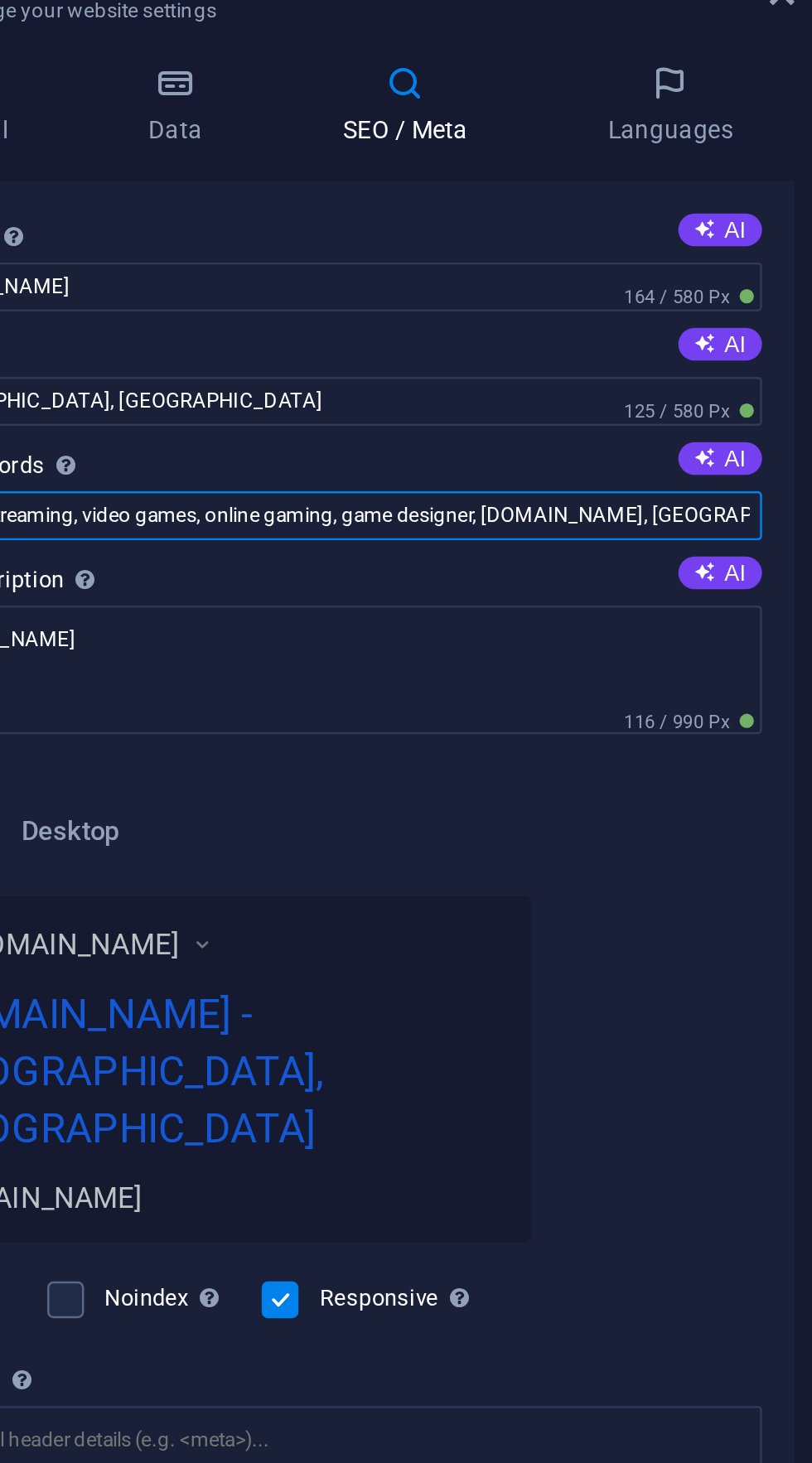
click at [773, 281] on input "gaming, streaming, video games, online gaming, game designer, [DOMAIN_NAME], [G…" at bounding box center [608, 281] width 352 height 20
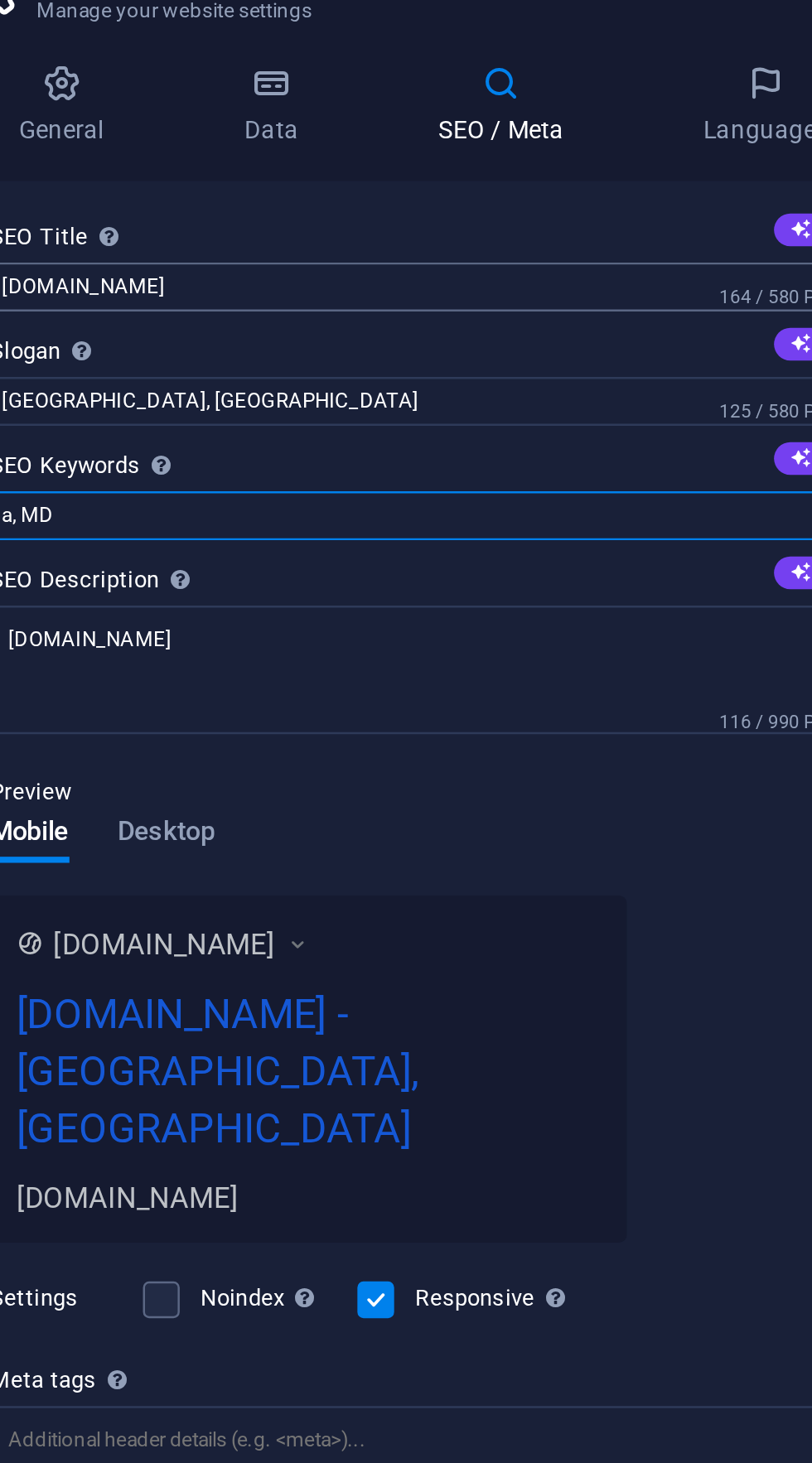
type input "a, MD"
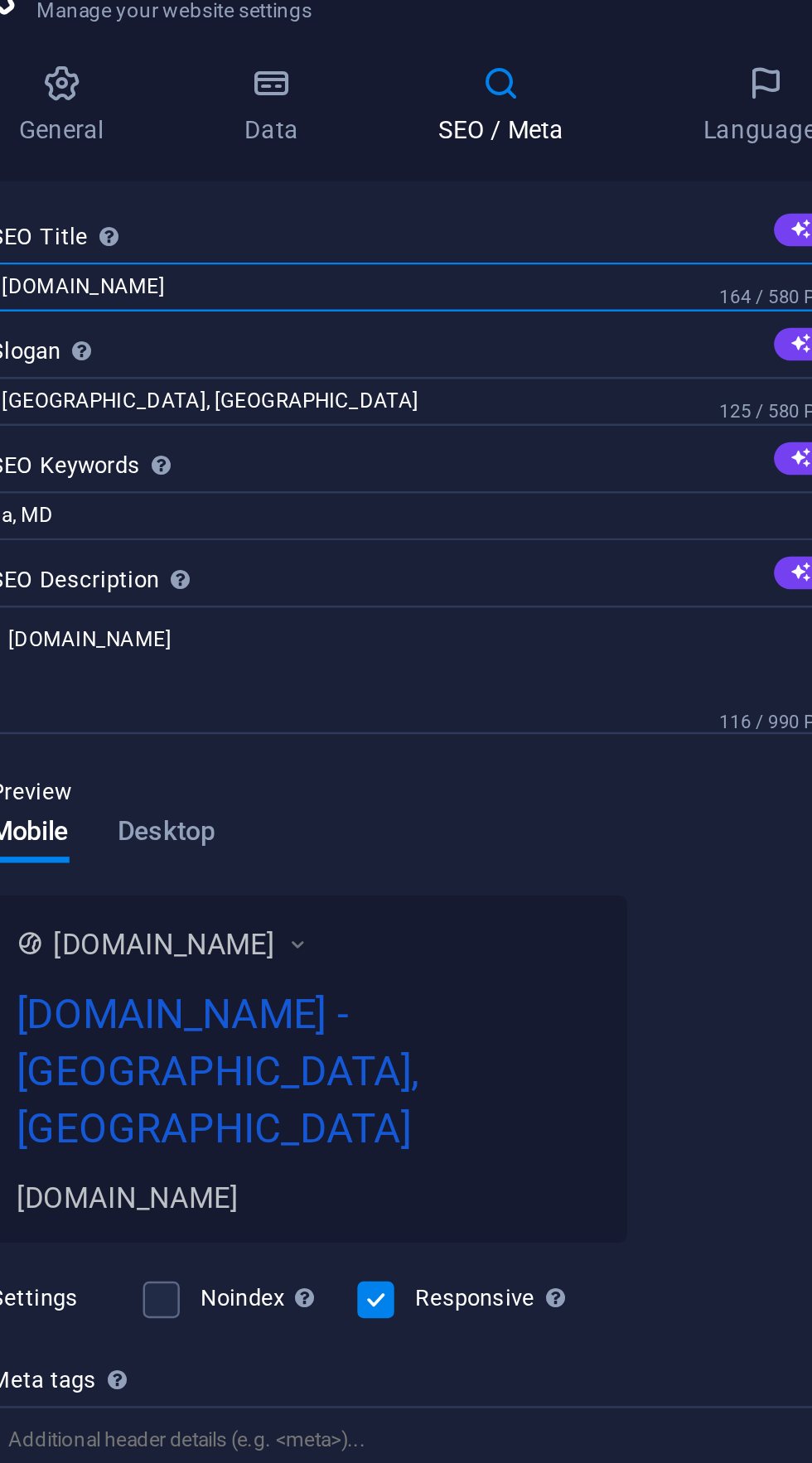
click at [629, 183] on input "[DOMAIN_NAME]" at bounding box center [608, 188] width 352 height 20
type input "jualfolo"
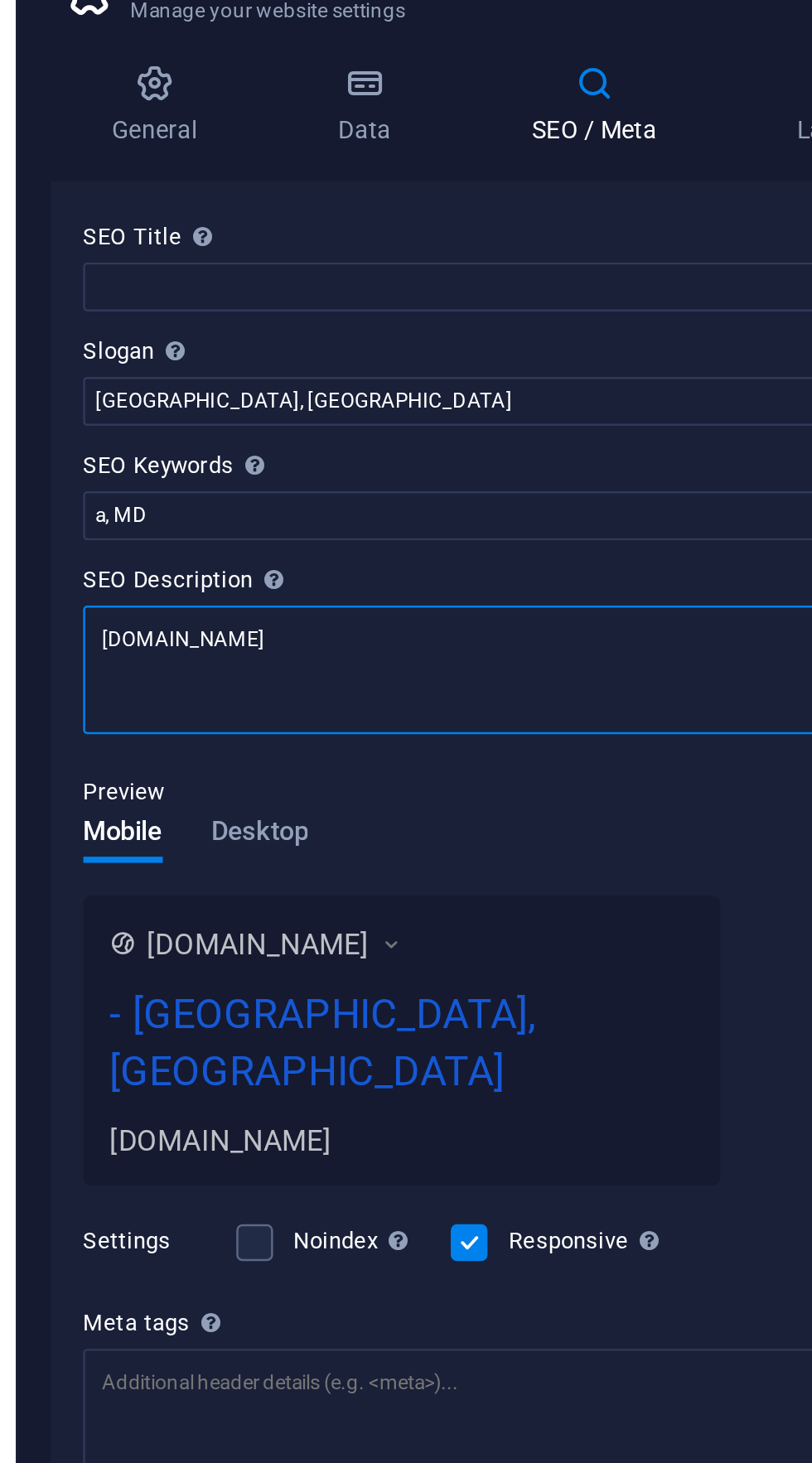
click at [659, 333] on textarea "[DOMAIN_NAME]" at bounding box center [608, 343] width 352 height 52
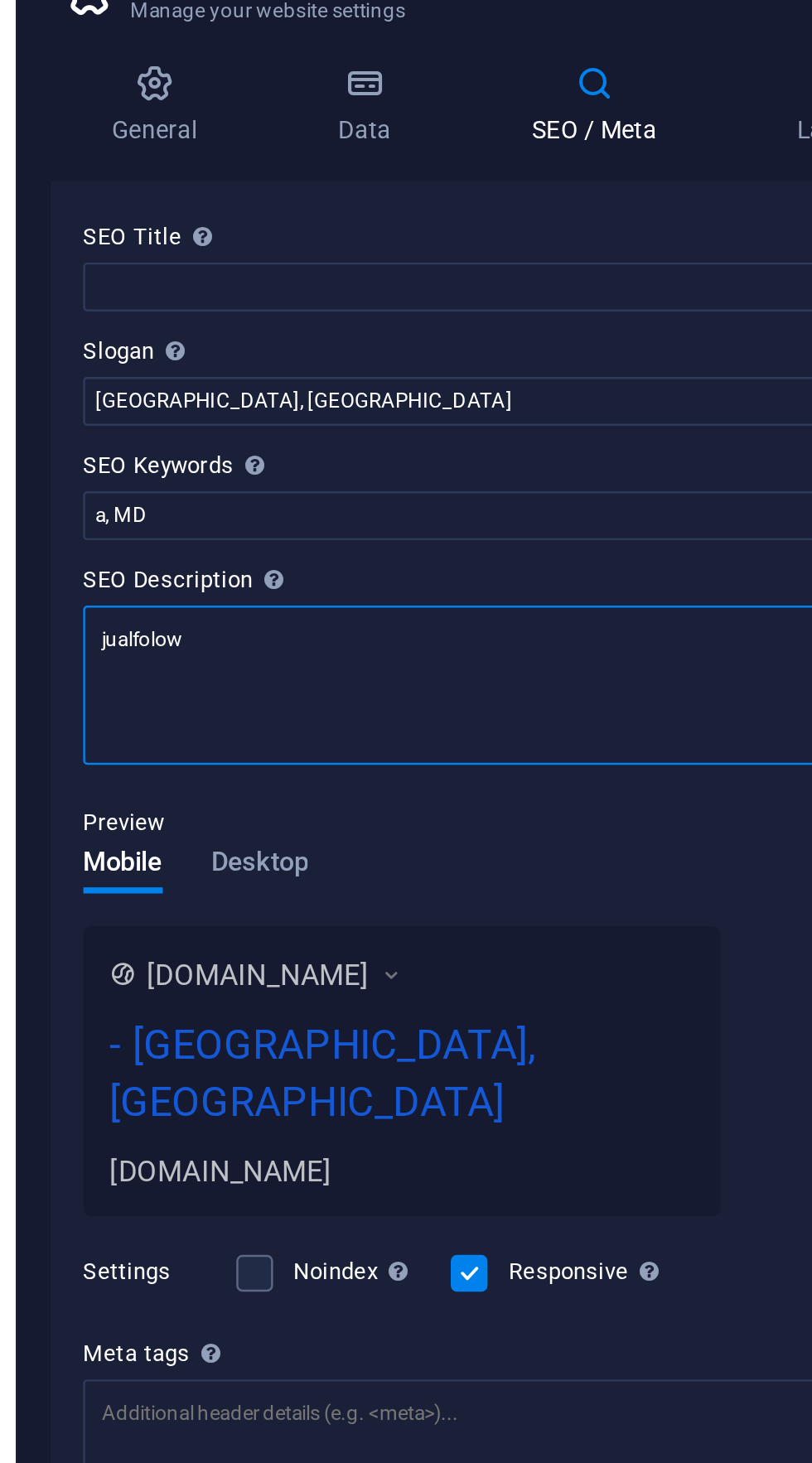
type textarea "jualfolo"
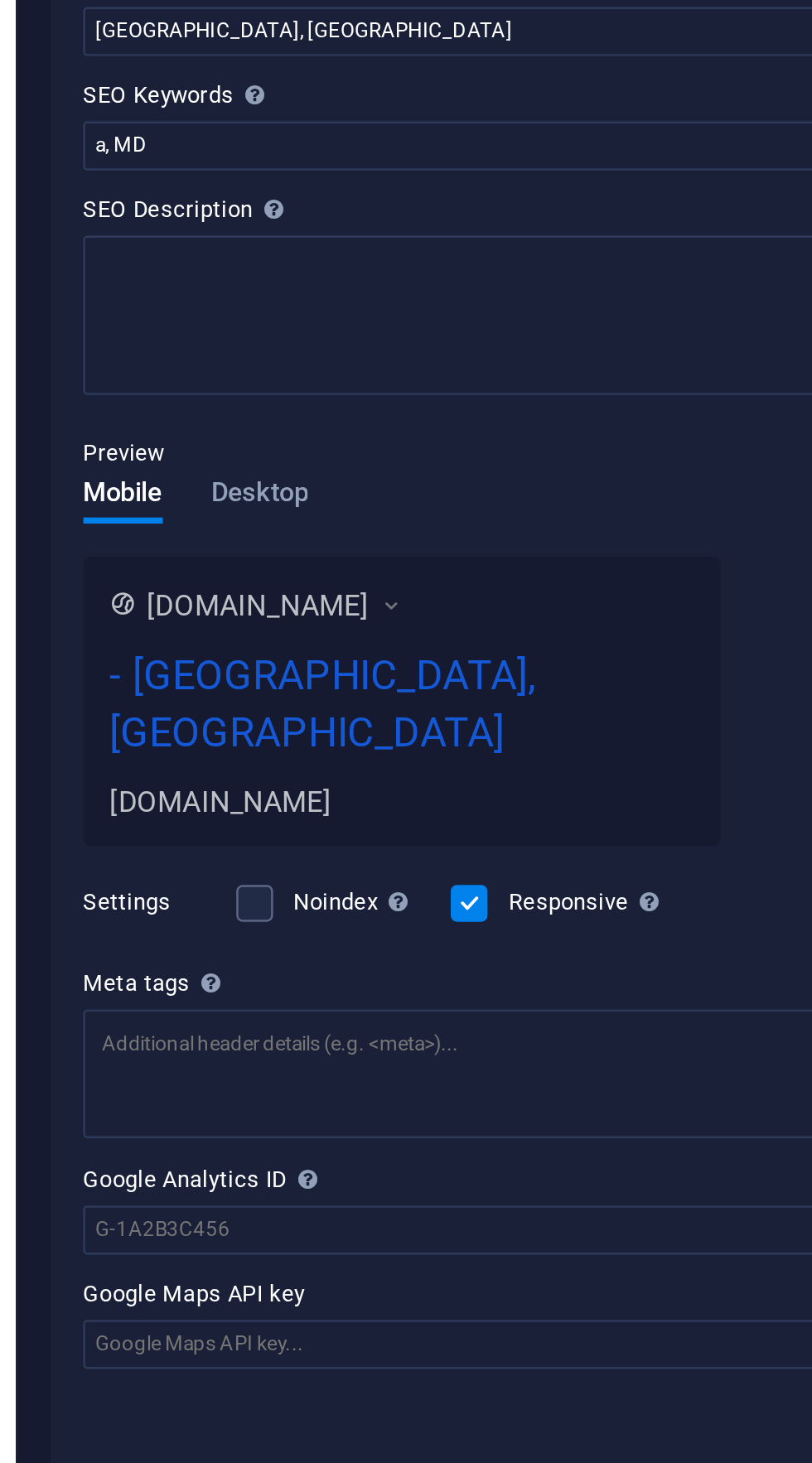
click at [561, 464] on div "[DOMAIN_NAME] - [GEOGRAPHIC_DATA], [GEOGRAPHIC_DATA] [DOMAIN_NAME]" at bounding box center [561, 507] width 258 height 118
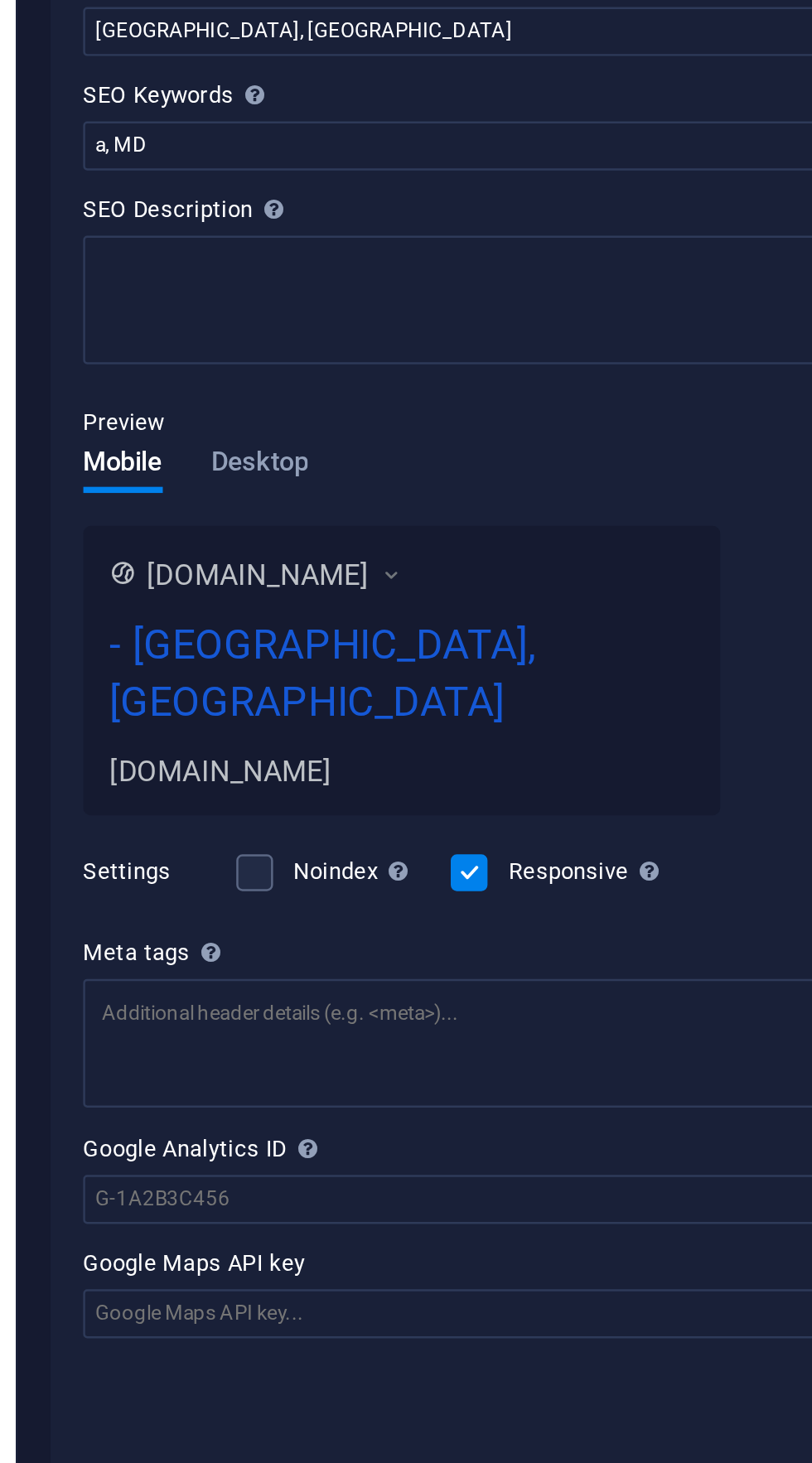
click at [560, 526] on div "[DOMAIN_NAME]" at bounding box center [562, 534] width 237 height 17
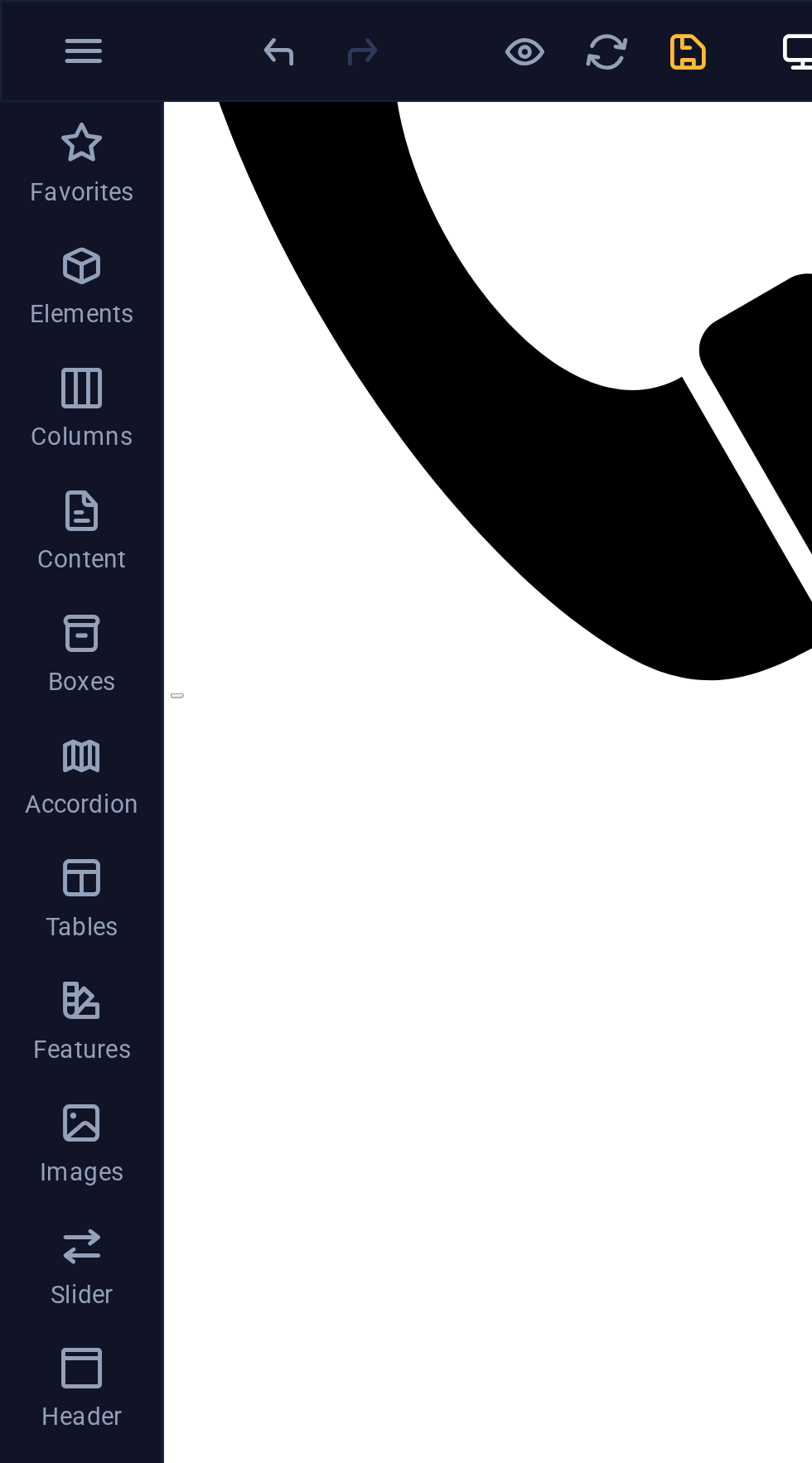
click at [276, 20] on icon "save" at bounding box center [279, 21] width 19 height 19
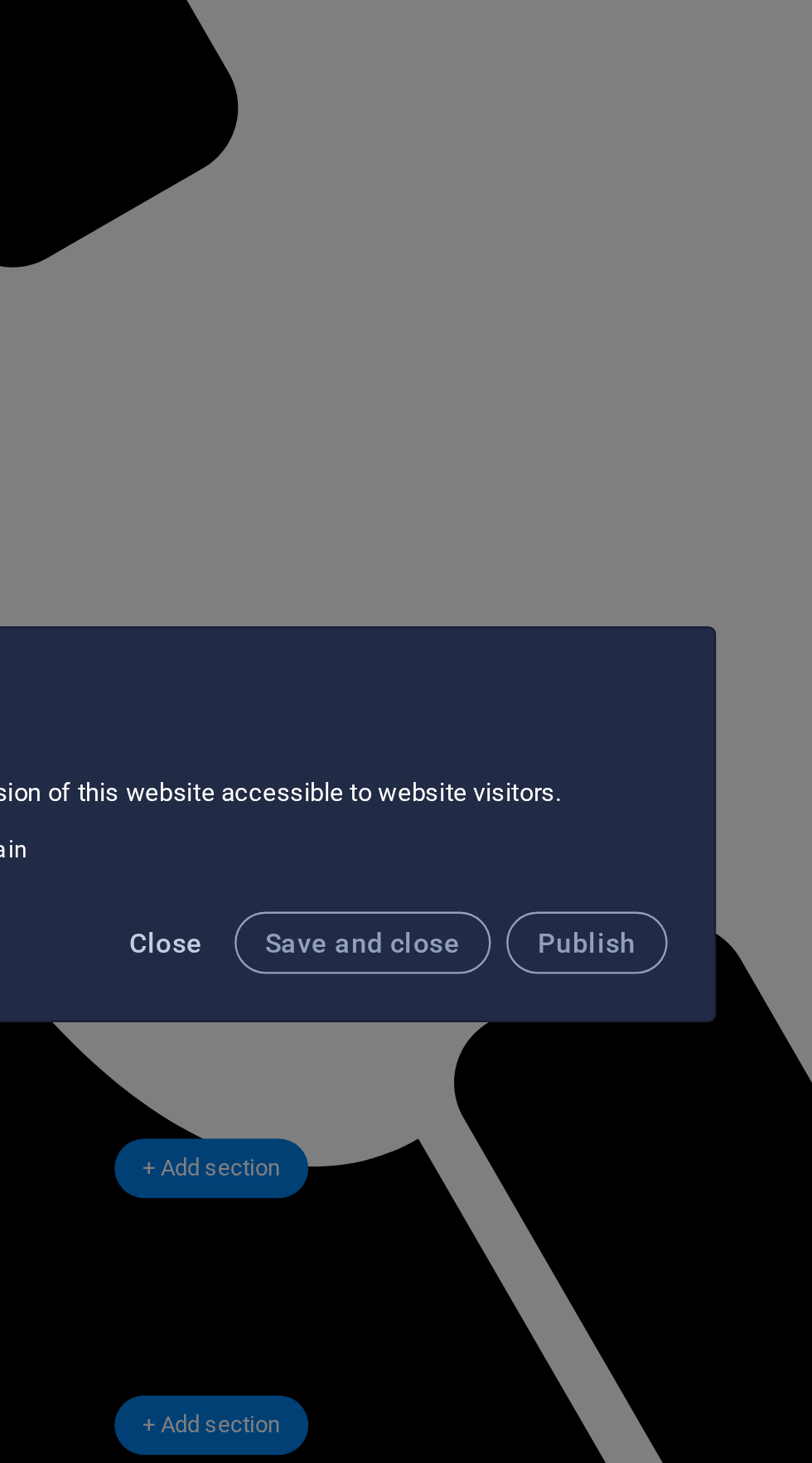
click at [418, 783] on span "Close" at bounding box center [419, 782] width 32 height 14
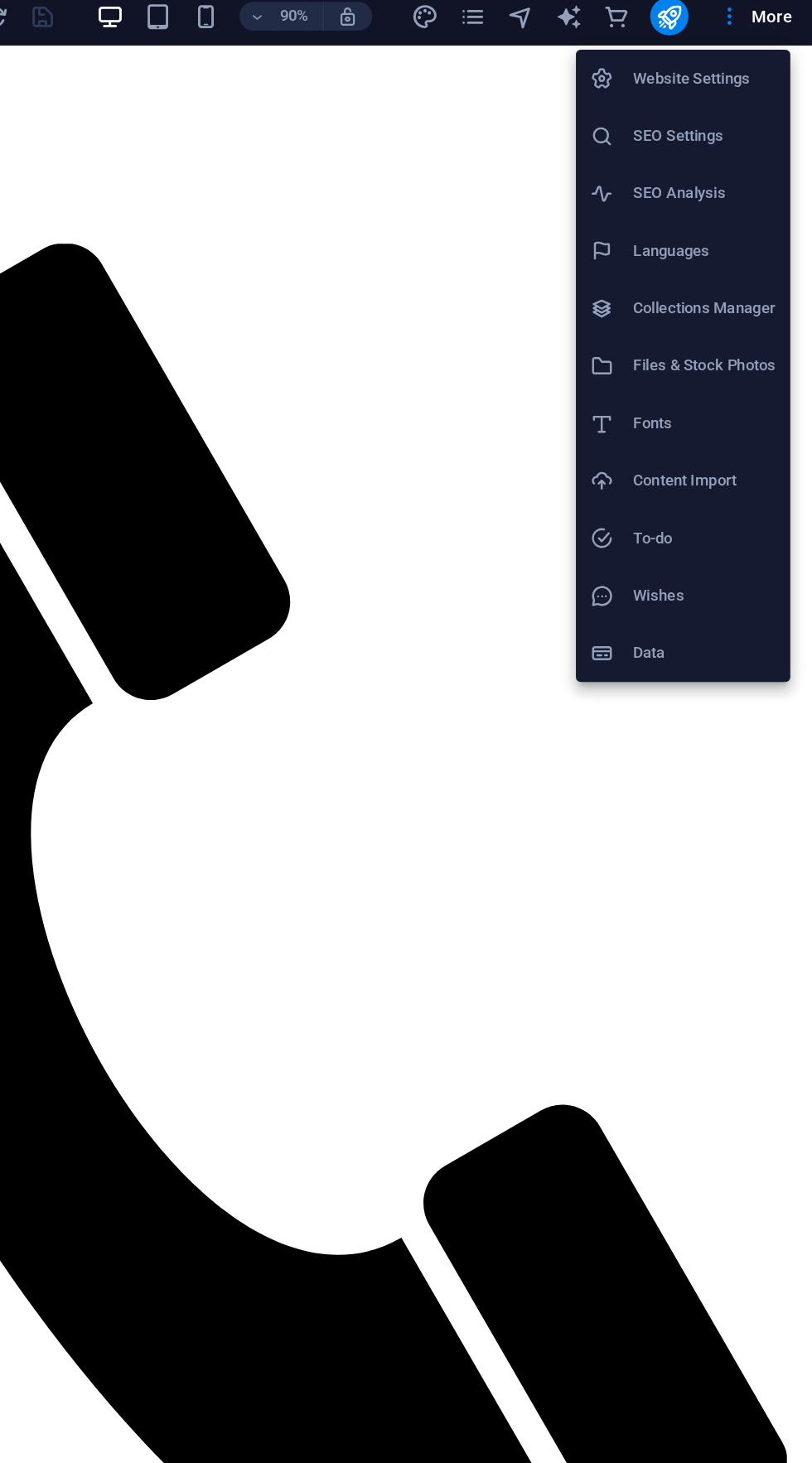
click at [756, 64] on h6 "Website Settings" at bounding box center [737, 63] width 99 height 20
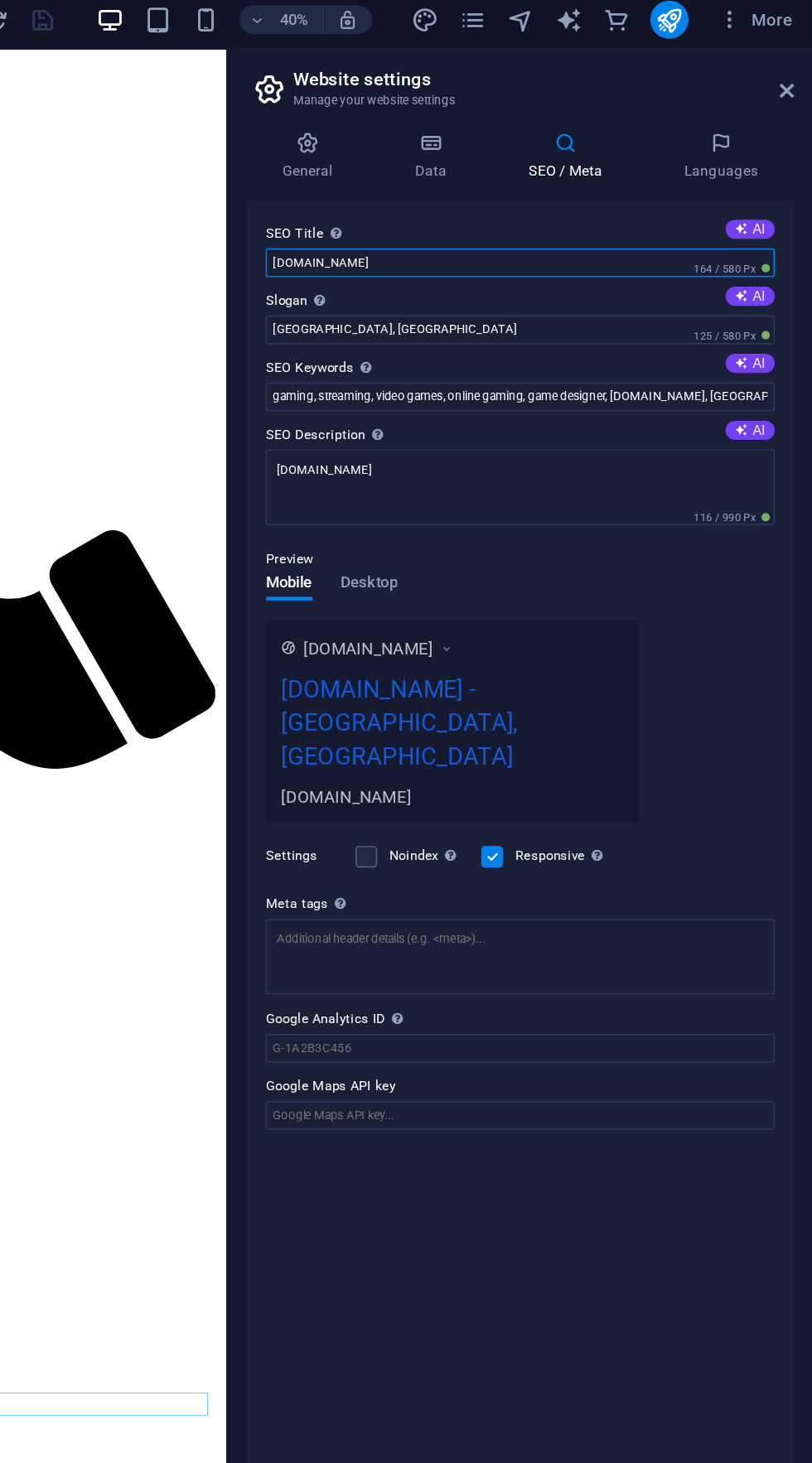
click at [632, 186] on input "[DOMAIN_NAME]" at bounding box center [608, 188] width 352 height 20
type input "jualfolo"
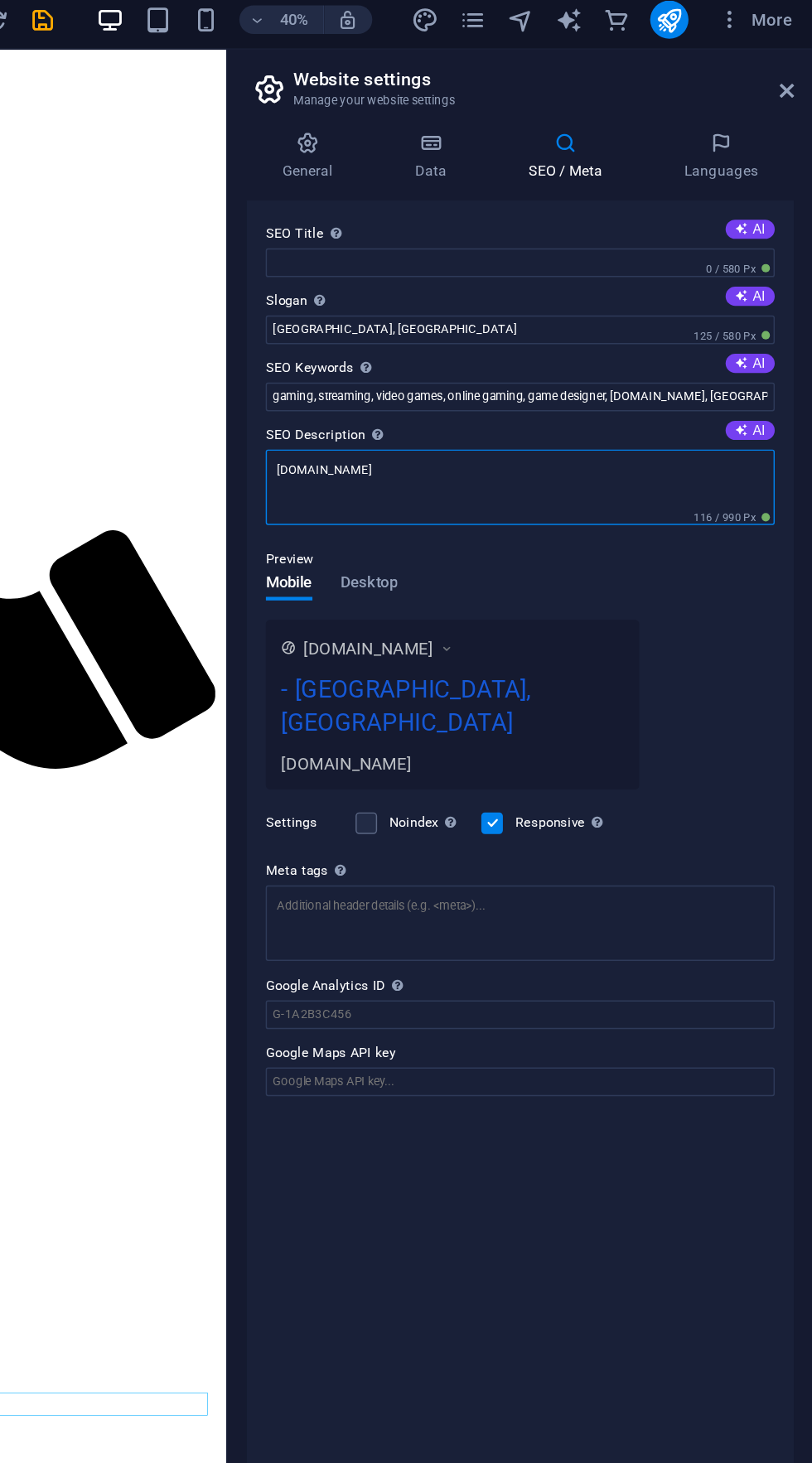
click at [688, 325] on textarea "[DOMAIN_NAME]" at bounding box center [608, 343] width 352 height 52
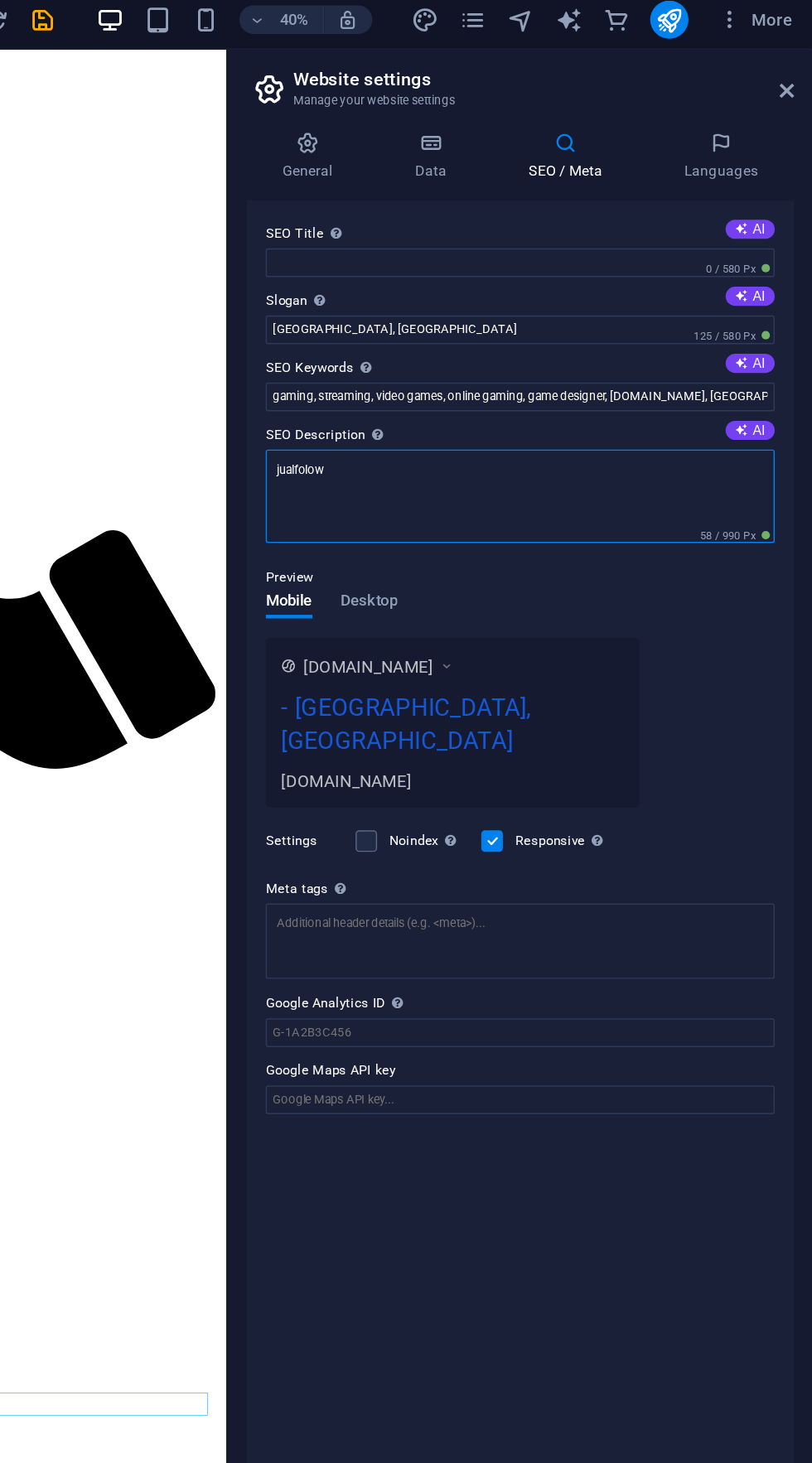
type textarea "jualfolo"
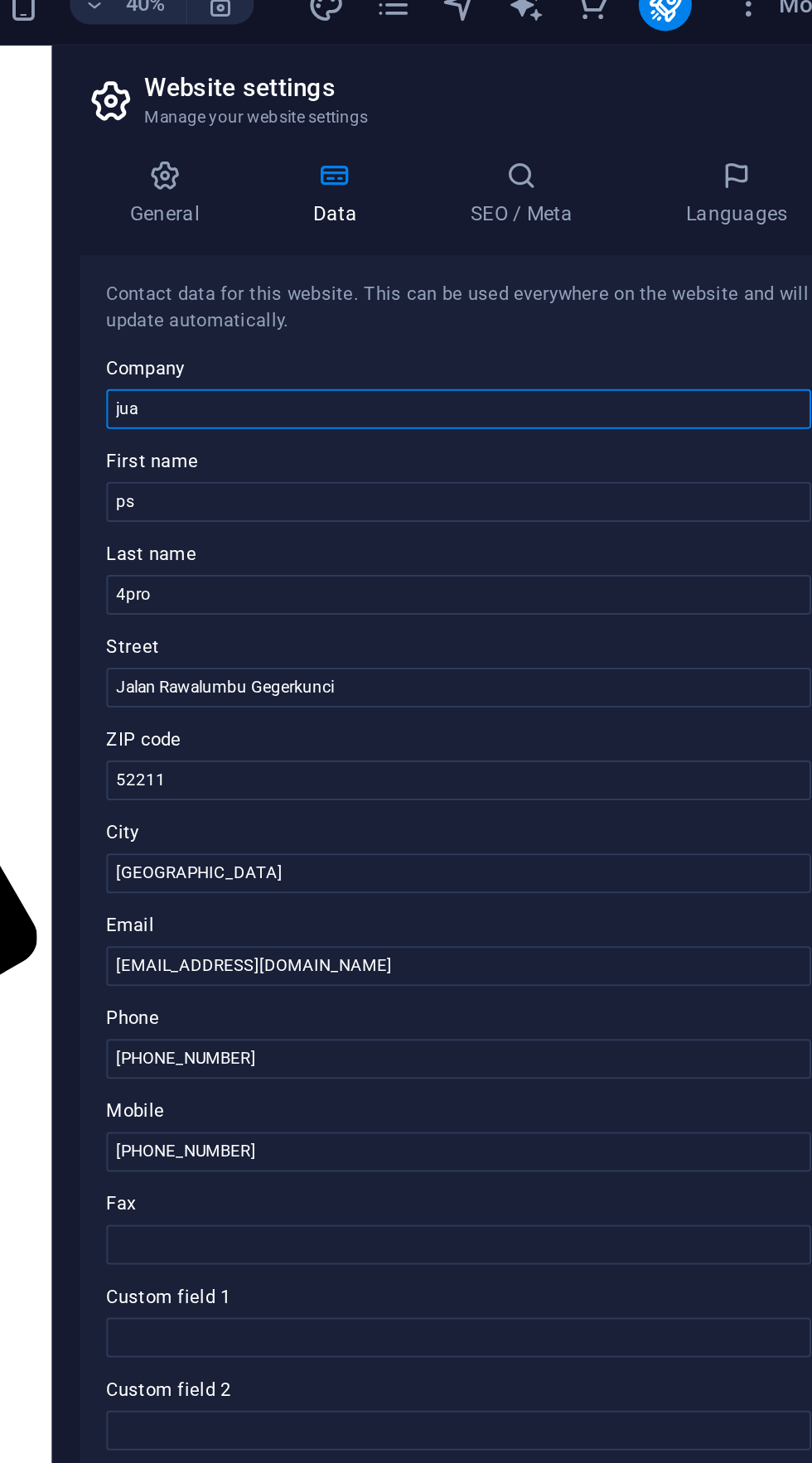
type input "ju"
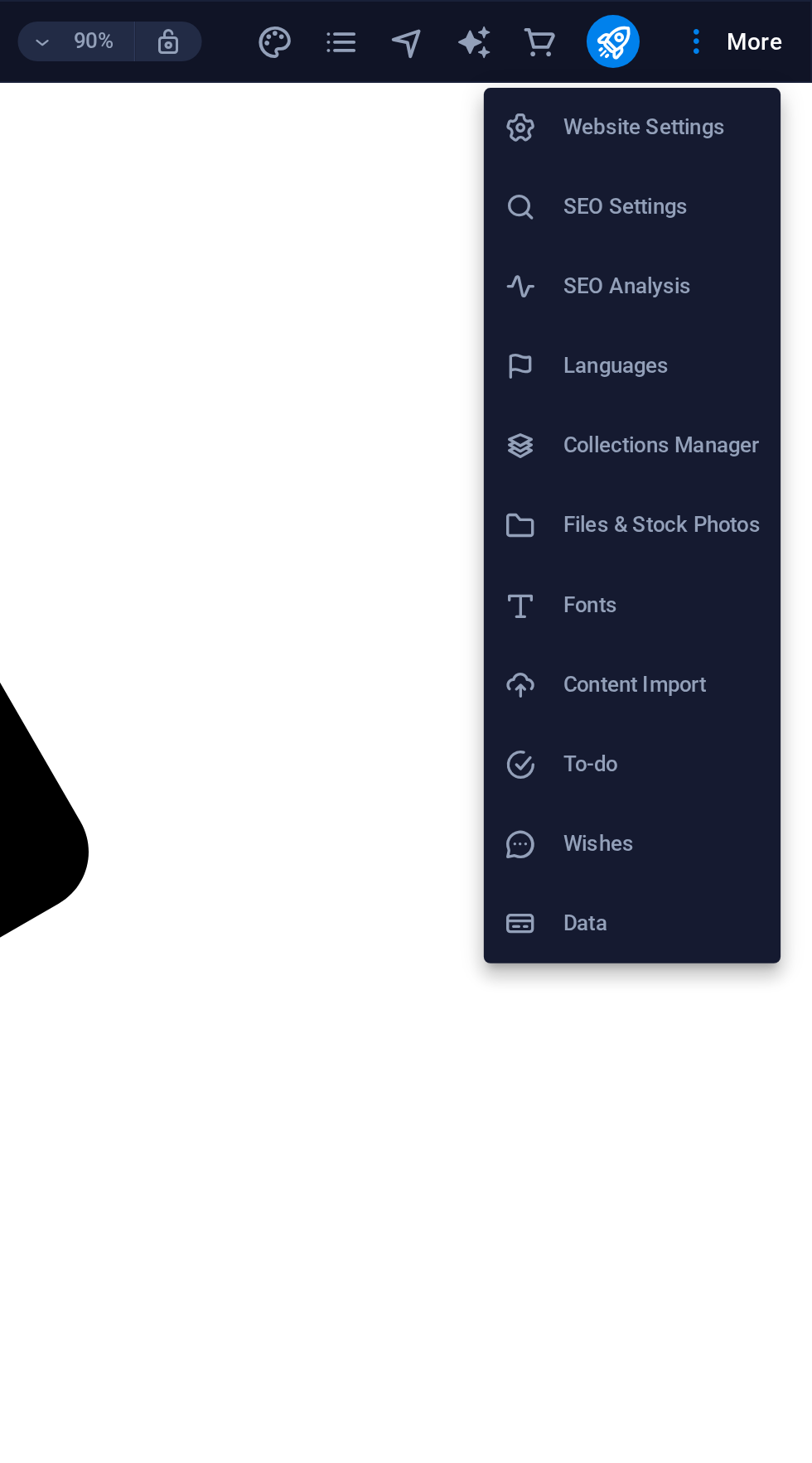
click at [742, 63] on h6 "Website Settings" at bounding box center [737, 63] width 99 height 20
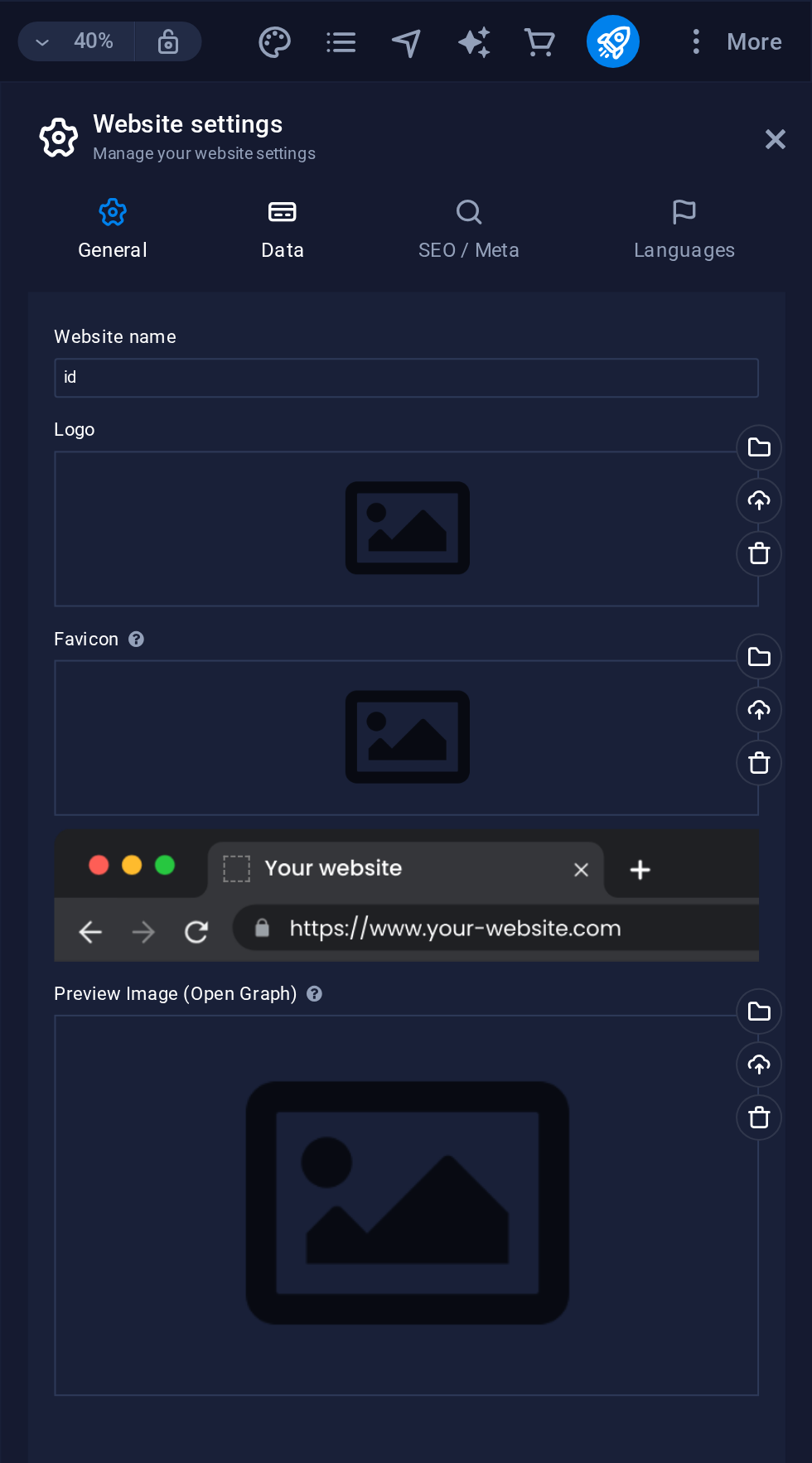
click at [554, 108] on icon at bounding box center [547, 106] width 72 height 16
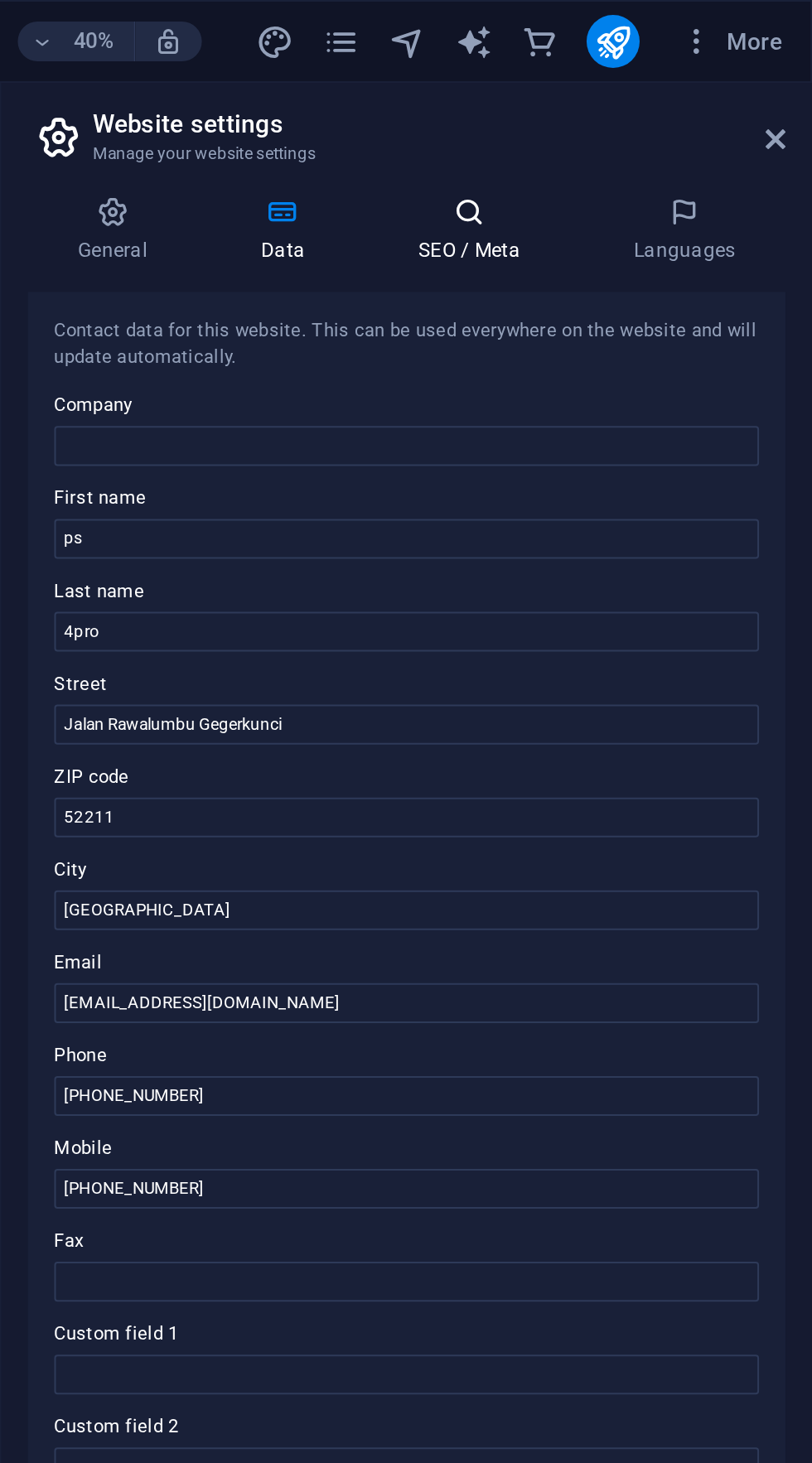
click at [661, 118] on h4 "SEO / Meta" at bounding box center [643, 115] width 107 height 35
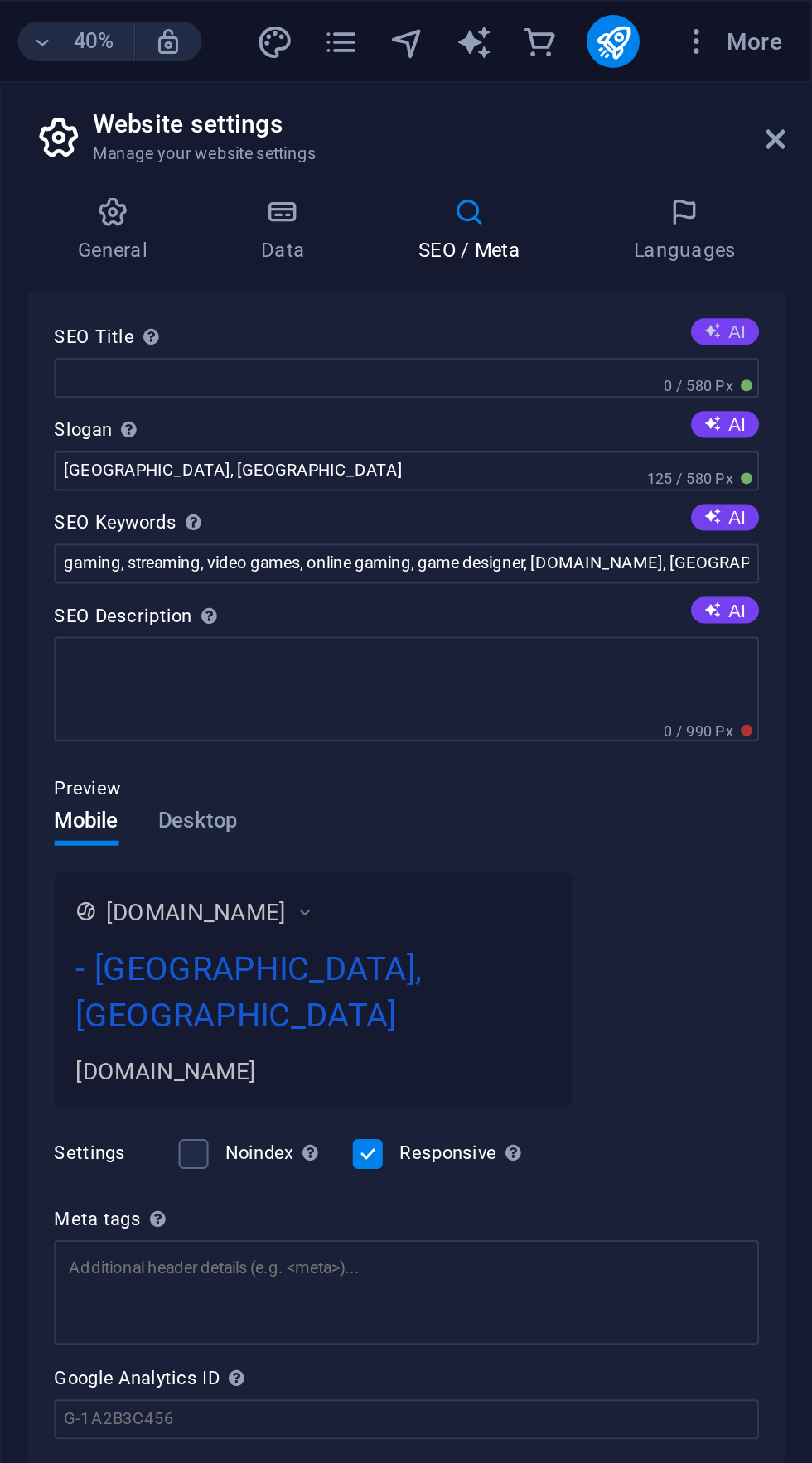
click at [774, 166] on button "AI" at bounding box center [769, 166] width 34 height 14
click at [775, 260] on button "AI" at bounding box center [769, 259] width 34 height 14
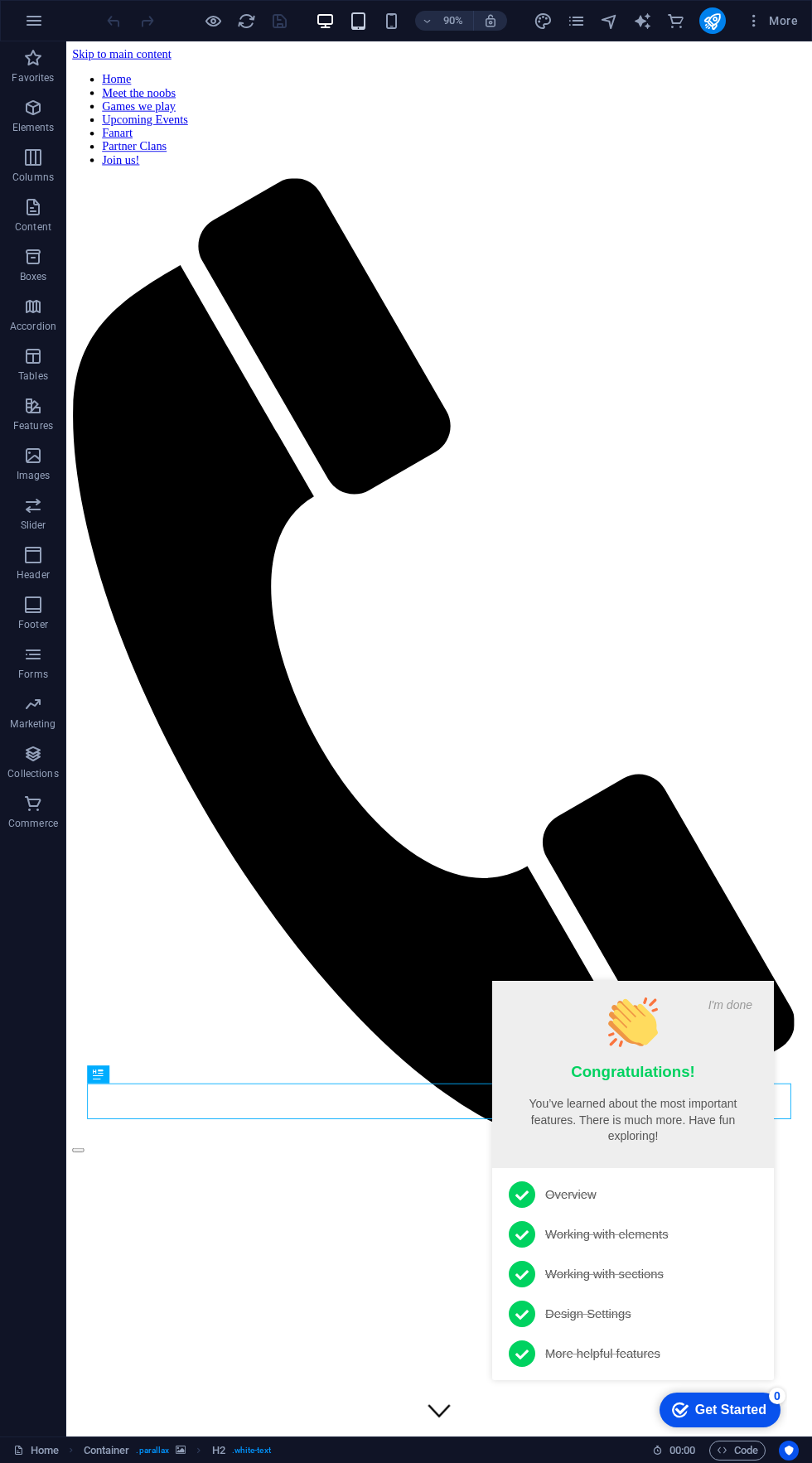
click at [355, 23] on icon "button" at bounding box center [358, 21] width 19 height 19
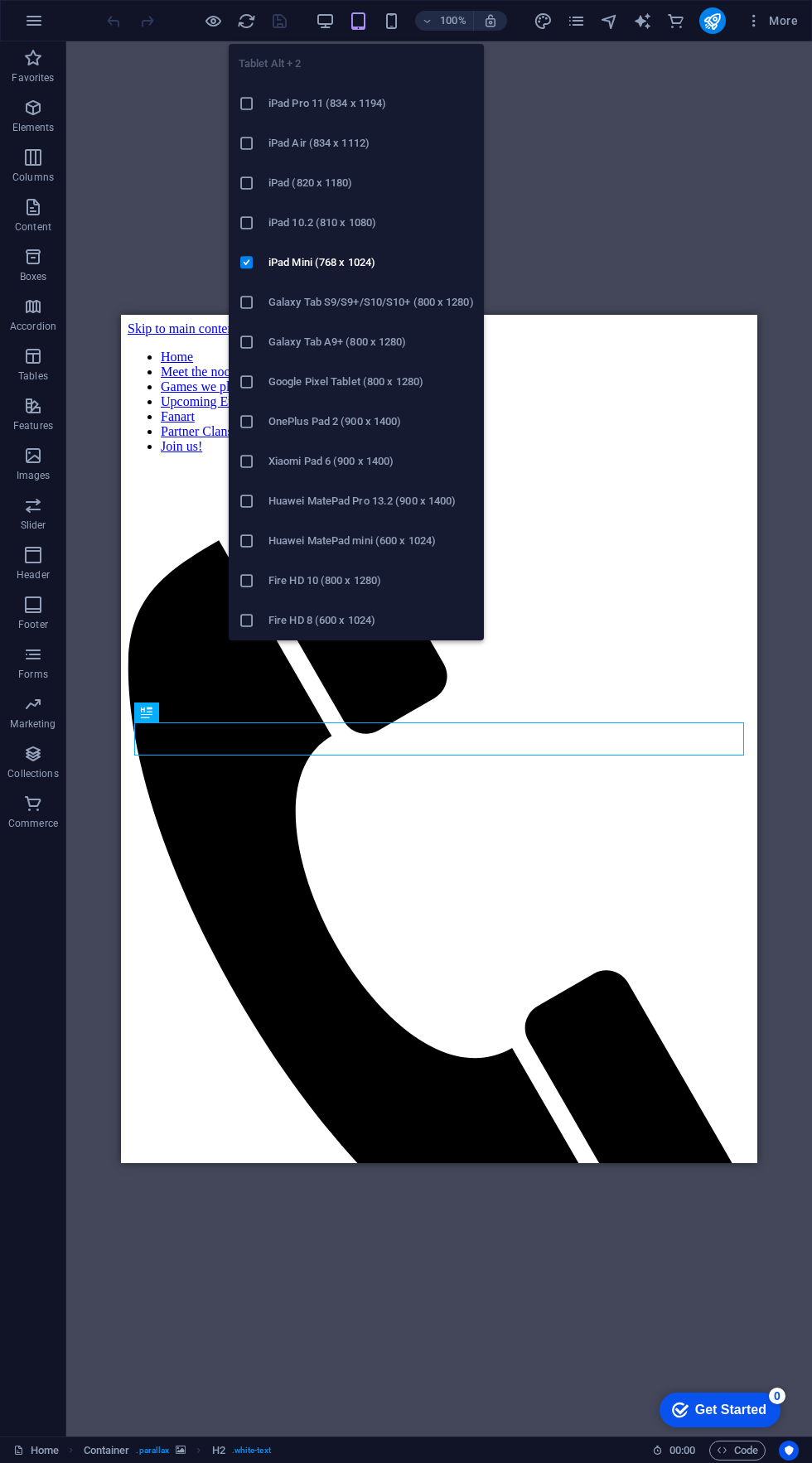
scroll to position [492, 0]
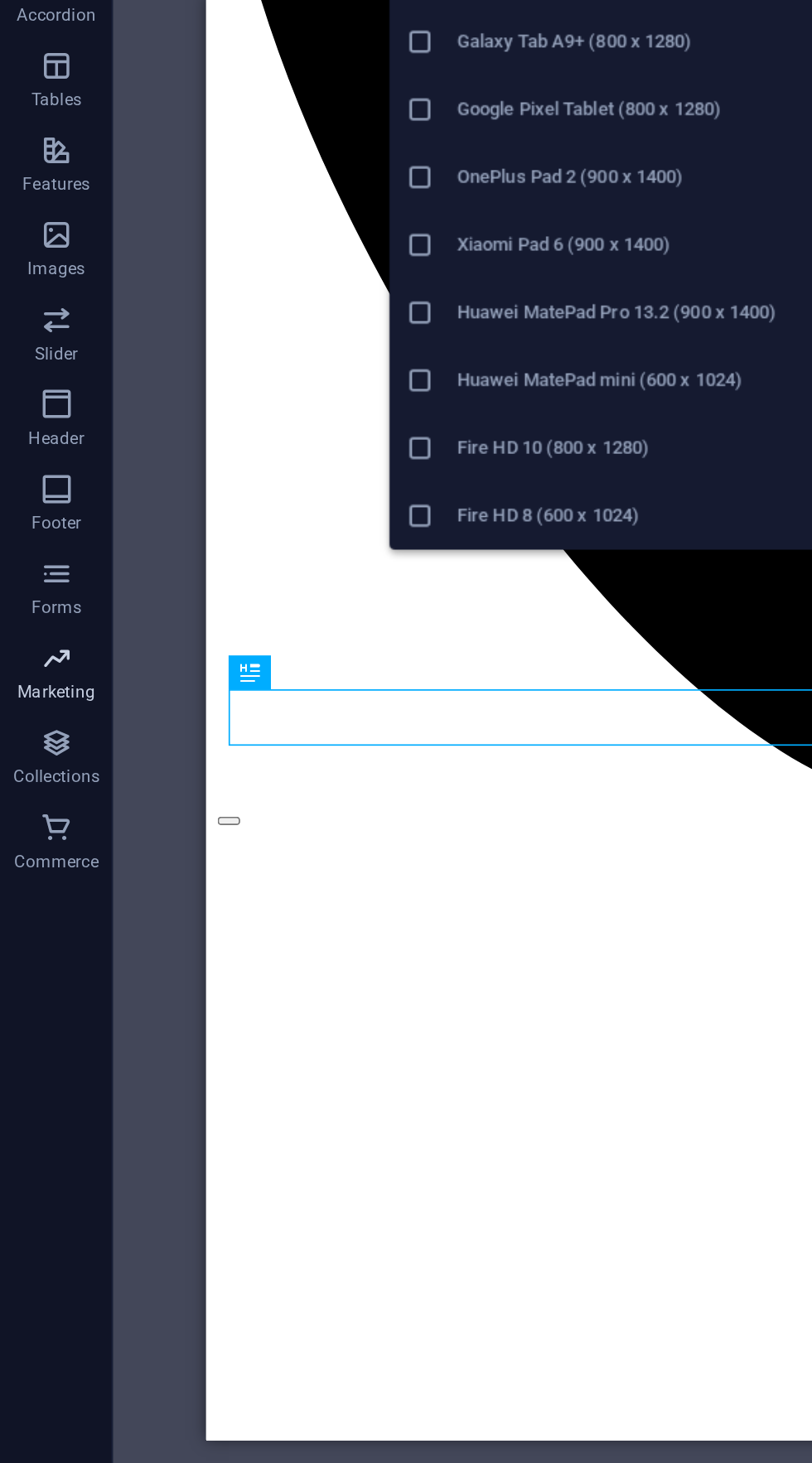
click at [26, 710] on icon "button" at bounding box center [32, 704] width 20 height 20
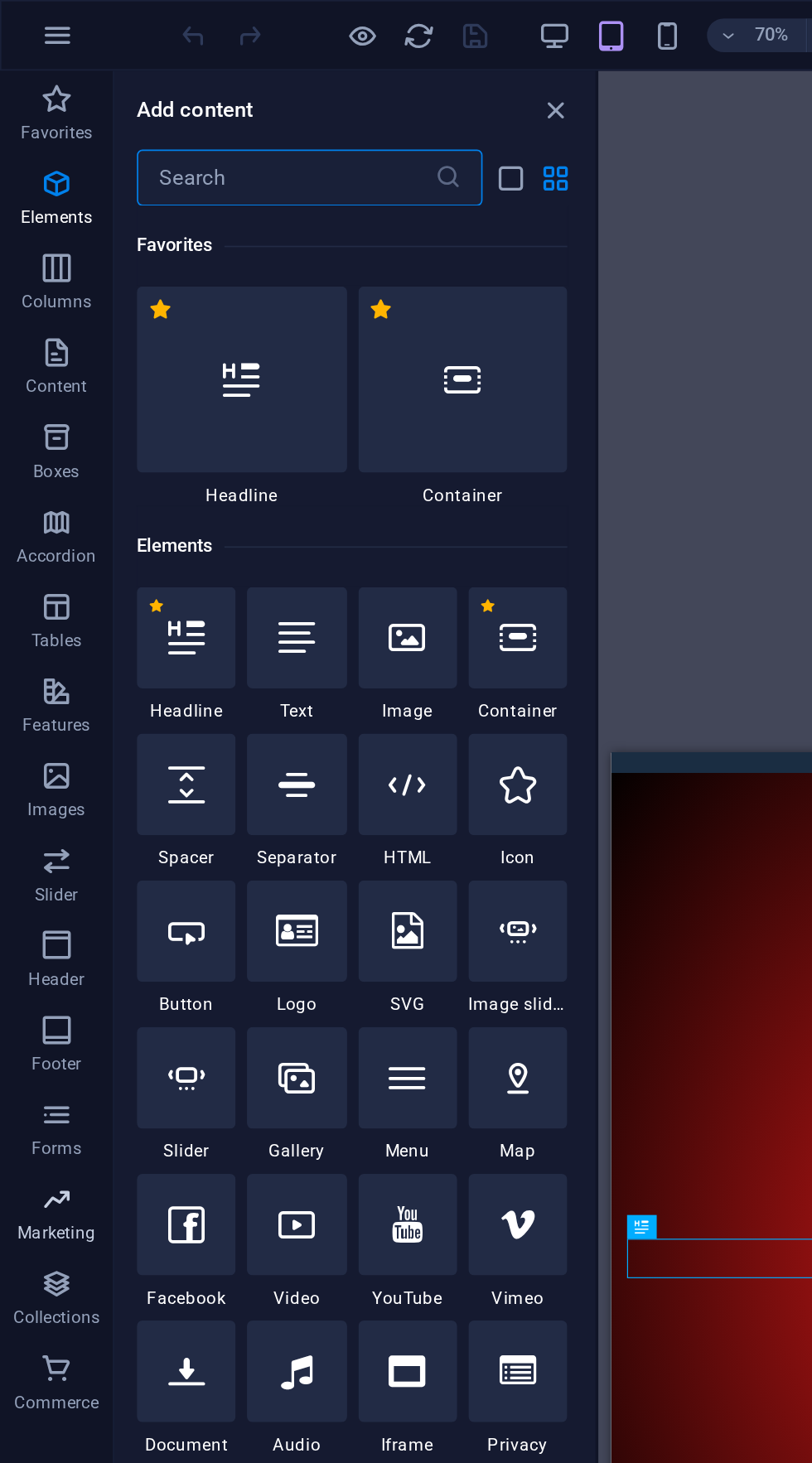
scroll to position [13492, 0]
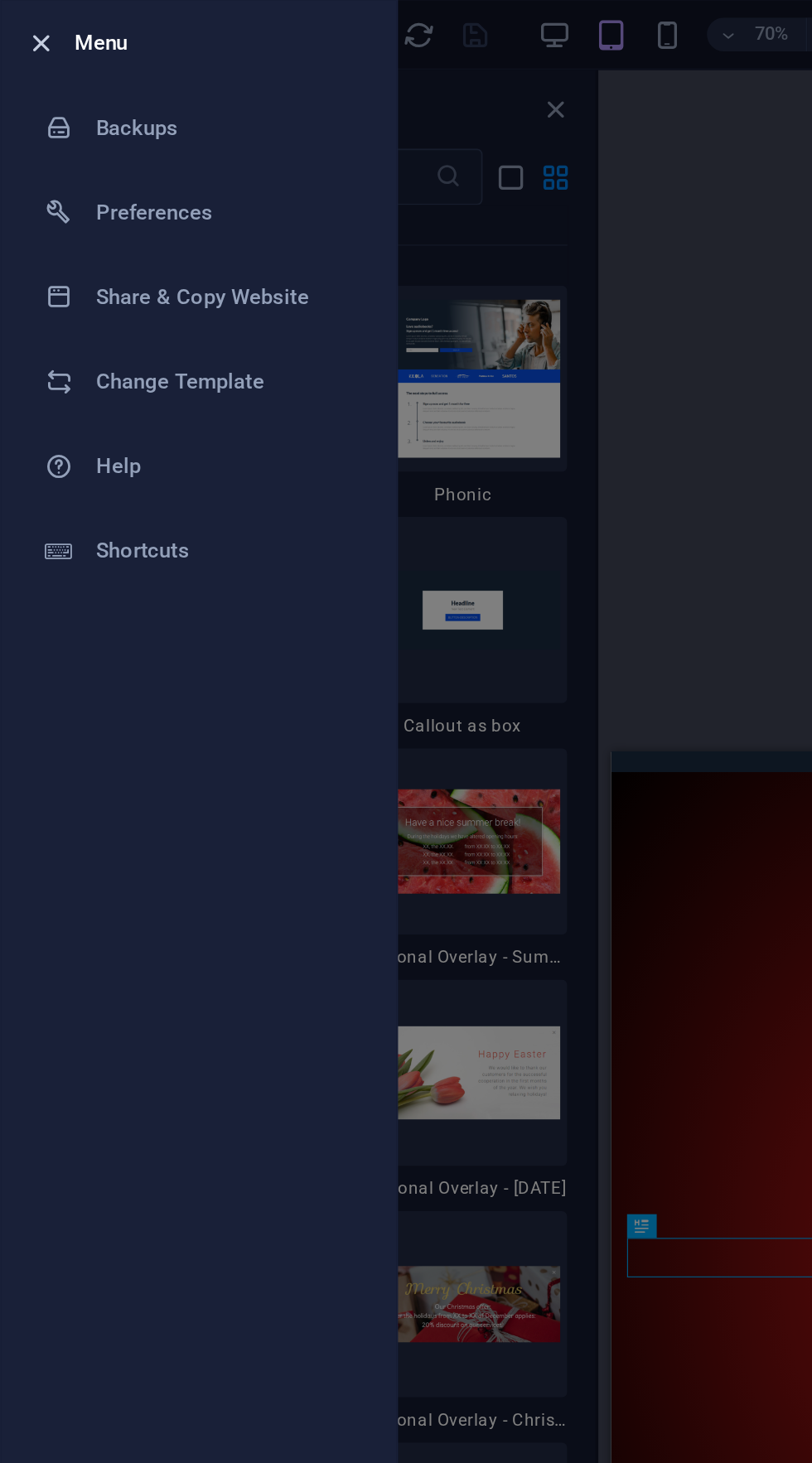
click at [18, 24] on icon "button" at bounding box center [24, 26] width 19 height 19
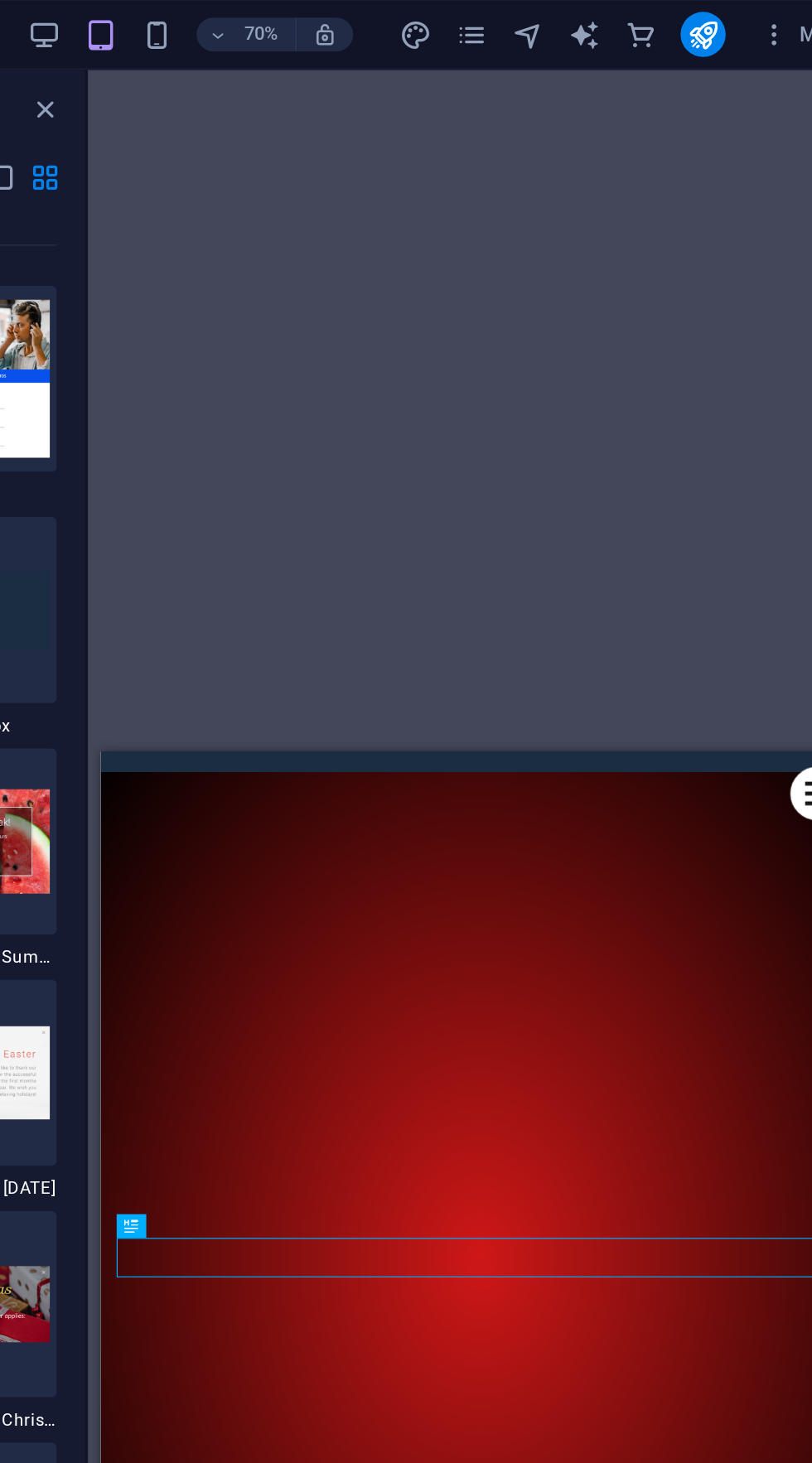
scroll to position [0, 0]
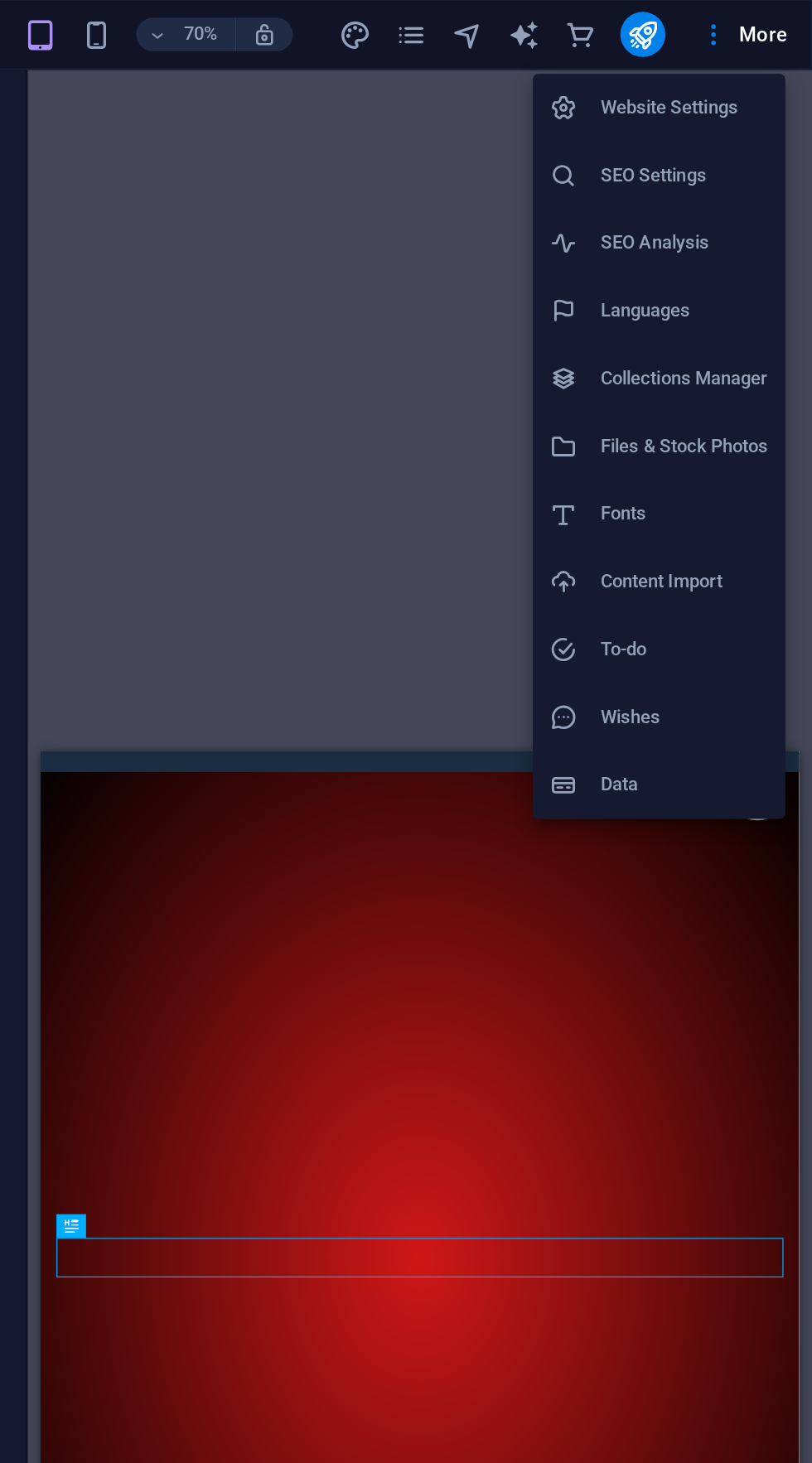
click at [664, 65] on icon at bounding box center [665, 63] width 16 height 16
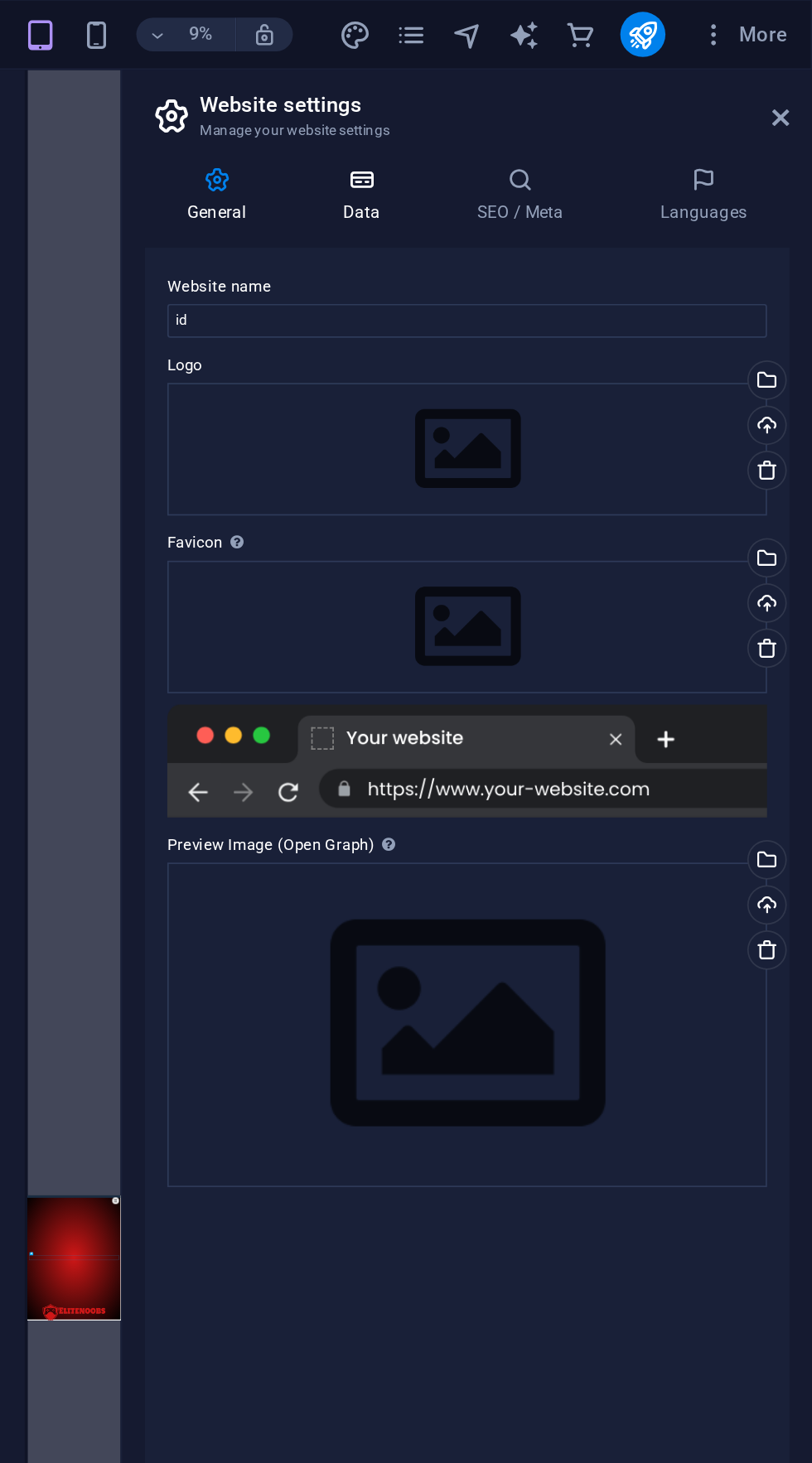
click at [534, 110] on icon at bounding box center [547, 106] width 72 height 16
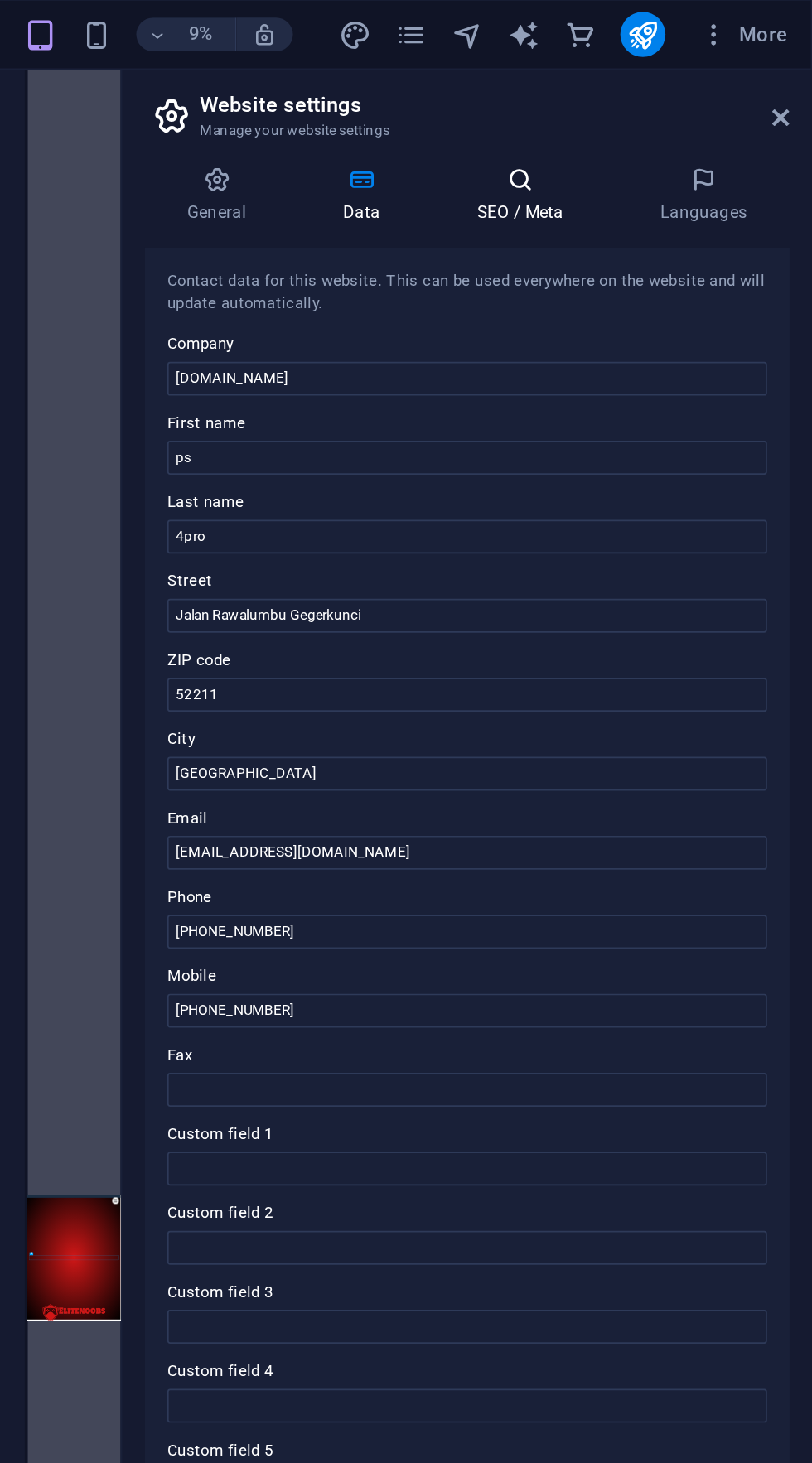
click at [661, 111] on icon at bounding box center [640, 106] width 101 height 16
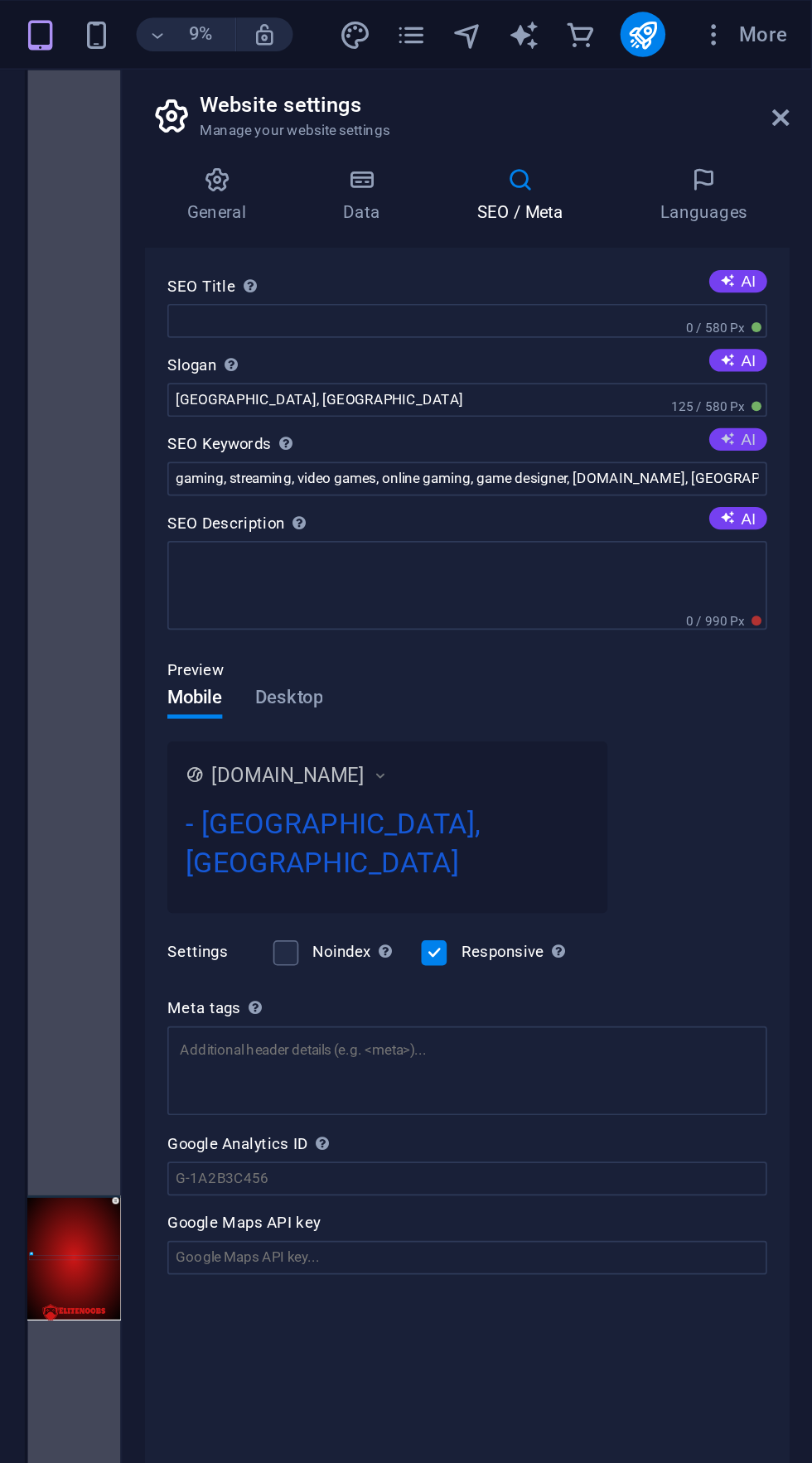
click at [778, 258] on button "AI" at bounding box center [769, 259] width 34 height 14
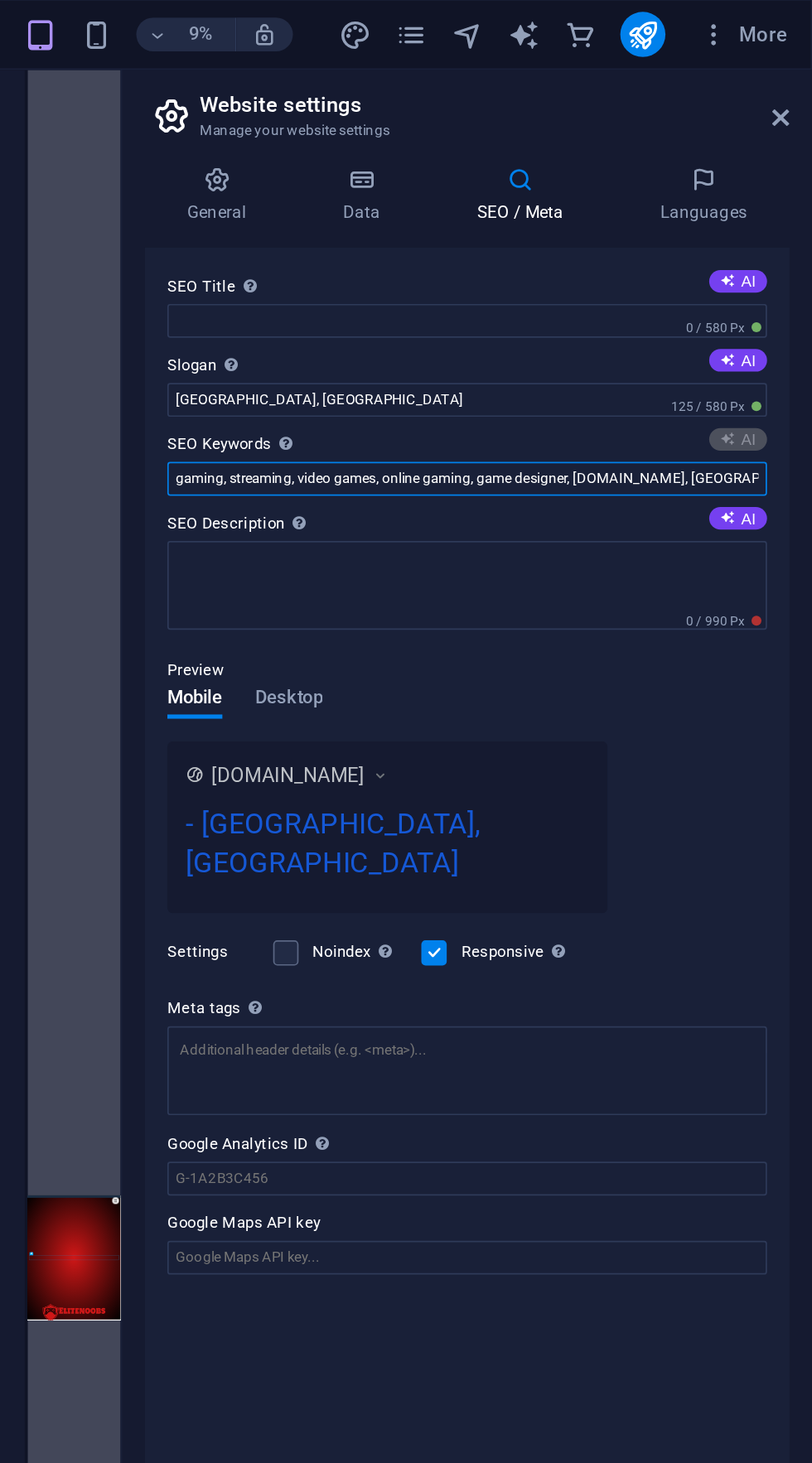
click at [729, 279] on input "gaming, streaming, video games, online gaming, game designer, jualfolowers.my.i…" at bounding box center [608, 281] width 352 height 20
click at [670, 280] on input "gaming, streaming, video games, online gaming, game designer, jualfolowers.my.i…" at bounding box center [608, 281] width 352 height 20
type input "permainan"
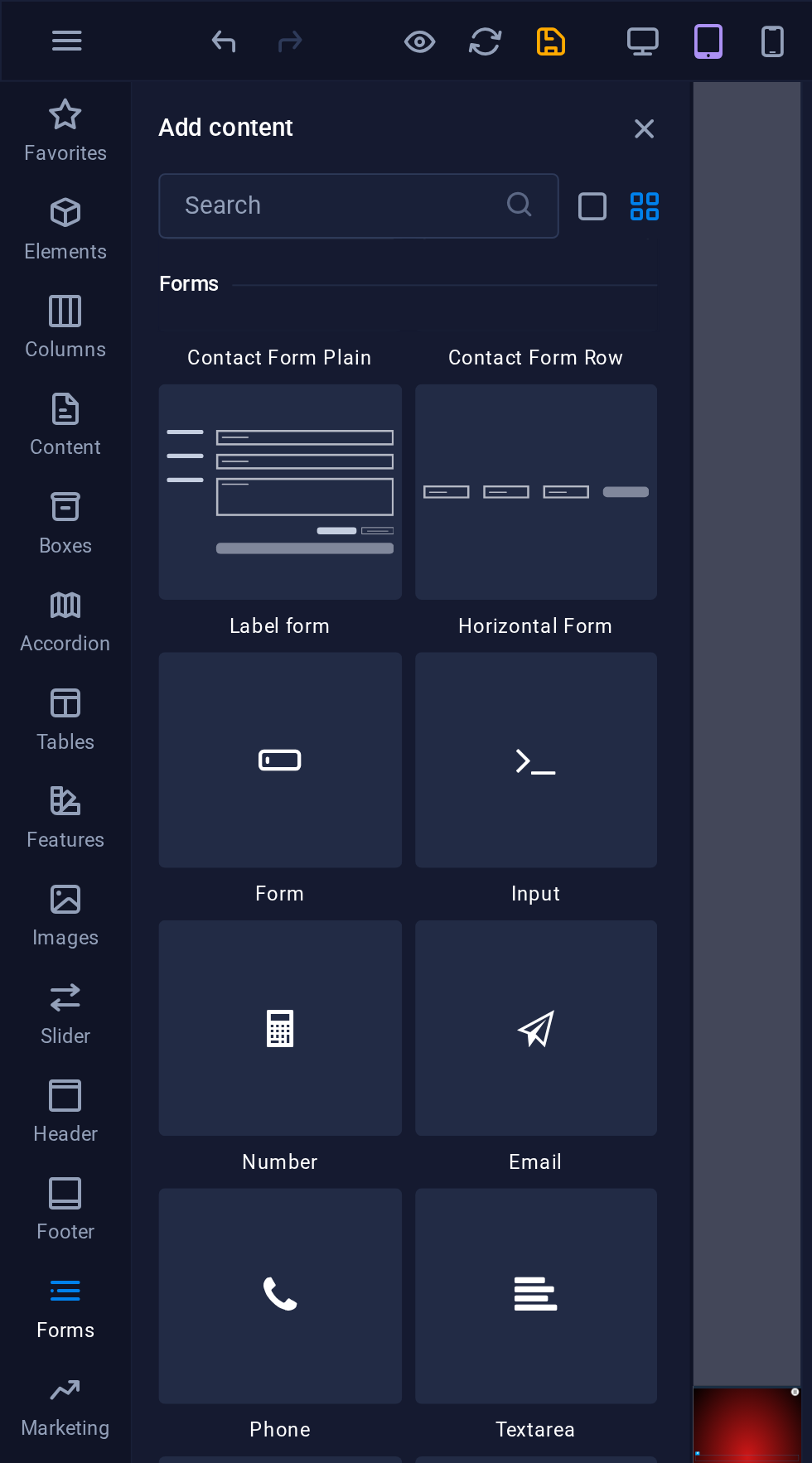
scroll to position [12312, 0]
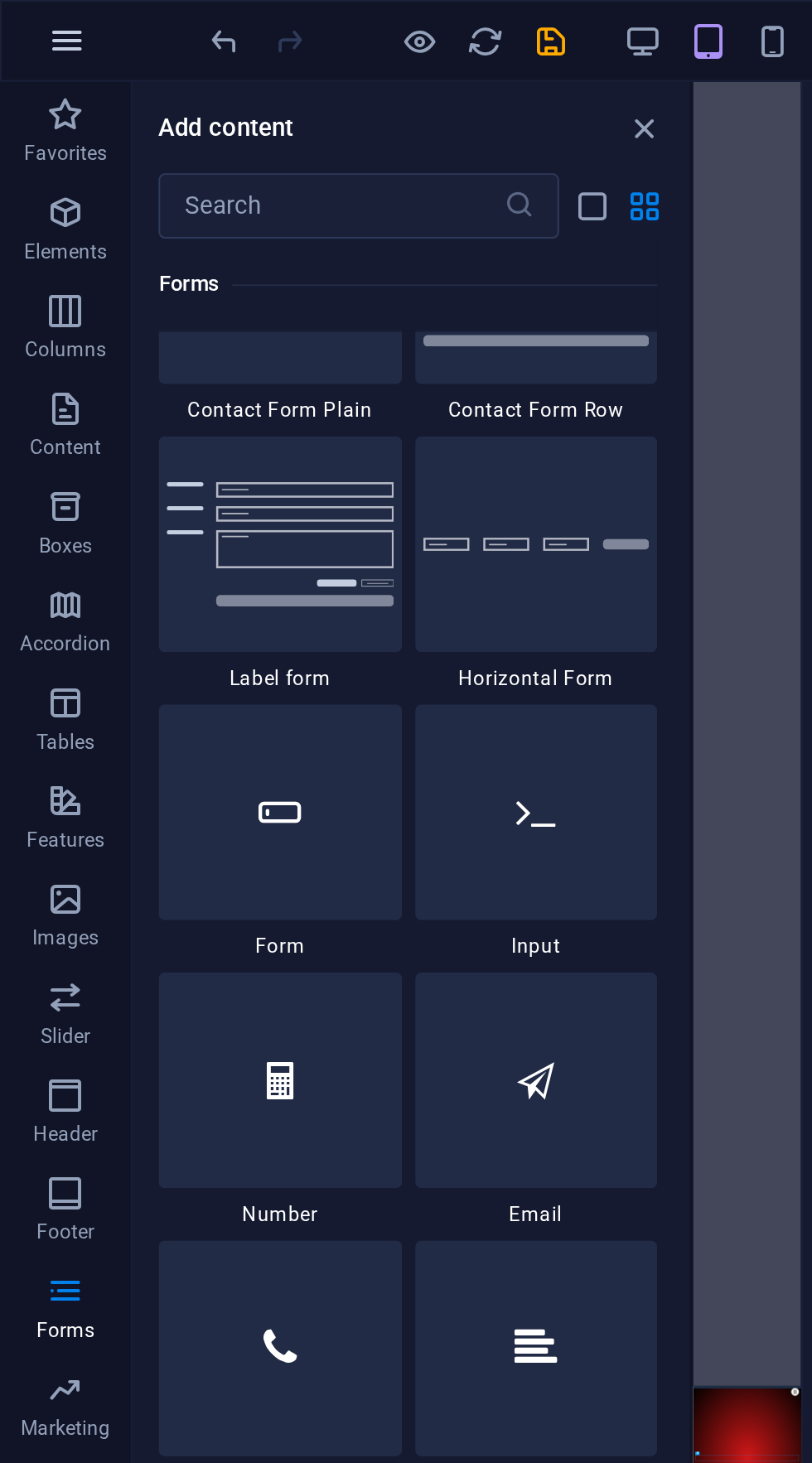
type input "jual folowers"
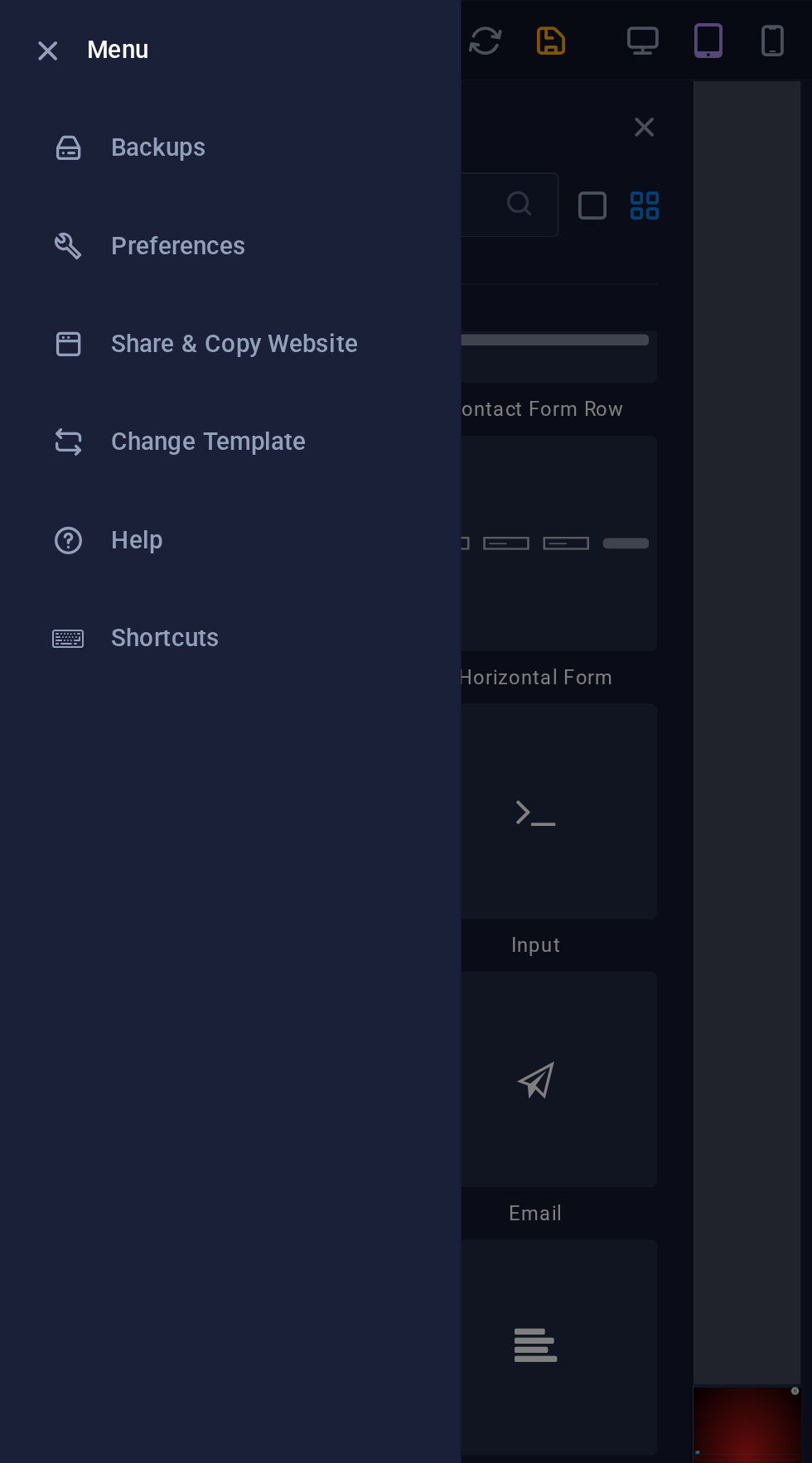
click at [279, 228] on div at bounding box center [406, 731] width 812 height 1463
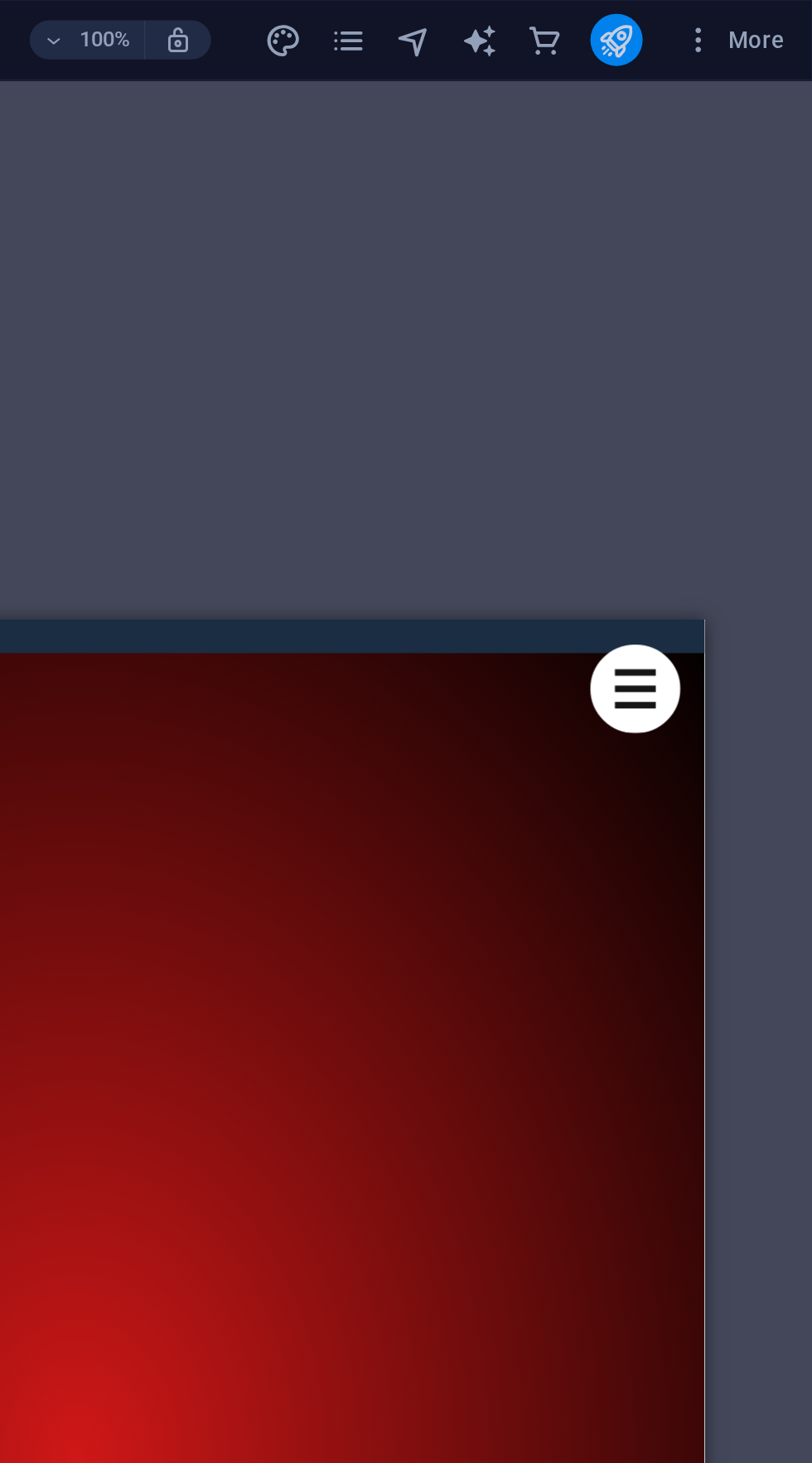
click at [786, 20] on span "More" at bounding box center [771, 20] width 52 height 16
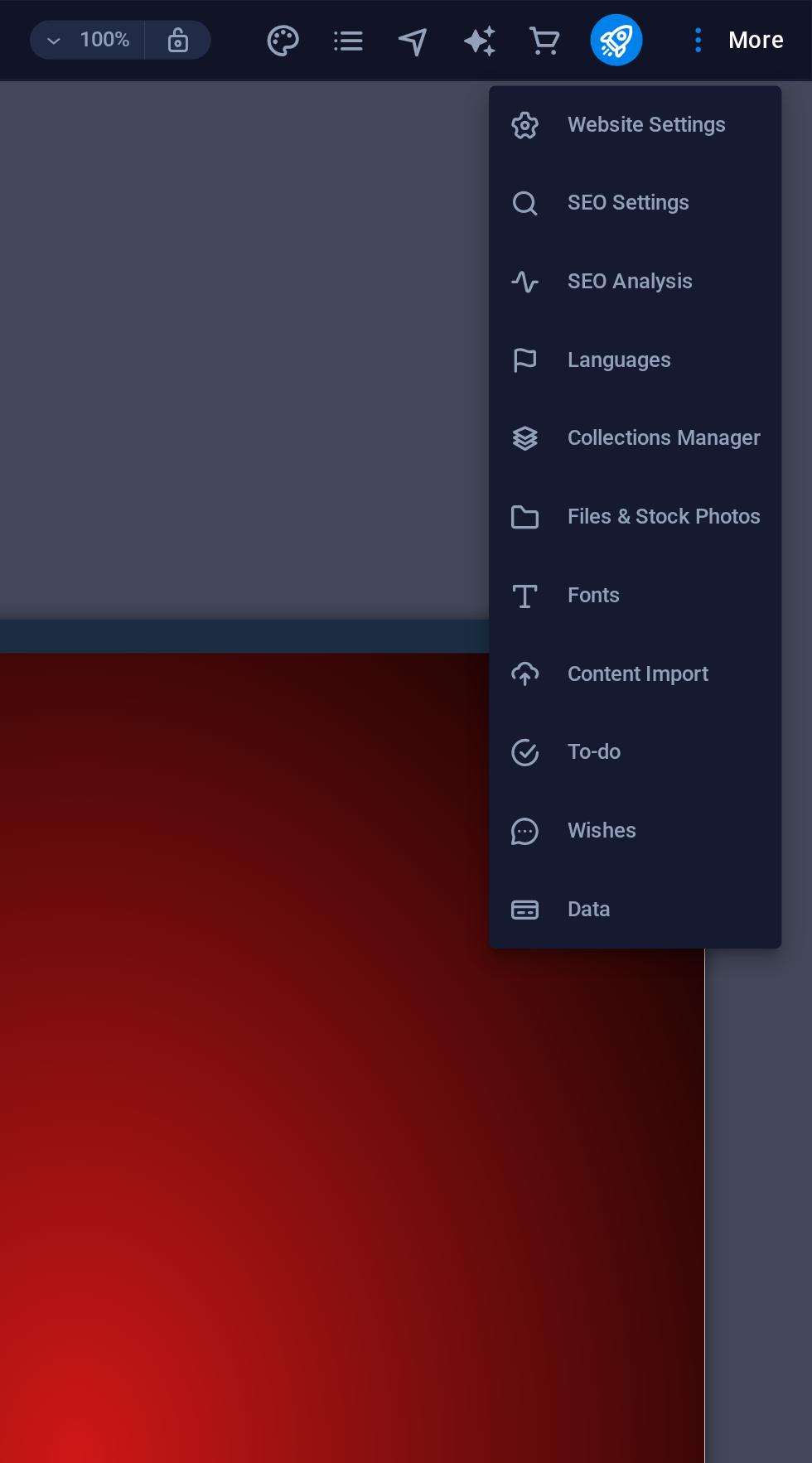
click at [714, 19] on div at bounding box center [406, 731] width 812 height 1463
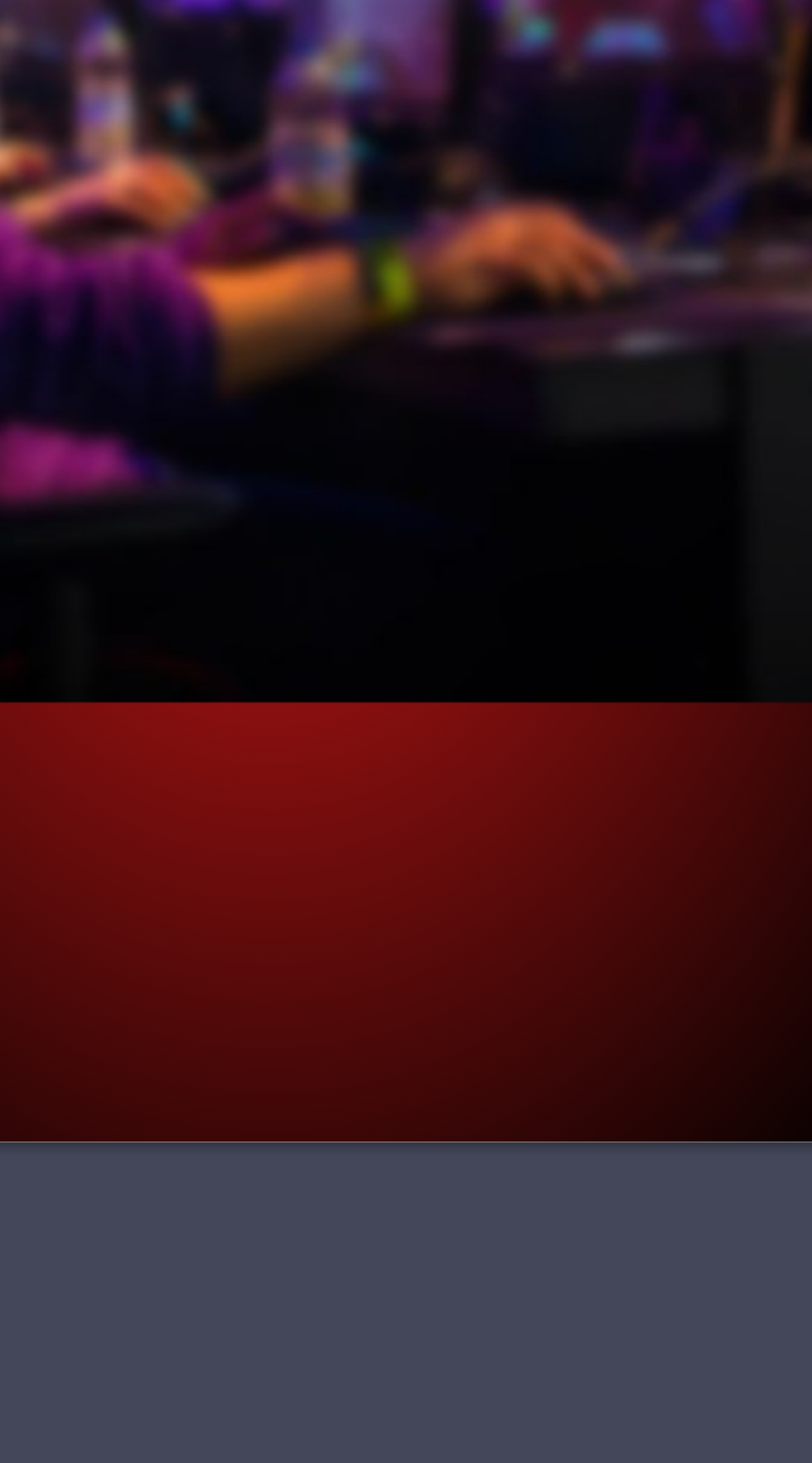
scroll to position [4098, 0]
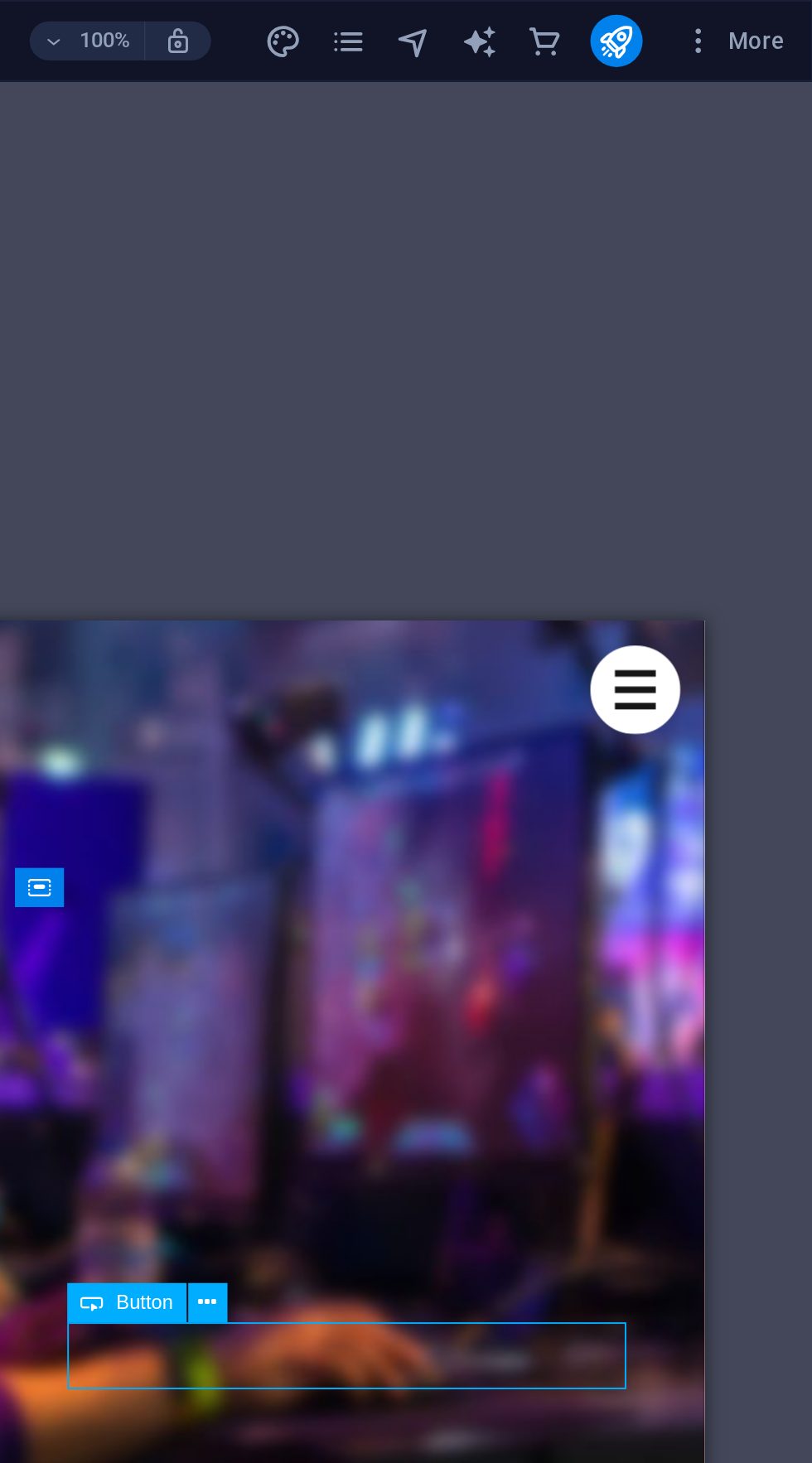
scroll to position [4417, 0]
